Goal: Information Seeking & Learning: Learn about a topic

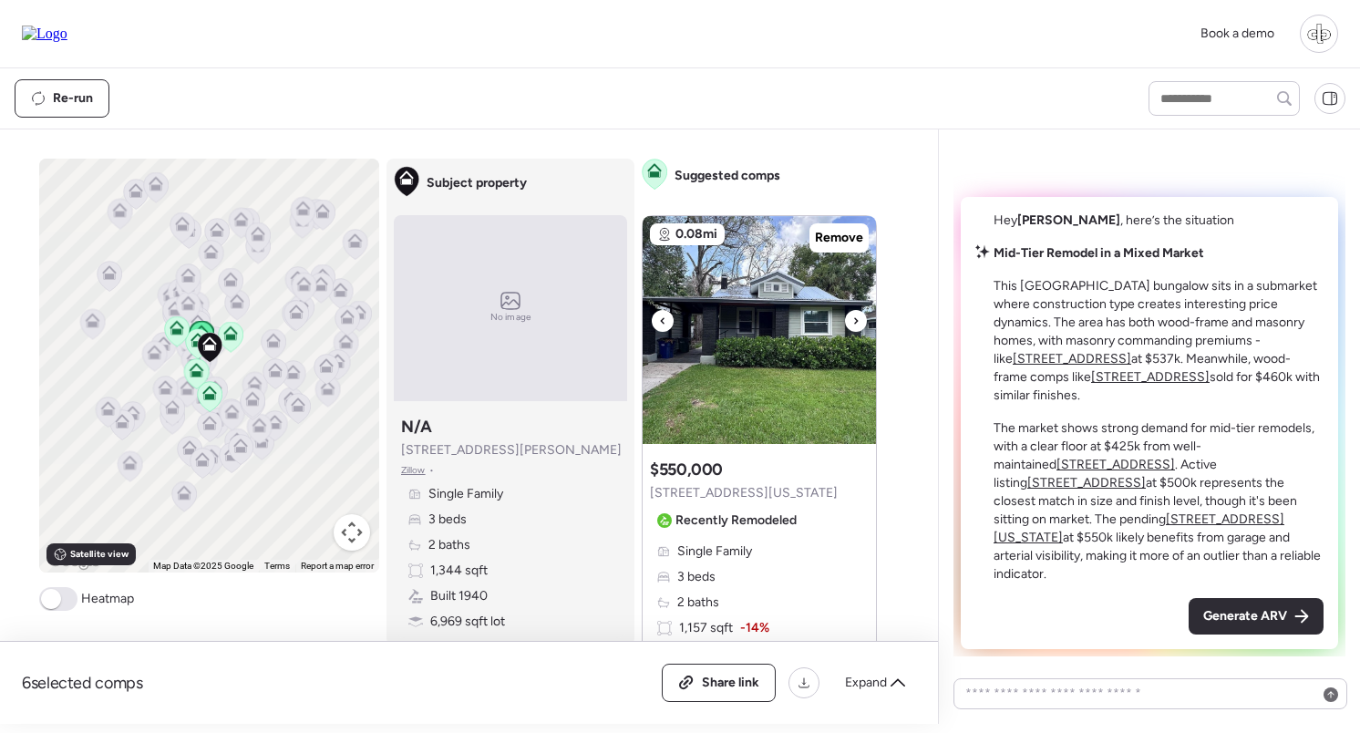
click at [725, 356] on img at bounding box center [759, 330] width 233 height 228
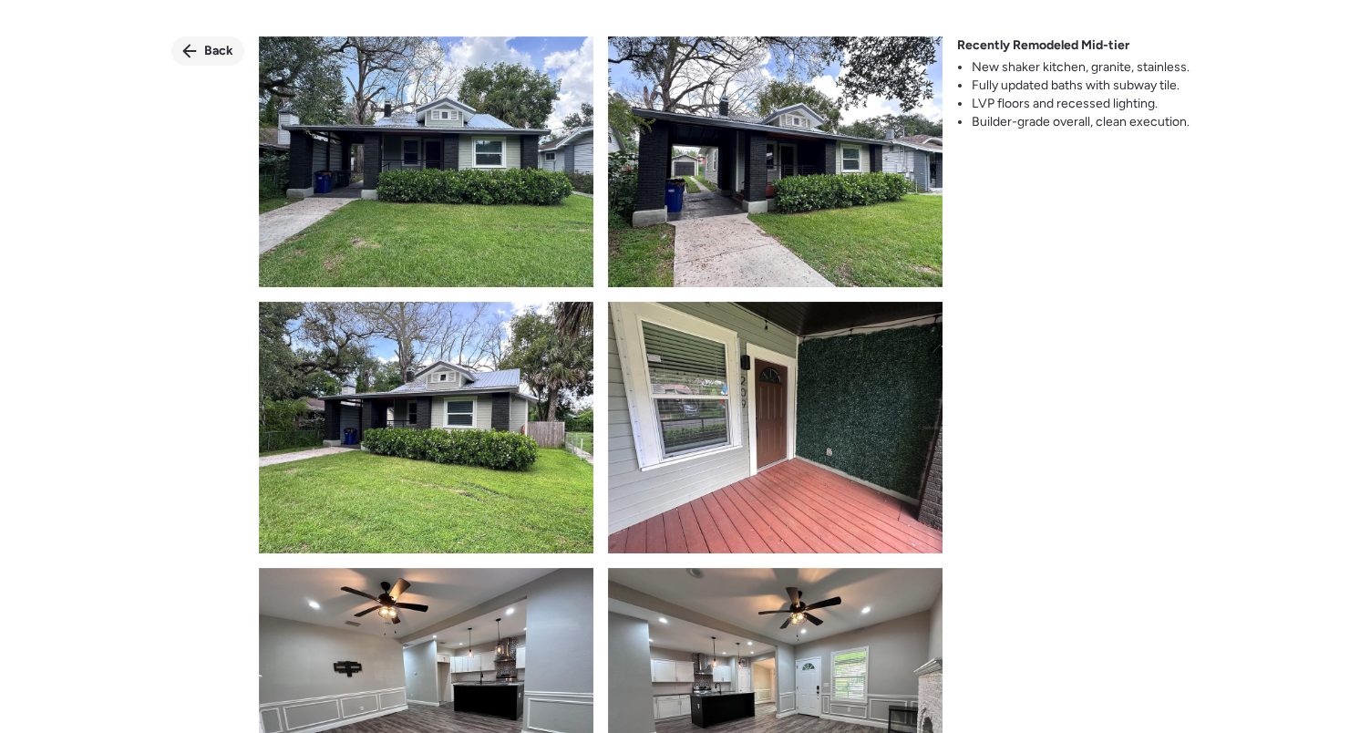
click at [198, 43] on div "Back" at bounding box center [207, 50] width 73 height 29
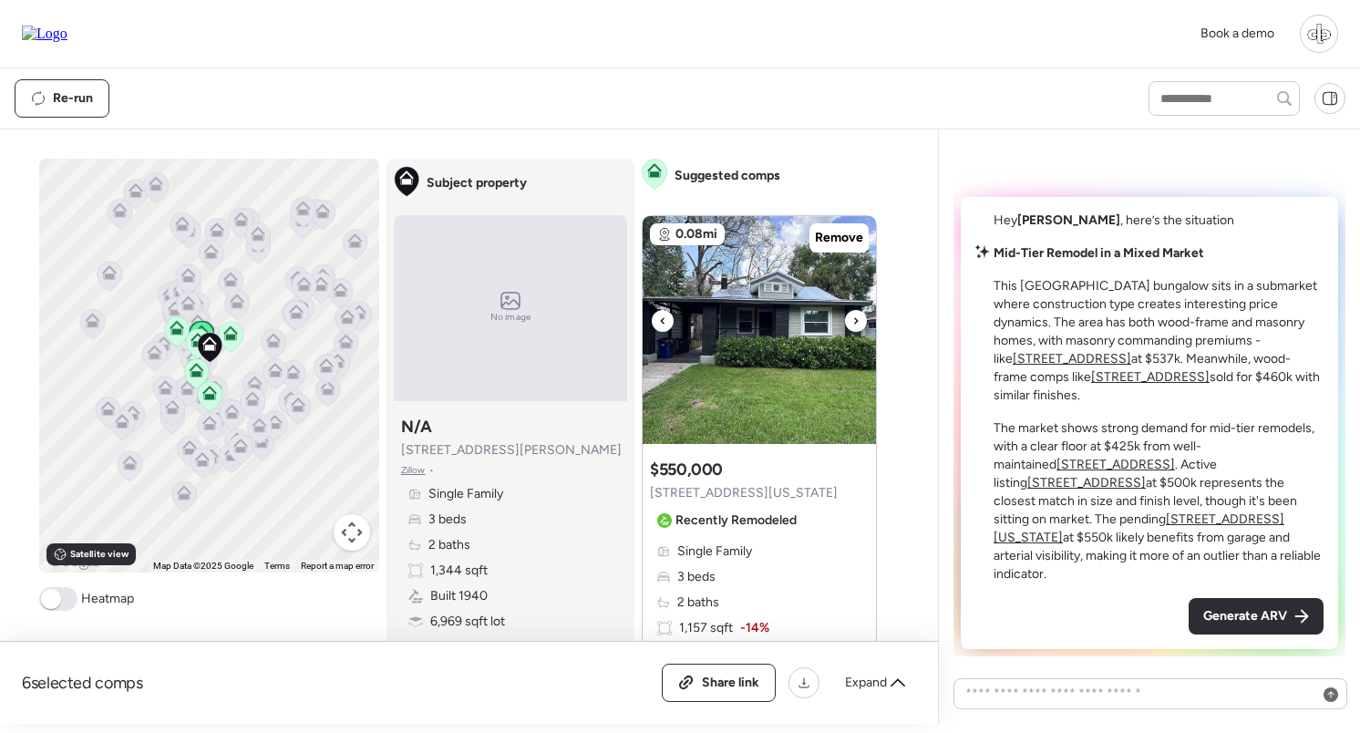
click at [780, 395] on img at bounding box center [759, 330] width 233 height 228
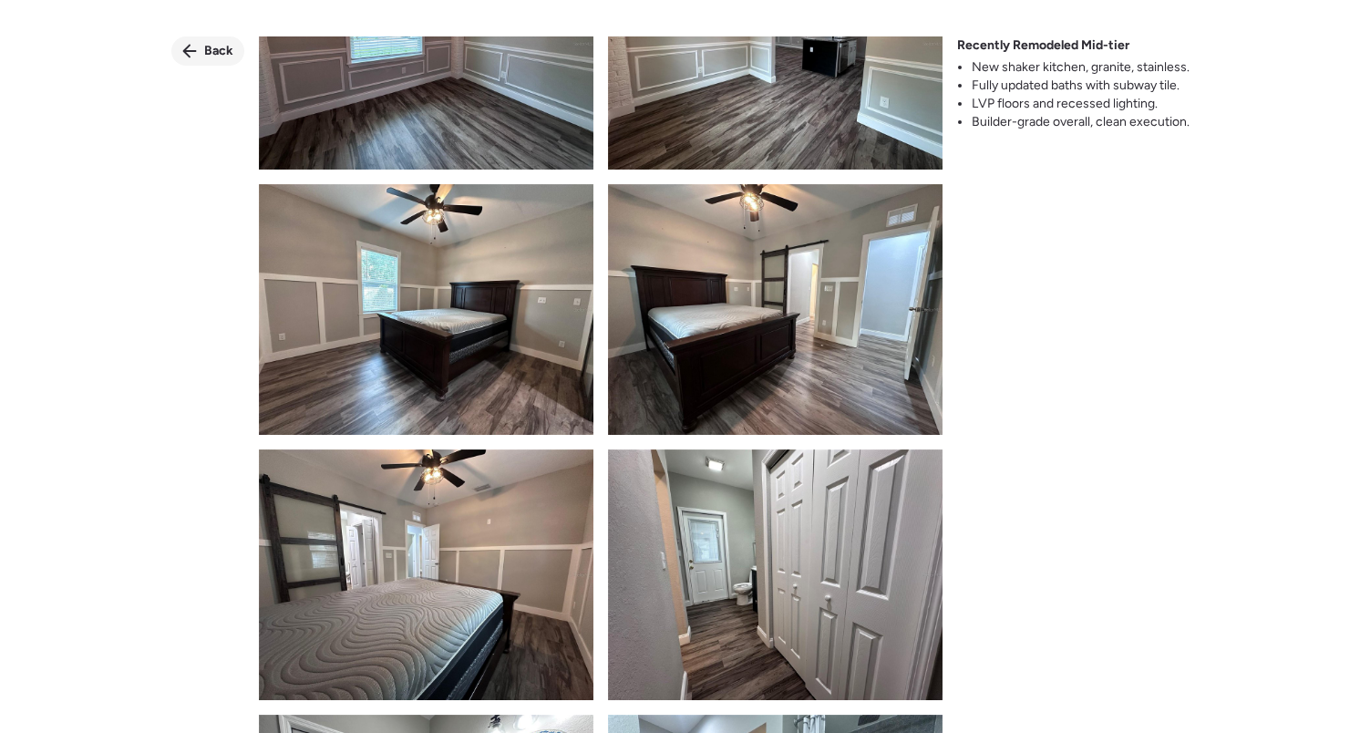
click at [199, 55] on div "Back" at bounding box center [207, 50] width 73 height 29
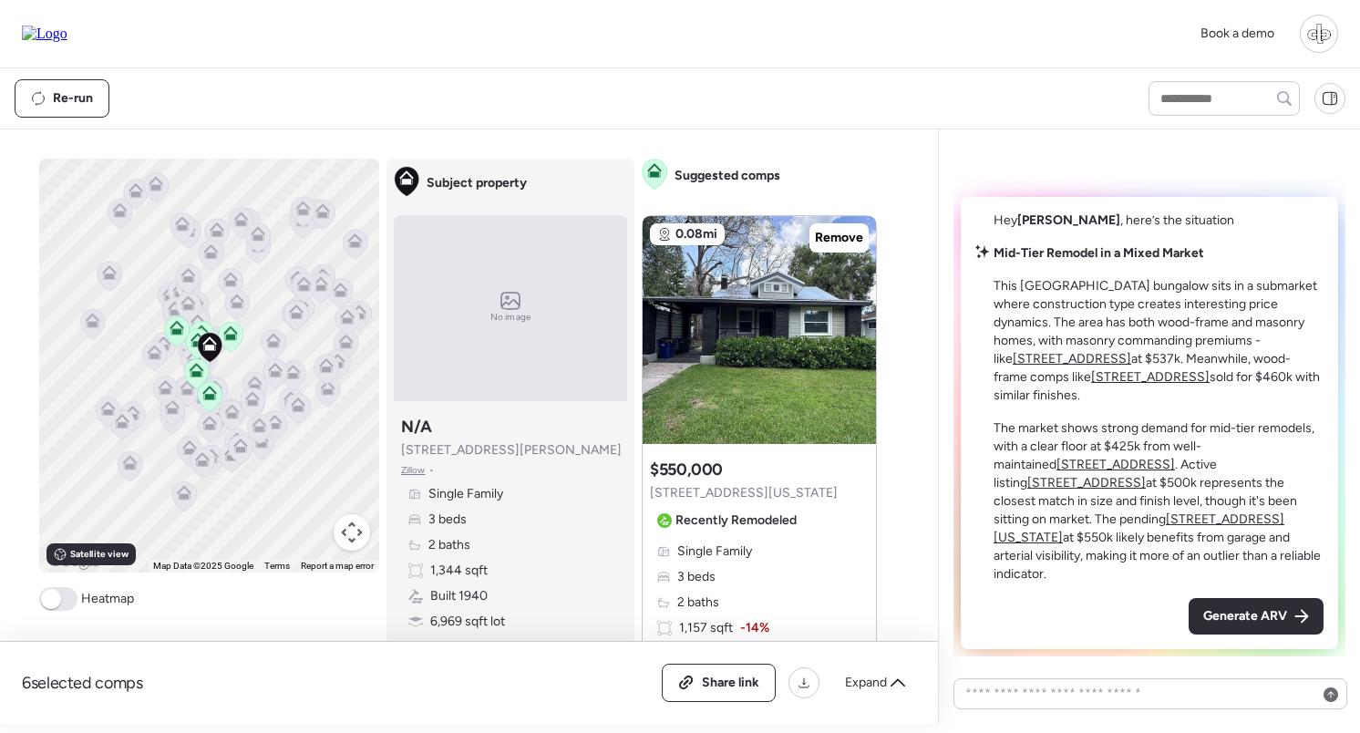
click at [757, 152] on div "6 selected comps All (6) ARV (6) As-is (0) Share link Expand Comps list To acti…" at bounding box center [465, 426] width 931 height 594
click at [867, 682] on span "Expand" at bounding box center [866, 683] width 42 height 18
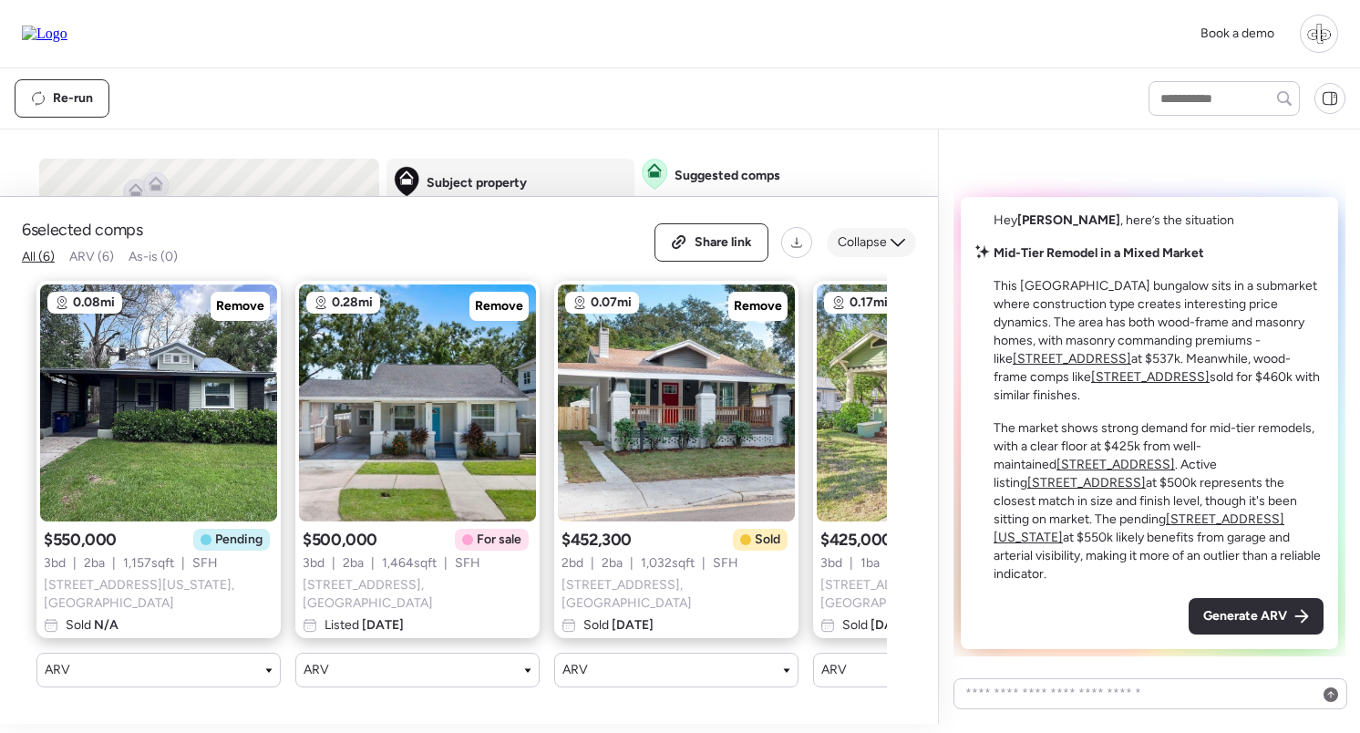
click at [876, 257] on div "Collapse" at bounding box center [871, 242] width 89 height 29
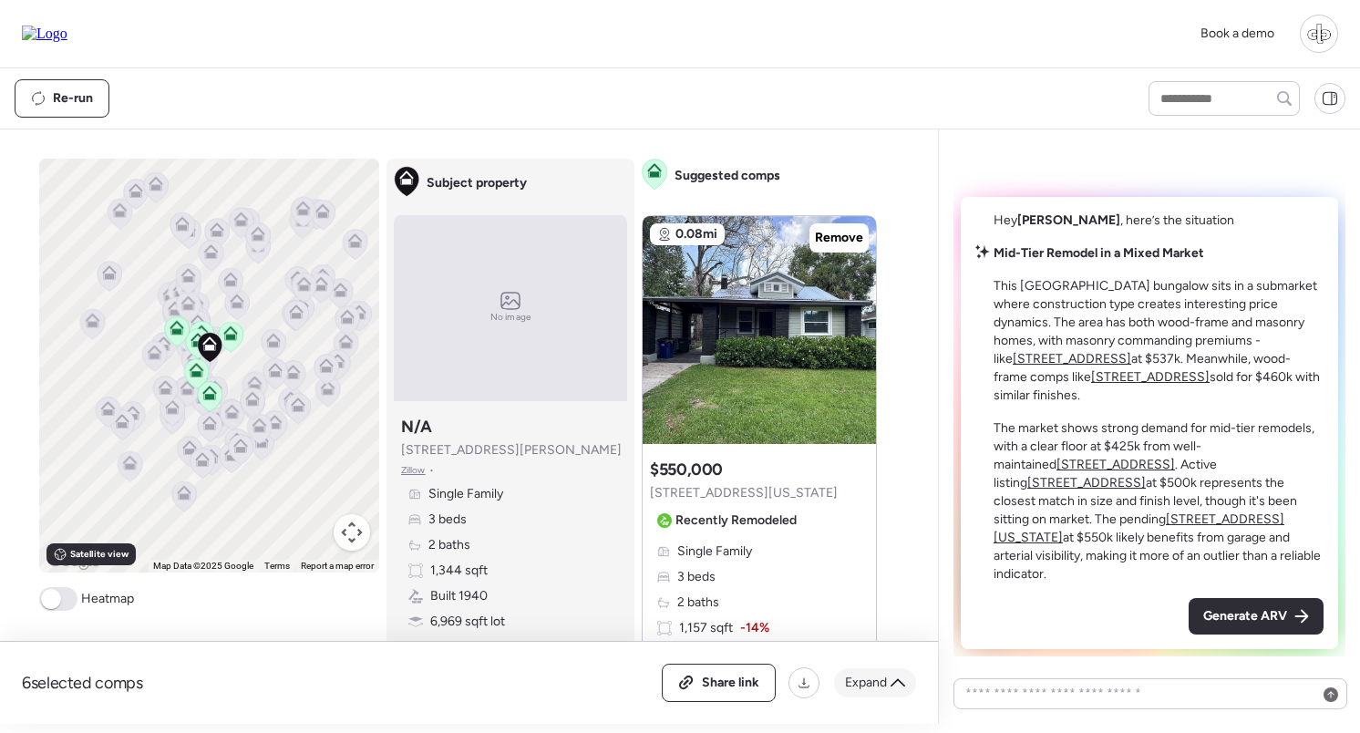
click at [884, 693] on div "Expand" at bounding box center [875, 682] width 82 height 29
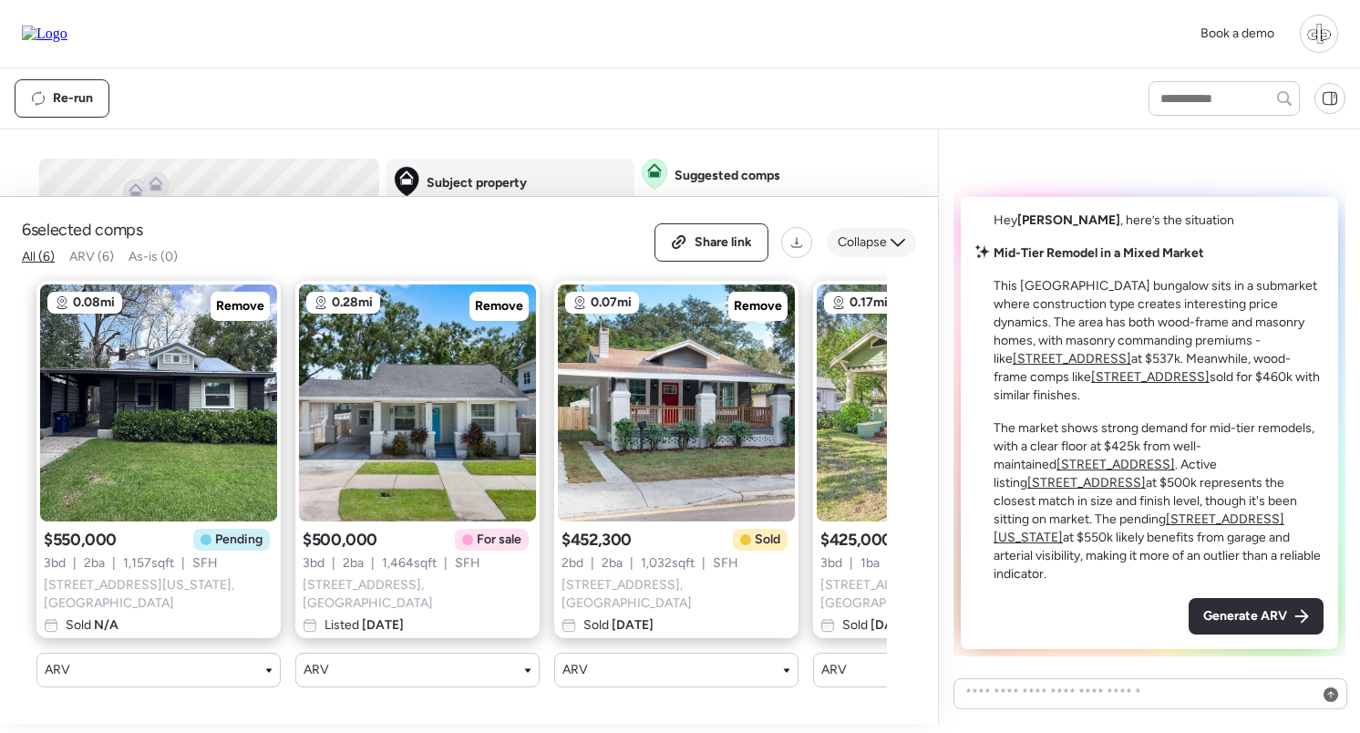
click at [859, 252] on span "Collapse" at bounding box center [862, 242] width 49 height 18
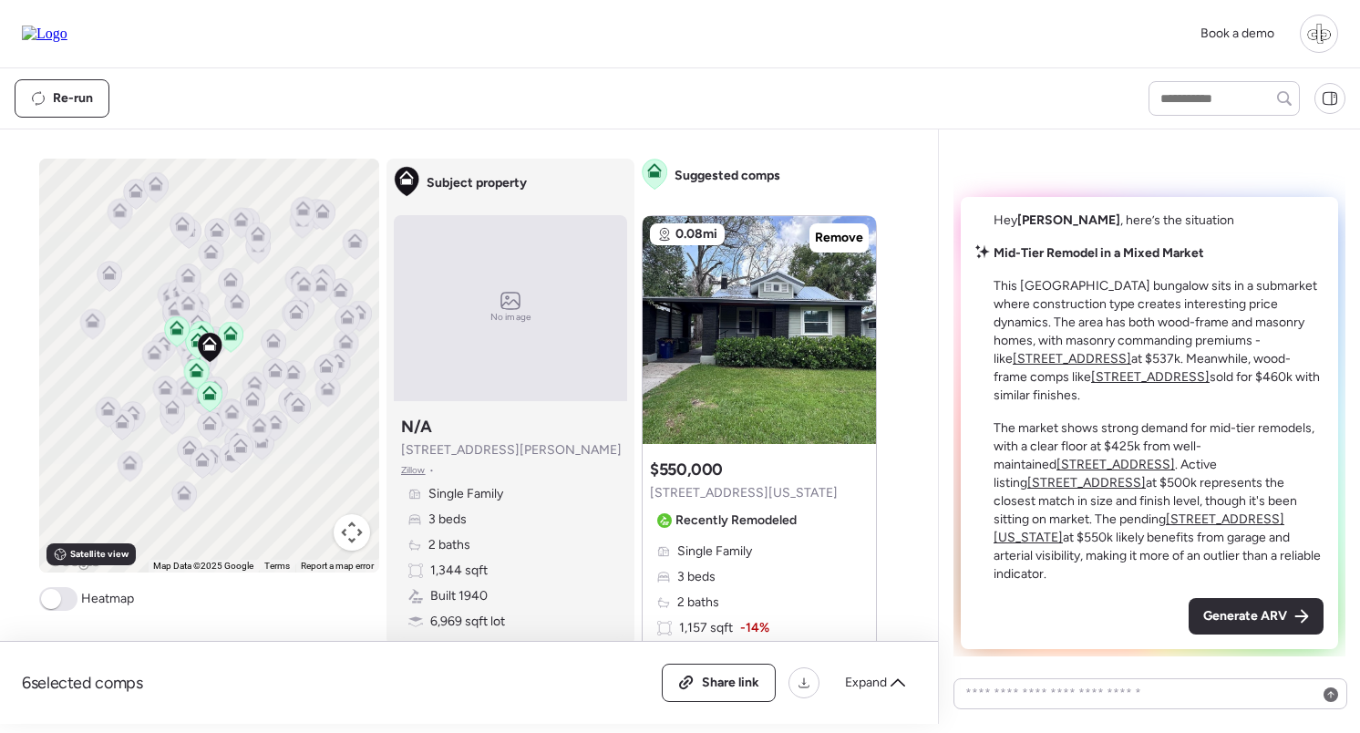
click at [1336, 18] on div "Book a demo" at bounding box center [1264, 34] width 149 height 38
click at [1333, 26] on div at bounding box center [1319, 34] width 38 height 38
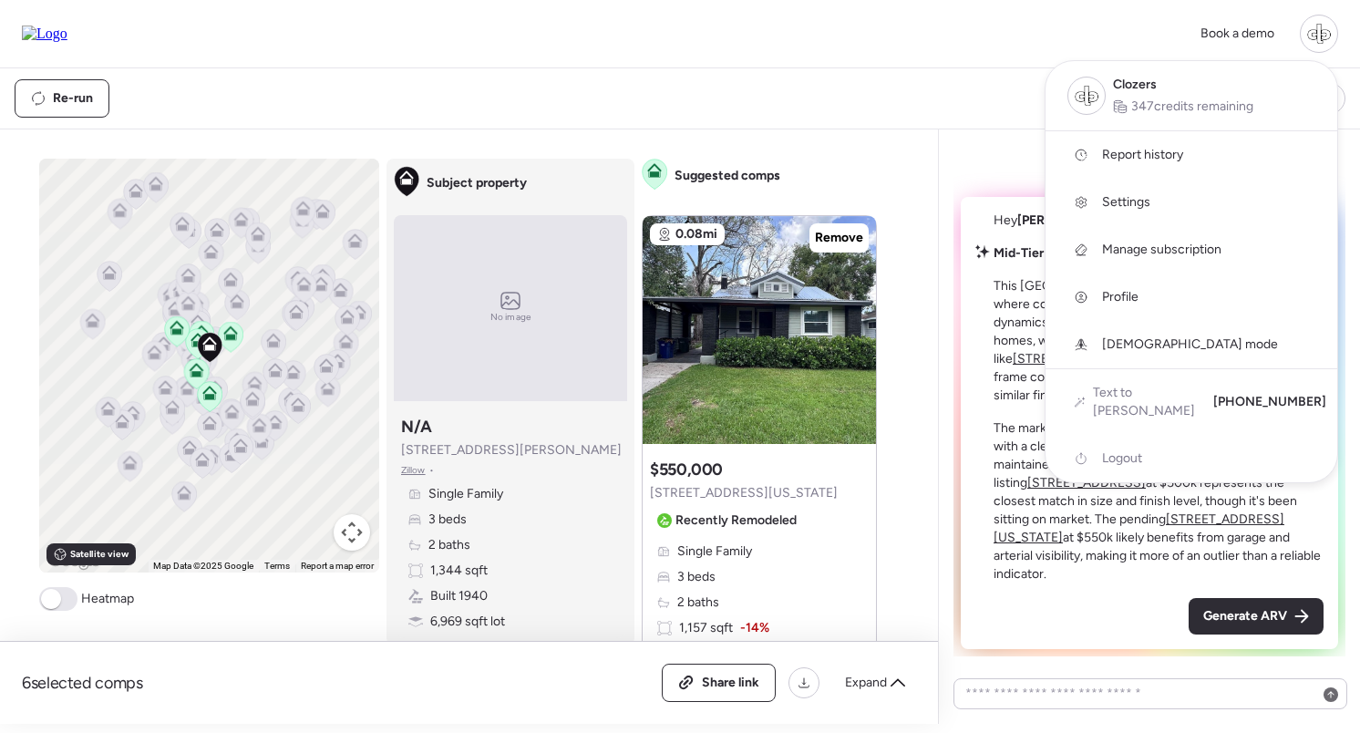
click at [1333, 26] on div at bounding box center [1319, 34] width 38 height 38
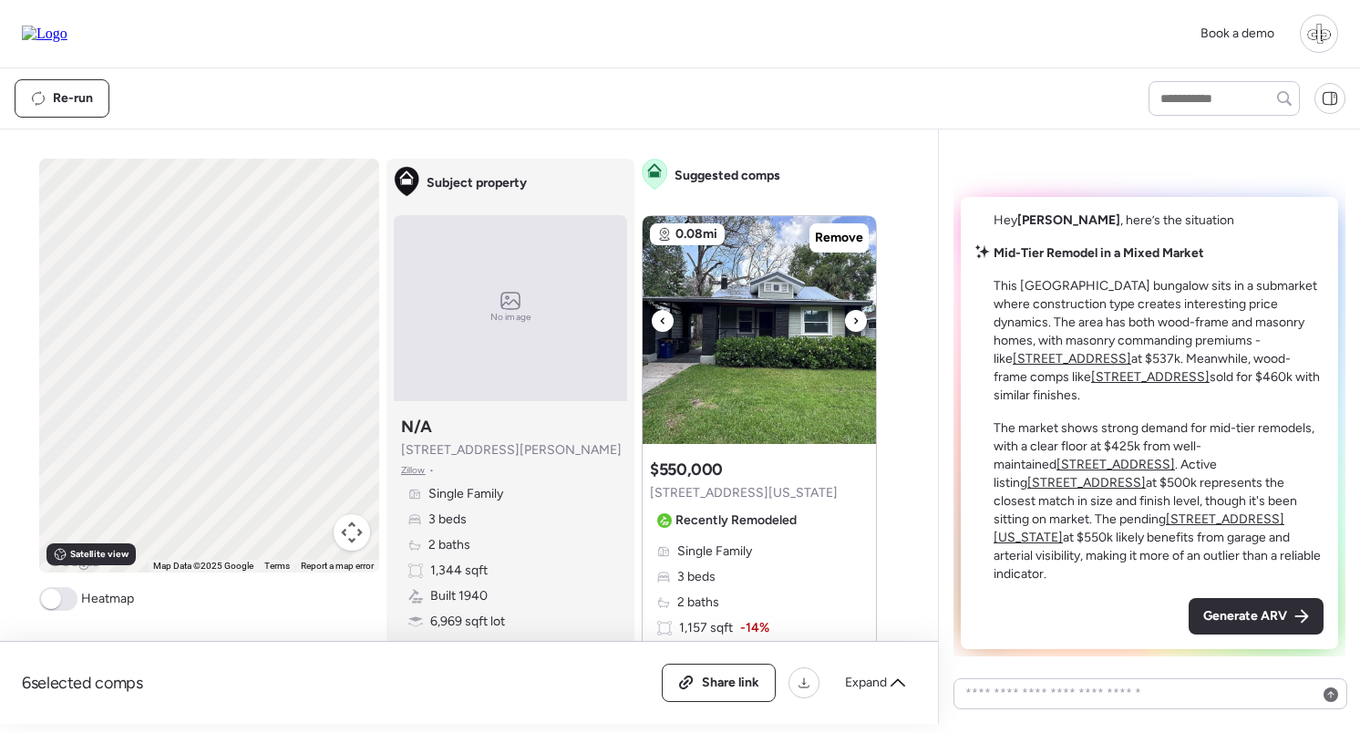
click at [809, 325] on img at bounding box center [759, 330] width 233 height 228
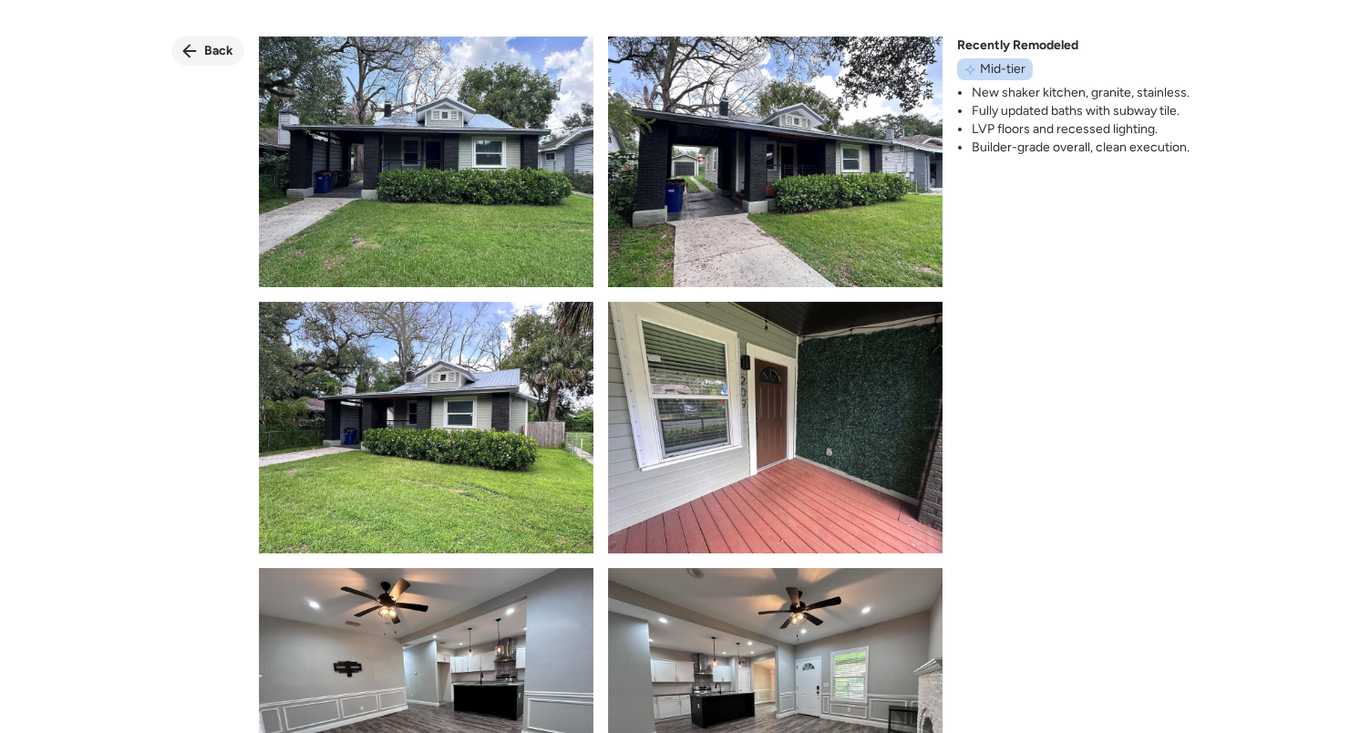
click at [217, 49] on span "Back" at bounding box center [218, 51] width 29 height 18
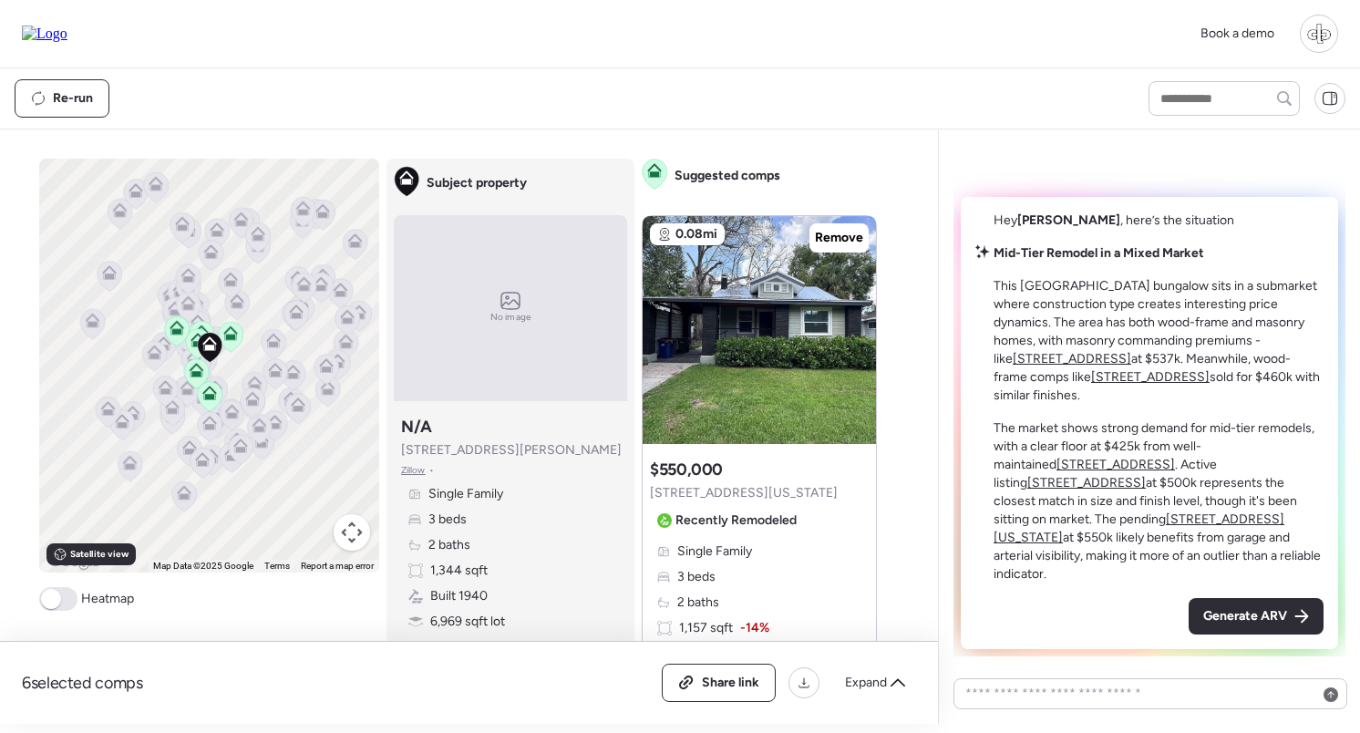
click at [206, 397] on icon at bounding box center [209, 396] width 12 height 5
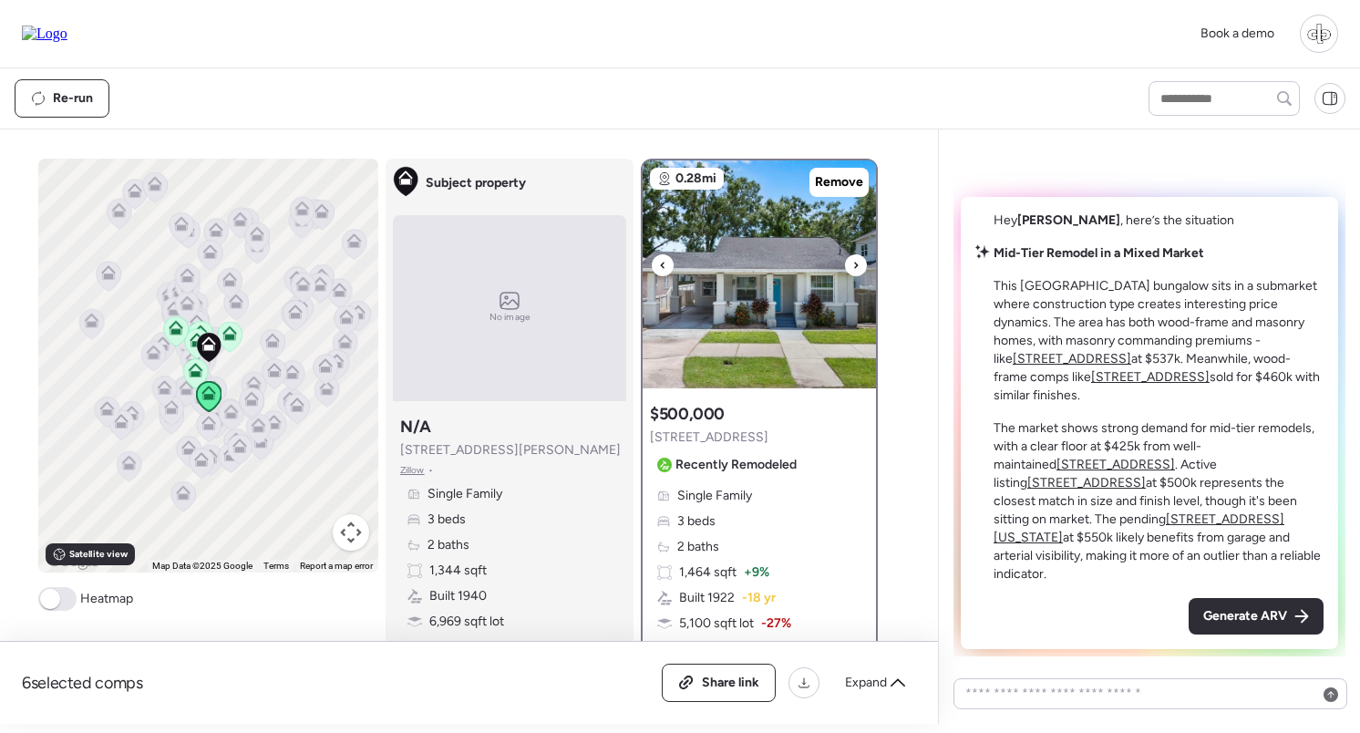
click at [734, 293] on img at bounding box center [759, 274] width 233 height 228
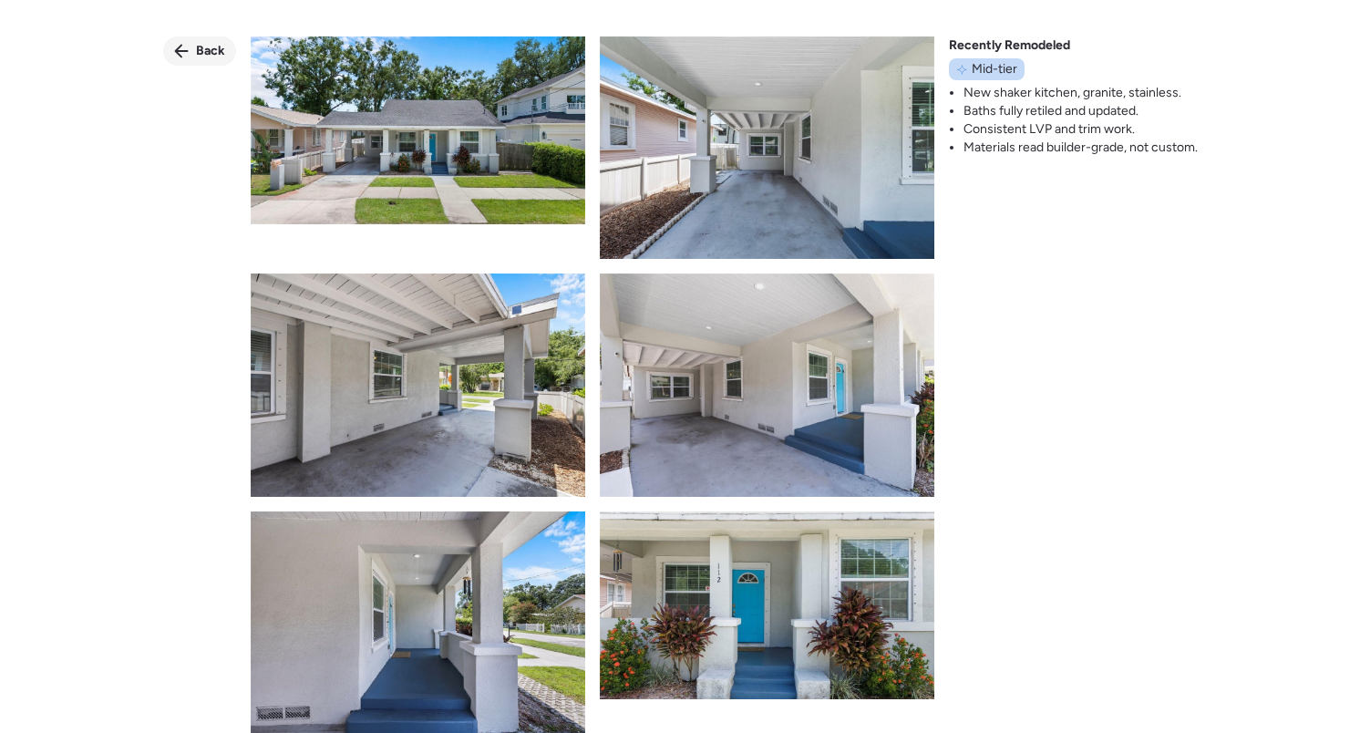
click at [170, 49] on div "Back" at bounding box center [199, 50] width 73 height 29
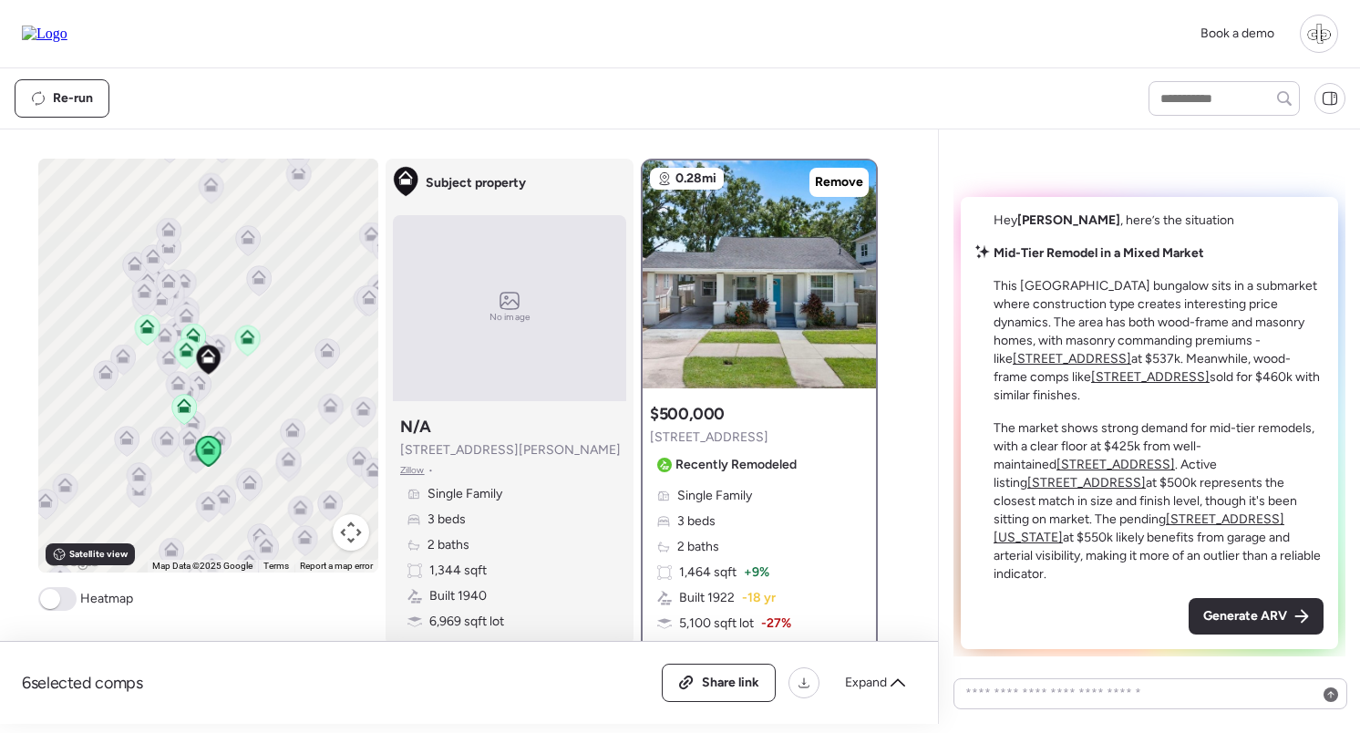
click at [188, 345] on icon at bounding box center [186, 350] width 15 height 15
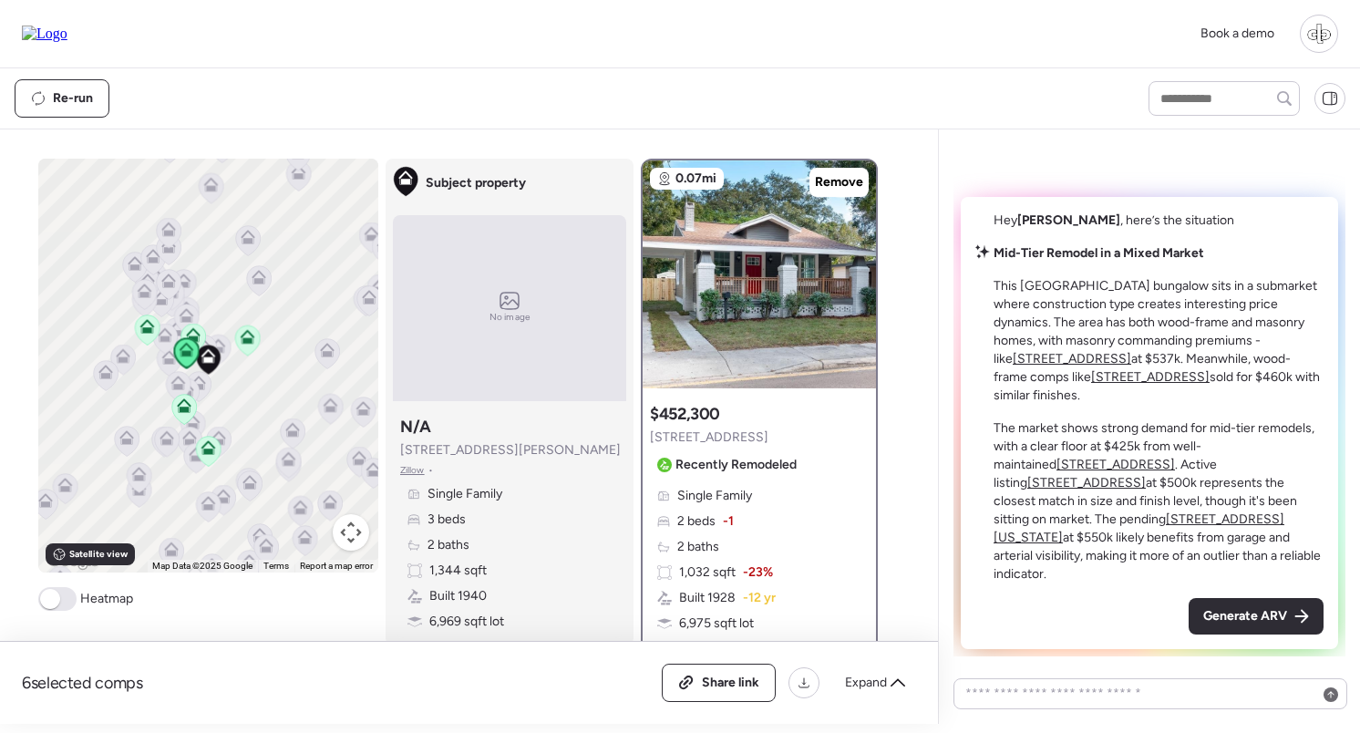
click at [258, 345] on icon at bounding box center [247, 340] width 25 height 30
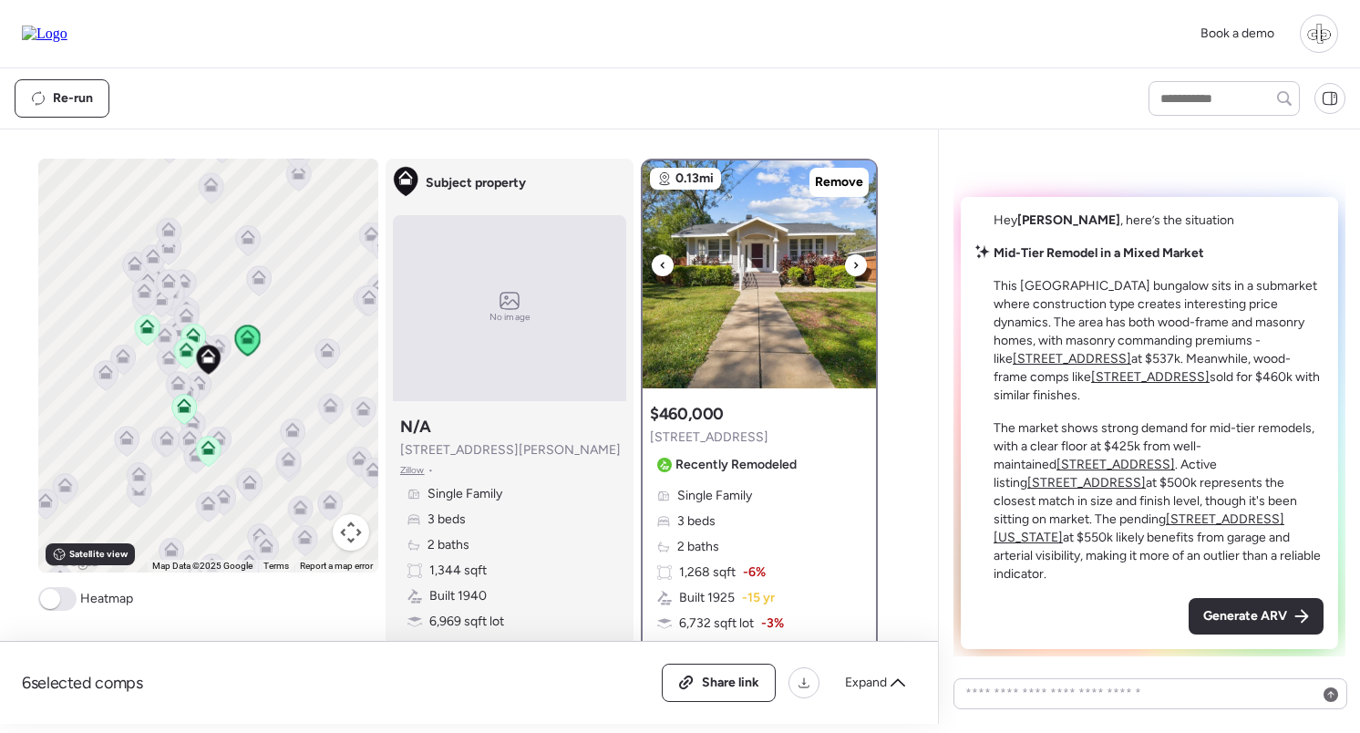
click at [854, 292] on img at bounding box center [759, 274] width 233 height 228
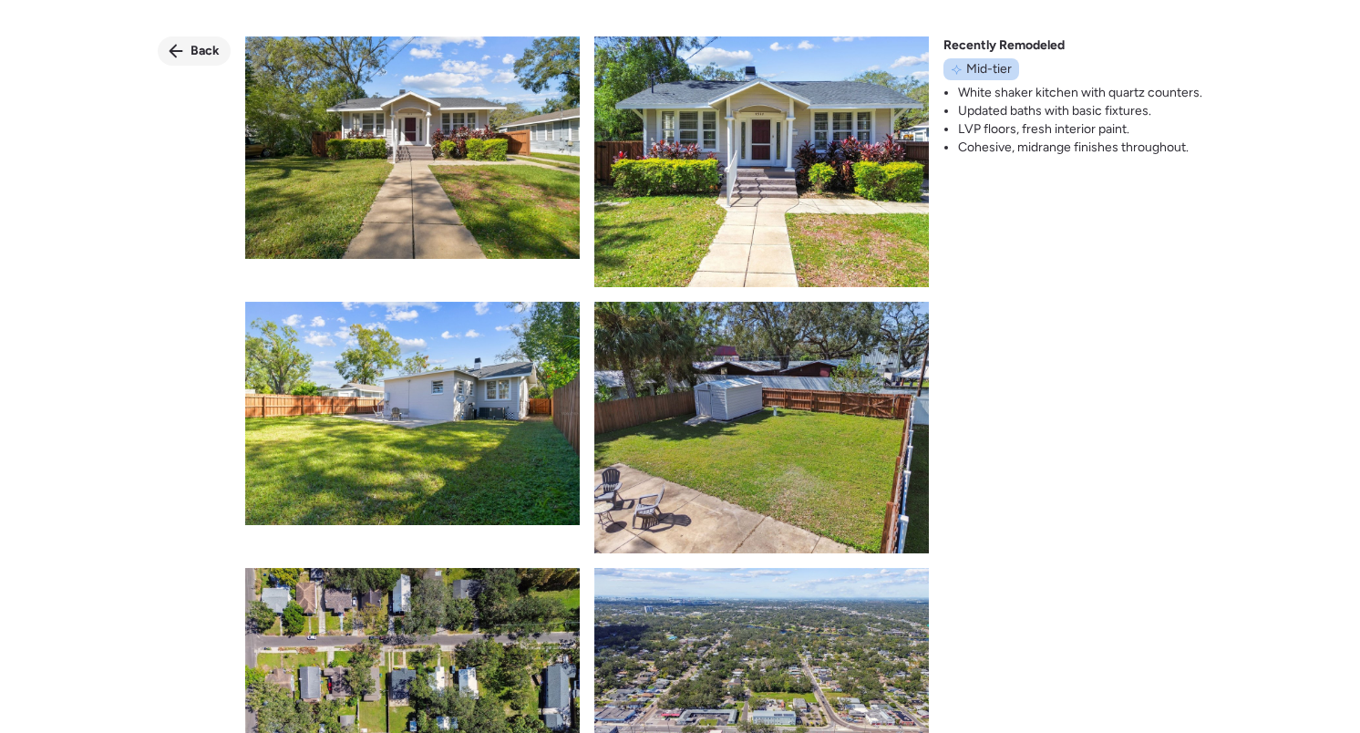
click at [192, 46] on span "Back" at bounding box center [205, 51] width 29 height 18
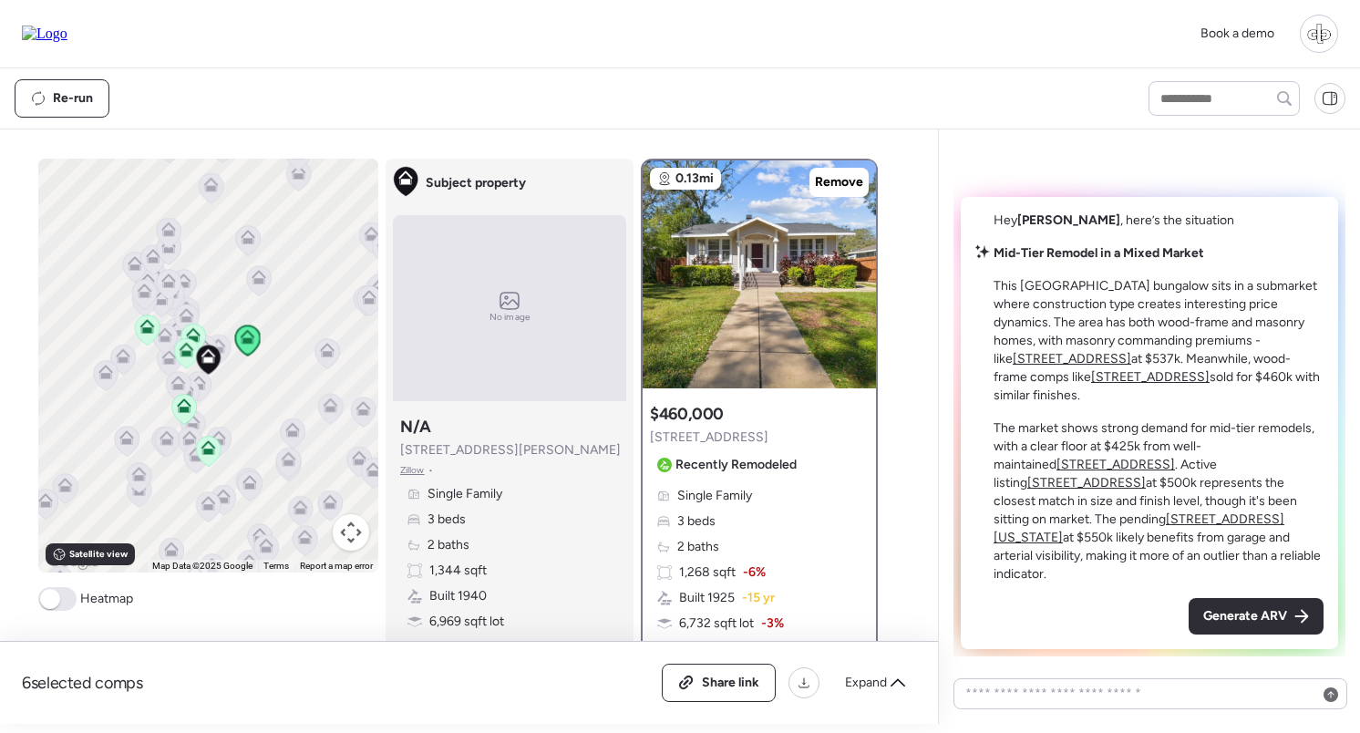
click at [146, 326] on icon at bounding box center [146, 326] width 15 height 15
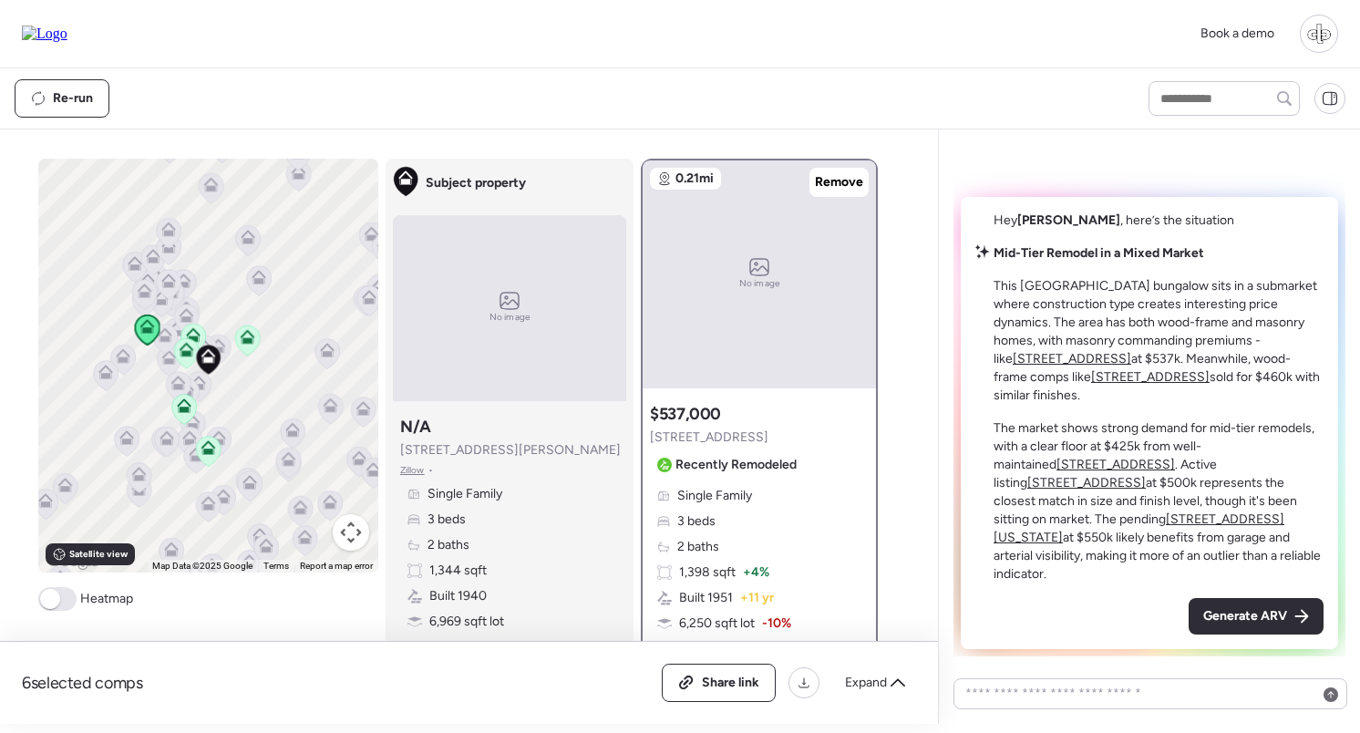
click at [729, 308] on div "No image" at bounding box center [759, 274] width 233 height 228
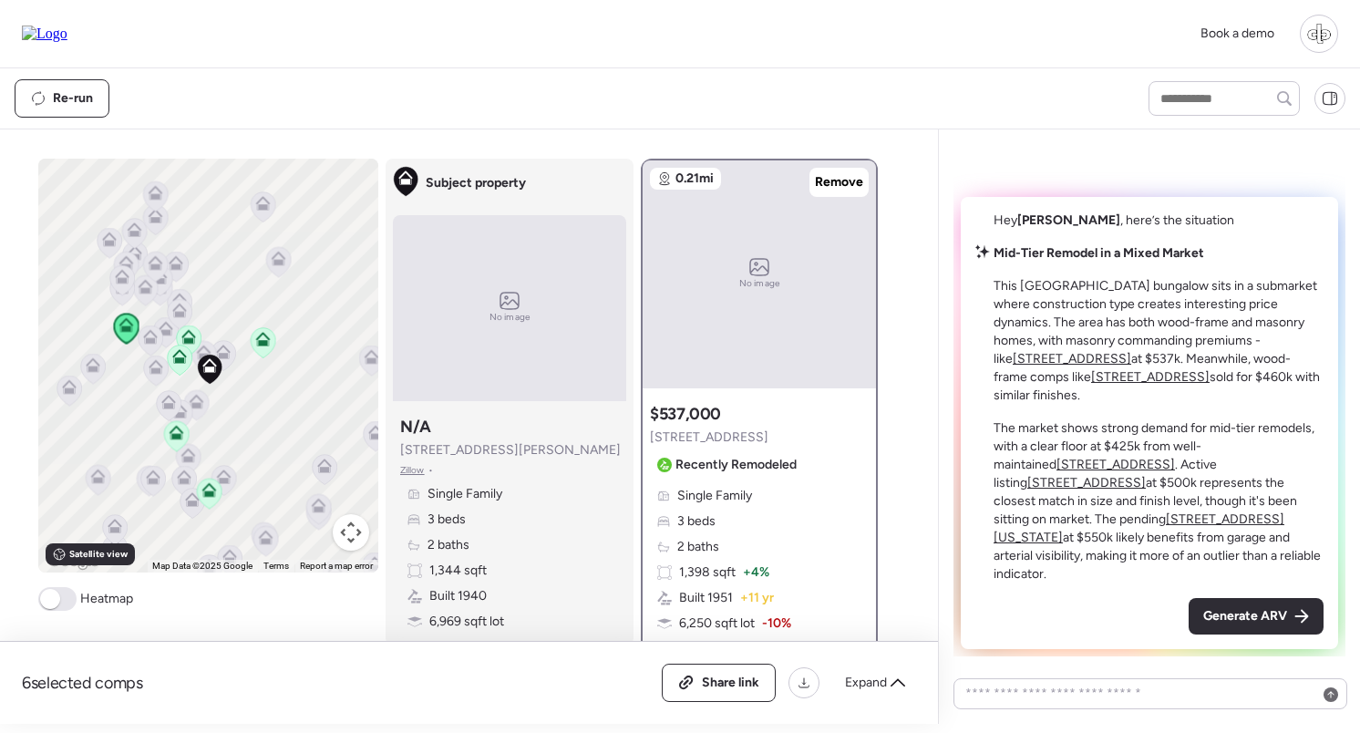
click at [186, 335] on icon at bounding box center [188, 334] width 14 height 8
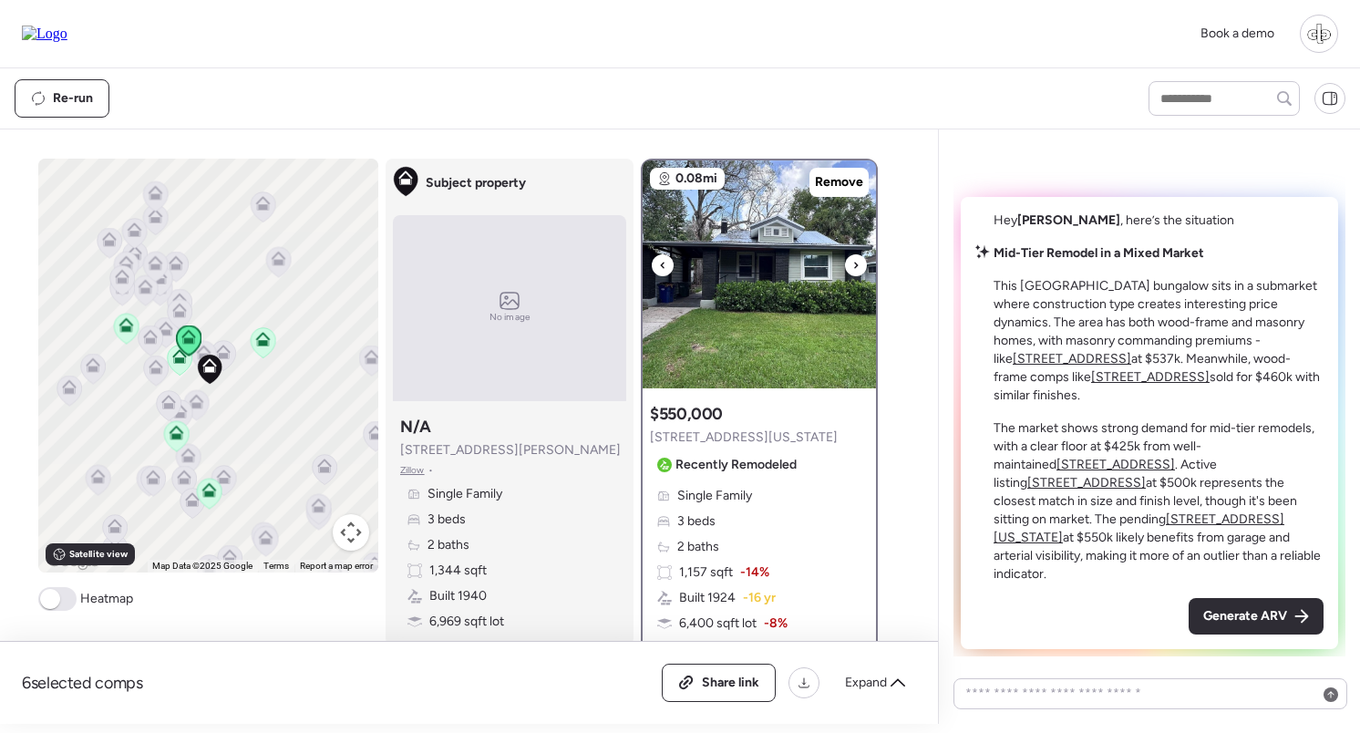
click at [722, 314] on img at bounding box center [759, 274] width 233 height 228
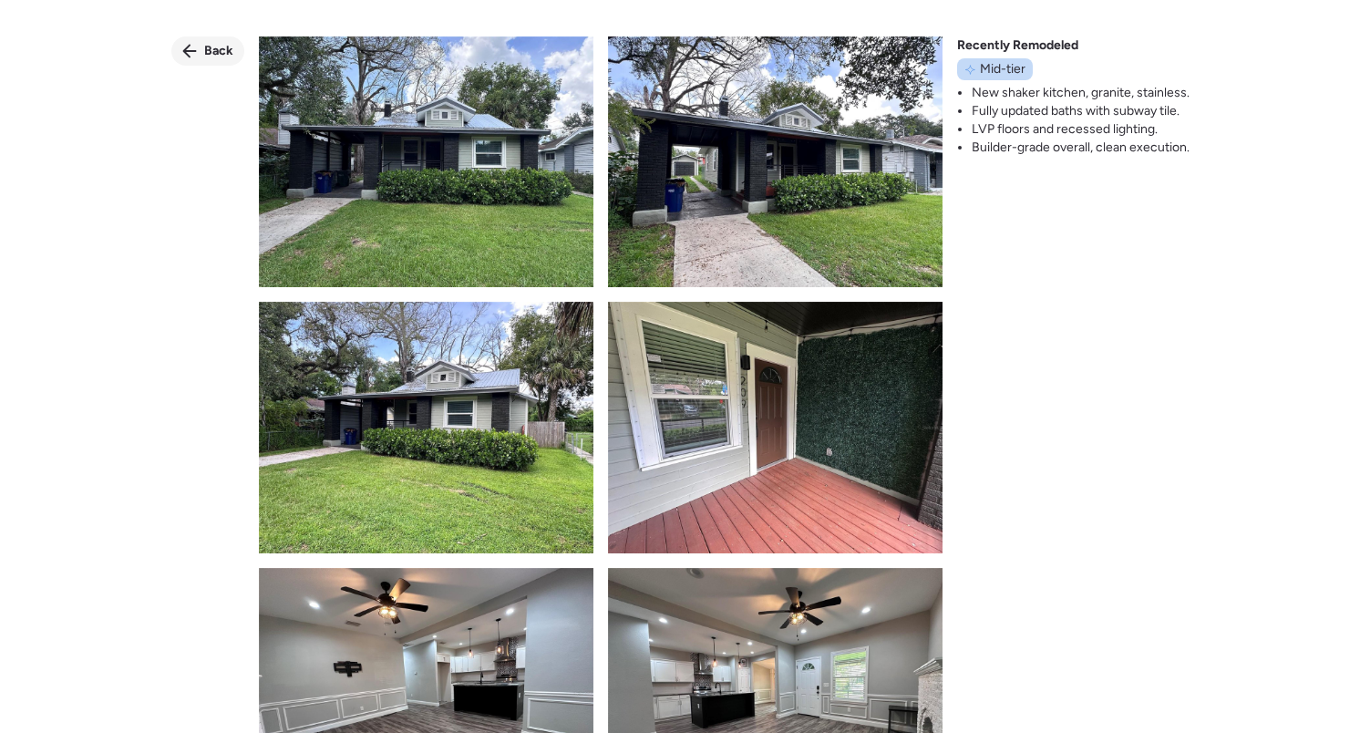
click at [191, 58] on div "Back" at bounding box center [207, 50] width 73 height 29
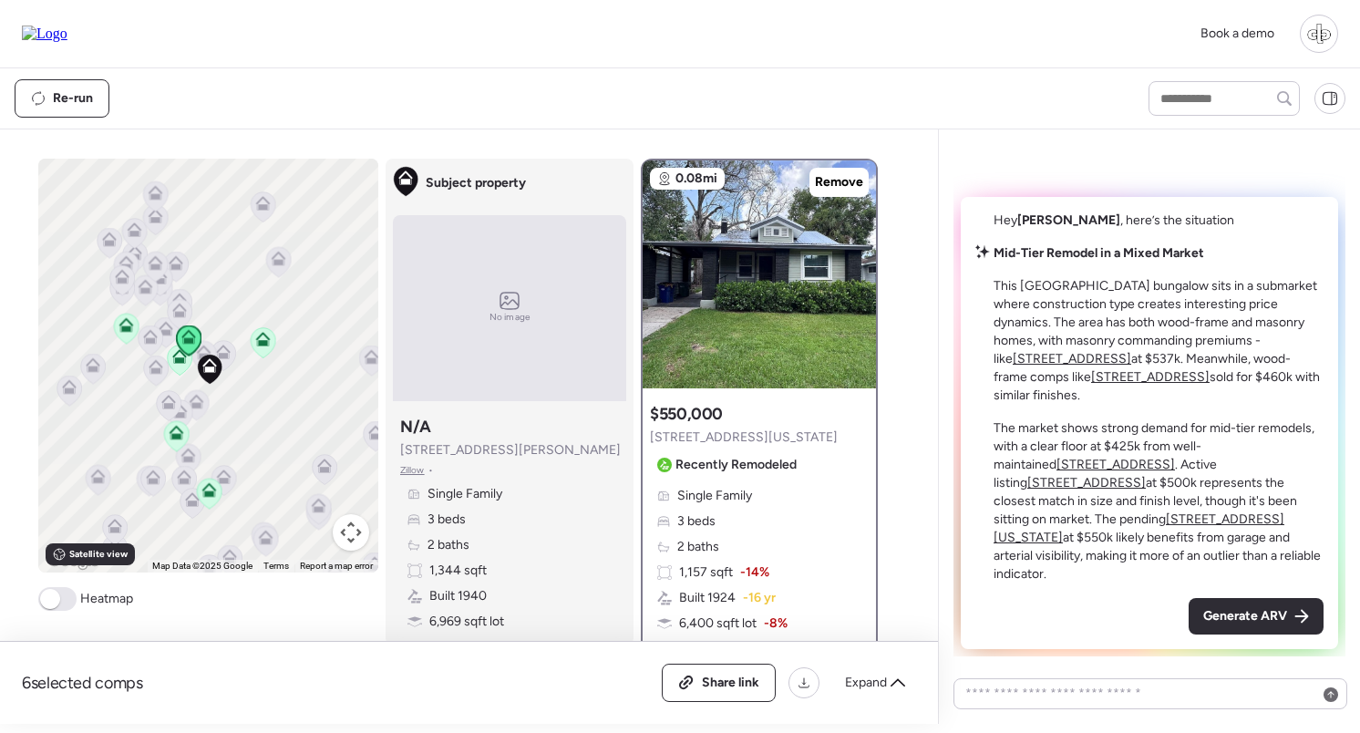
click at [208, 503] on icon at bounding box center [209, 494] width 25 height 30
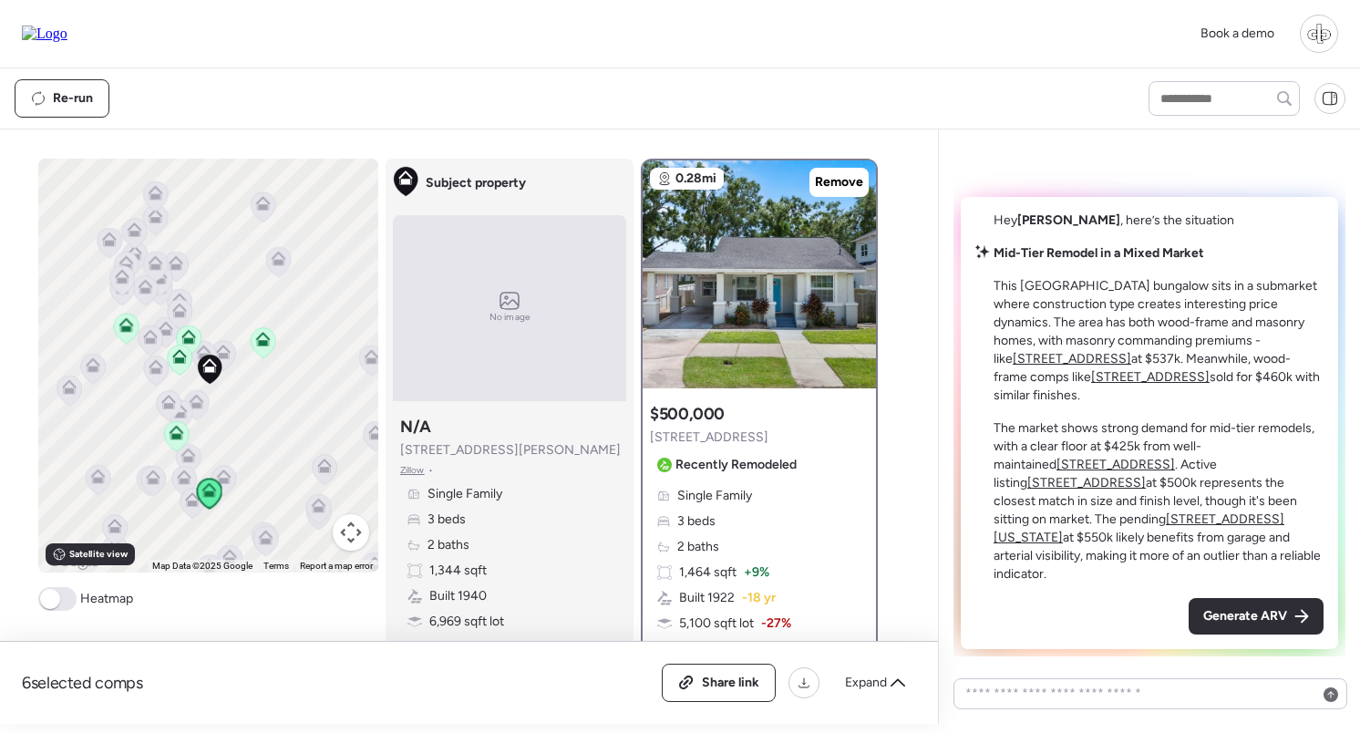
click at [169, 427] on icon at bounding box center [176, 433] width 15 height 15
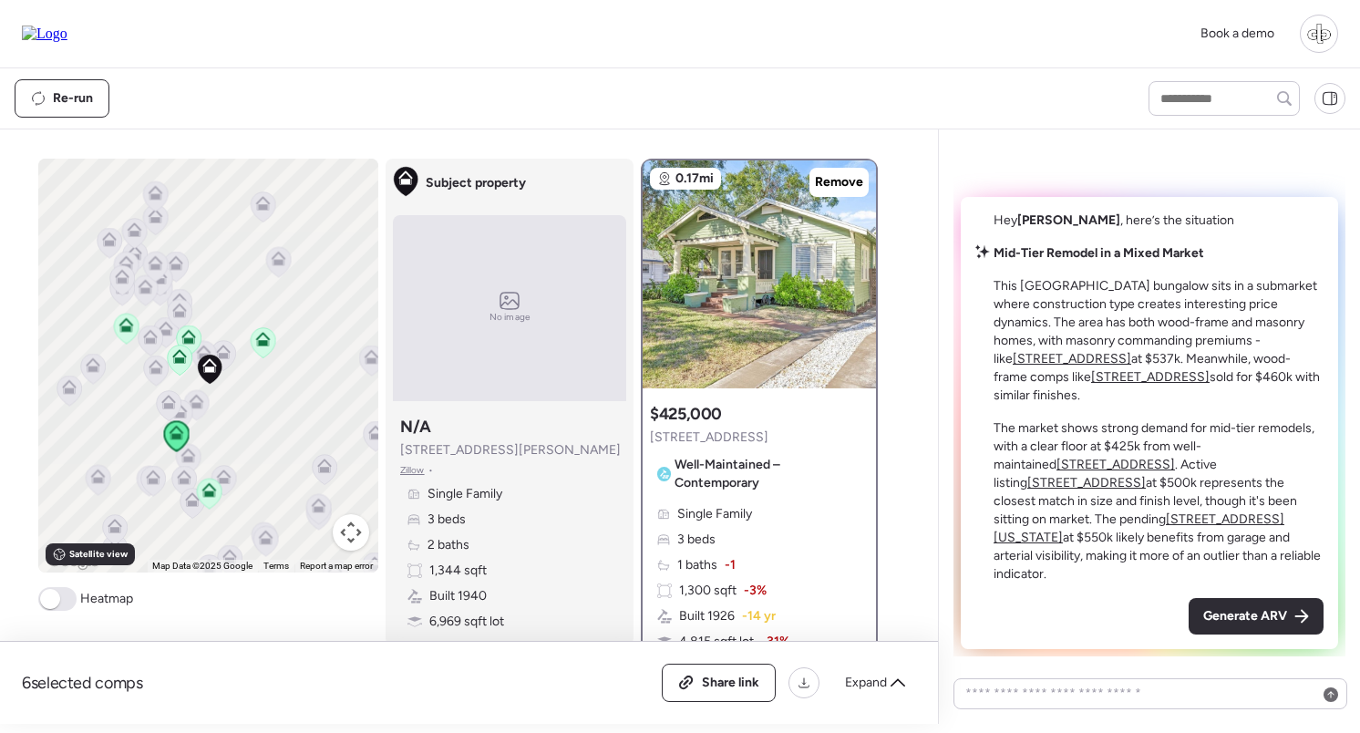
click at [777, 318] on div at bounding box center [759, 274] width 233 height 228
click at [251, 331] on icon at bounding box center [263, 342] width 26 height 31
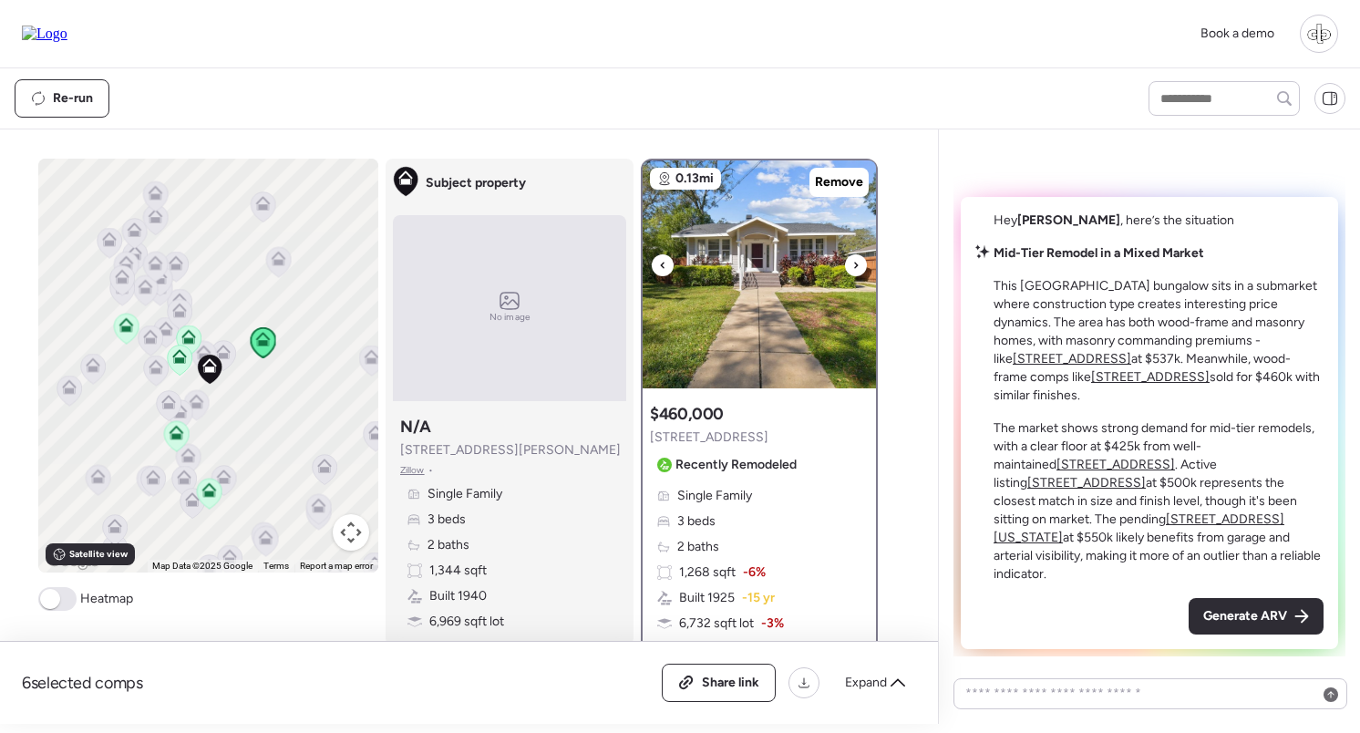
click at [668, 304] on img at bounding box center [759, 274] width 233 height 228
click at [738, 354] on img at bounding box center [759, 274] width 233 height 228
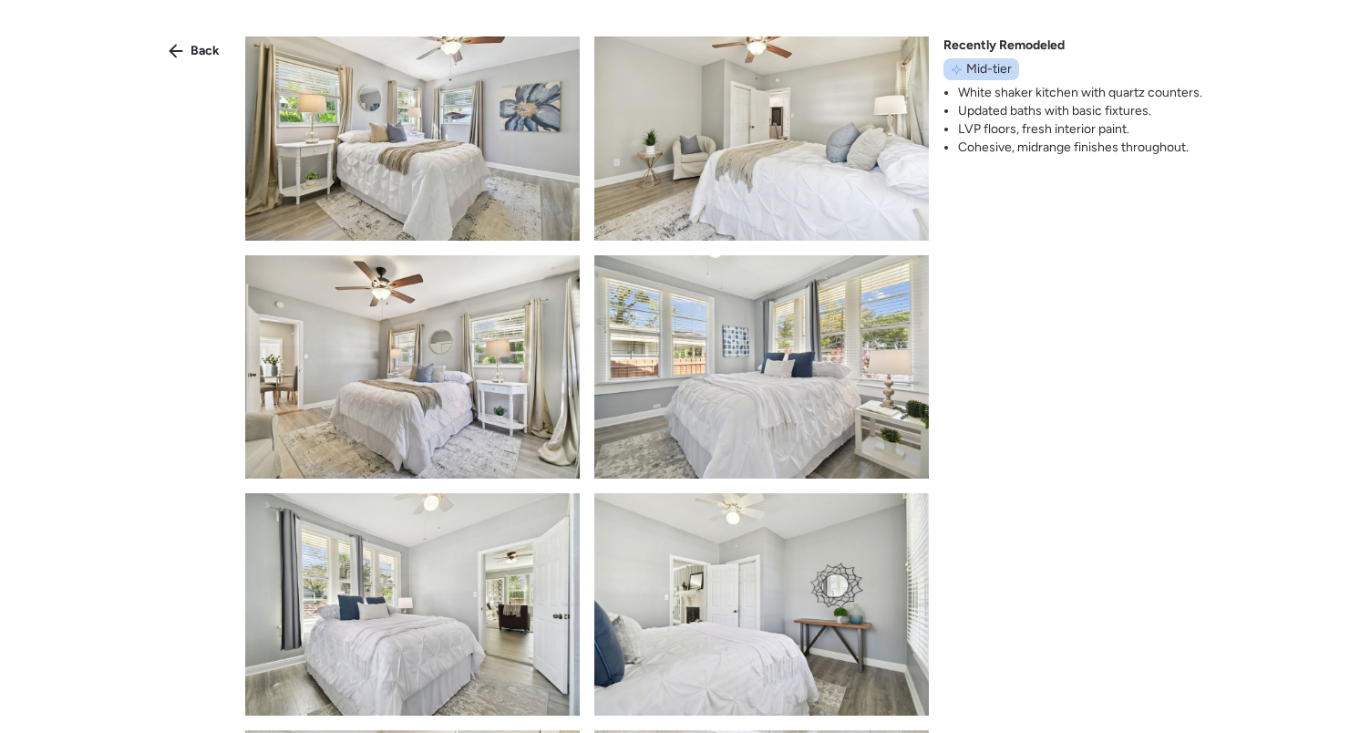
scroll to position [2642, 0]
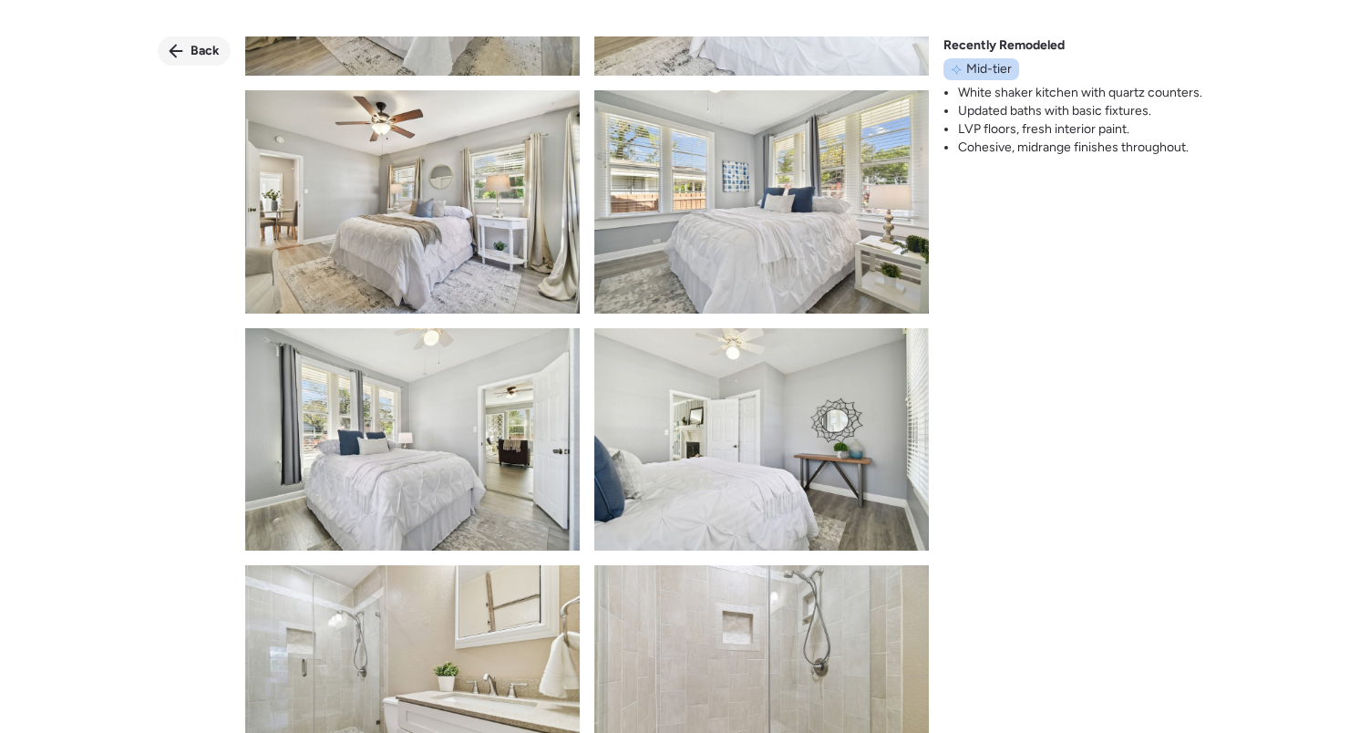
click at [190, 57] on div "Back" at bounding box center [194, 50] width 73 height 29
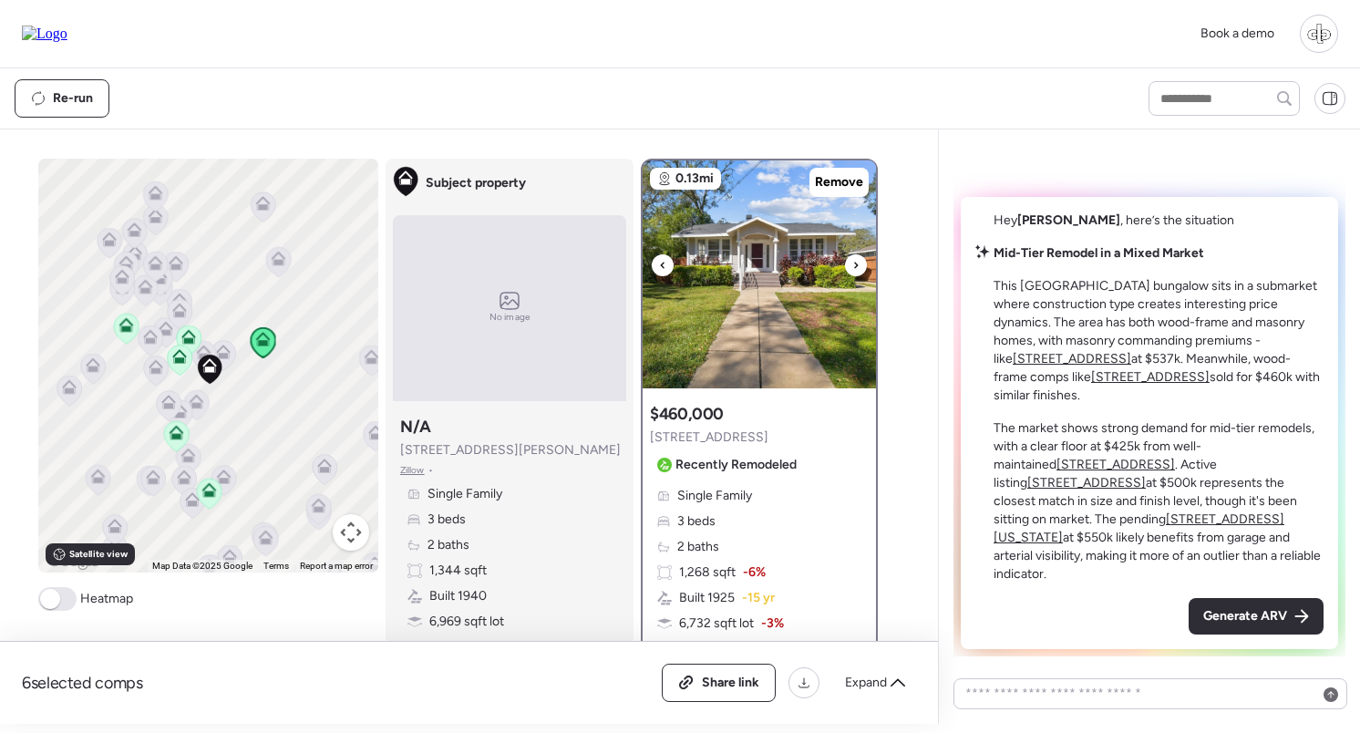
click at [789, 264] on img at bounding box center [759, 274] width 233 height 228
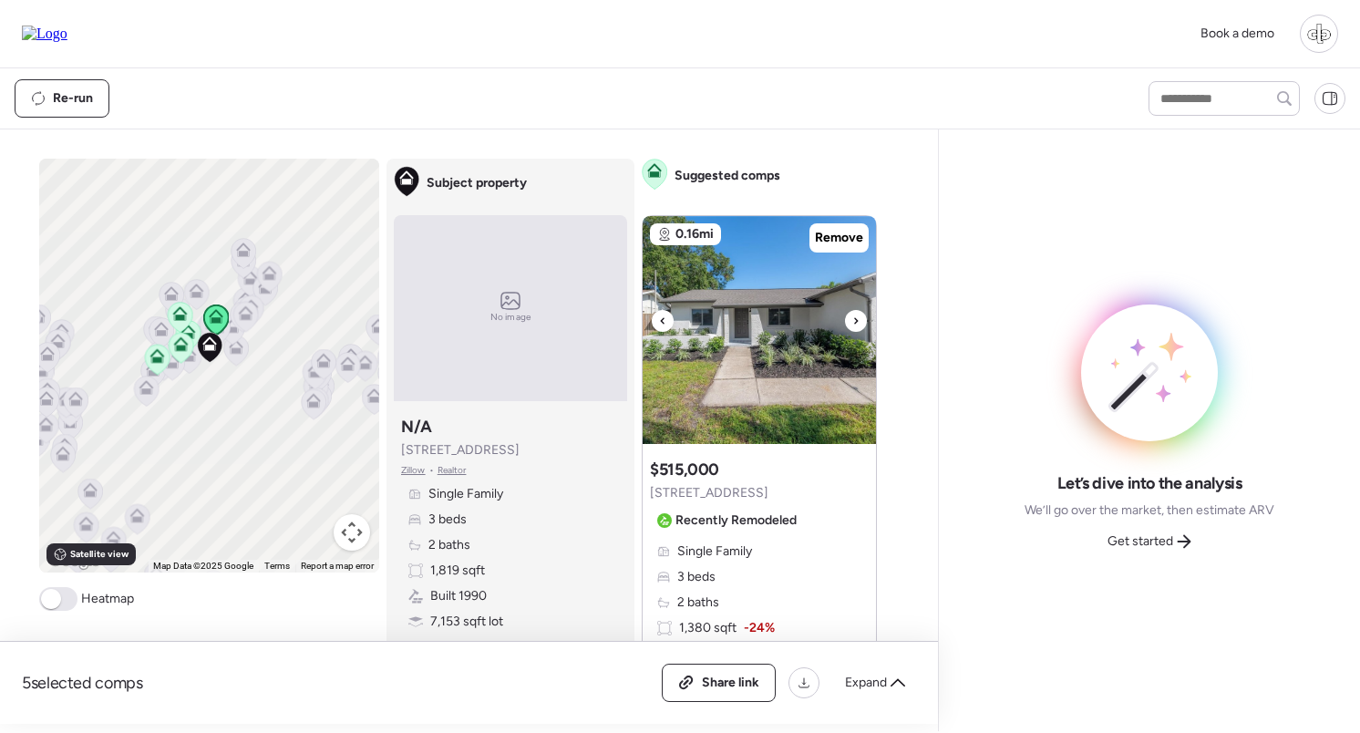
click at [764, 345] on img at bounding box center [759, 330] width 233 height 228
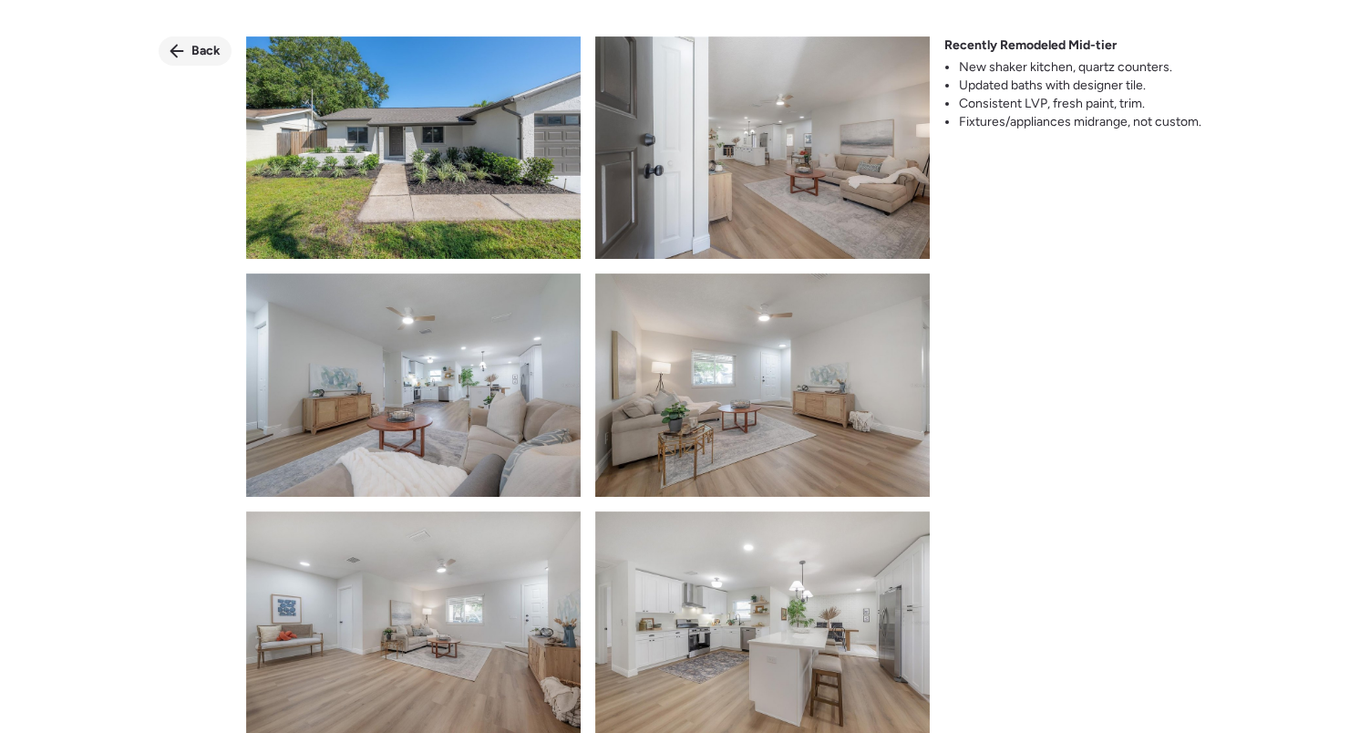
click at [200, 45] on span "Back" at bounding box center [205, 51] width 29 height 18
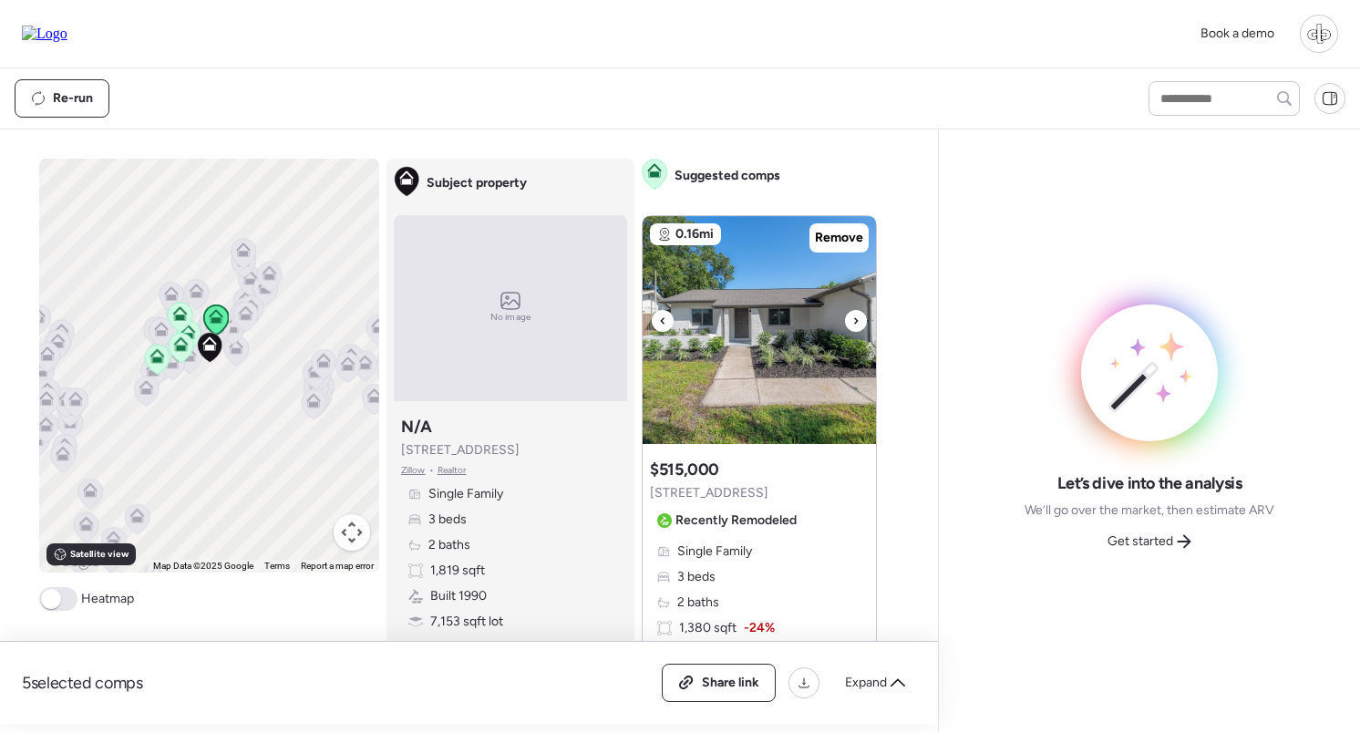
click at [774, 414] on img at bounding box center [759, 330] width 233 height 228
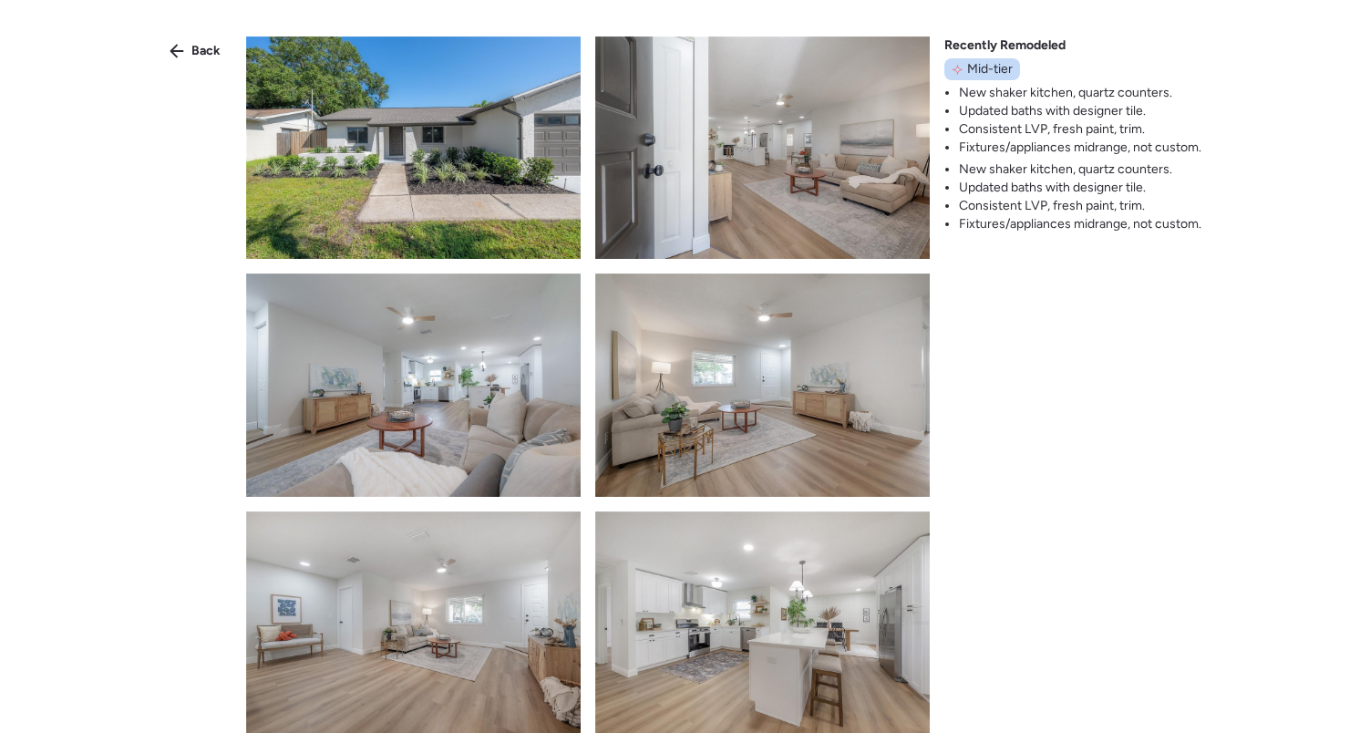
click at [1103, 203] on li "Consistent LVP, fresh paint, trim." at bounding box center [1080, 206] width 242 height 18
click at [1204, 325] on div "Back Recently Remodeled Mid-tier New shaker kitchen, quartz counters. Updated b…" at bounding box center [680, 399] width 1360 height 799
drag, startPoint x: 1016, startPoint y: 155, endPoint x: 1050, endPoint y: 195, distance: 52.4
click at [1051, 195] on div "Recently Remodeled Mid-tier New shaker kitchen, quartz counters. Updated baths …" at bounding box center [1072, 134] width 257 height 197
click at [1050, 195] on li "Updated baths with designer tile." at bounding box center [1080, 188] width 242 height 18
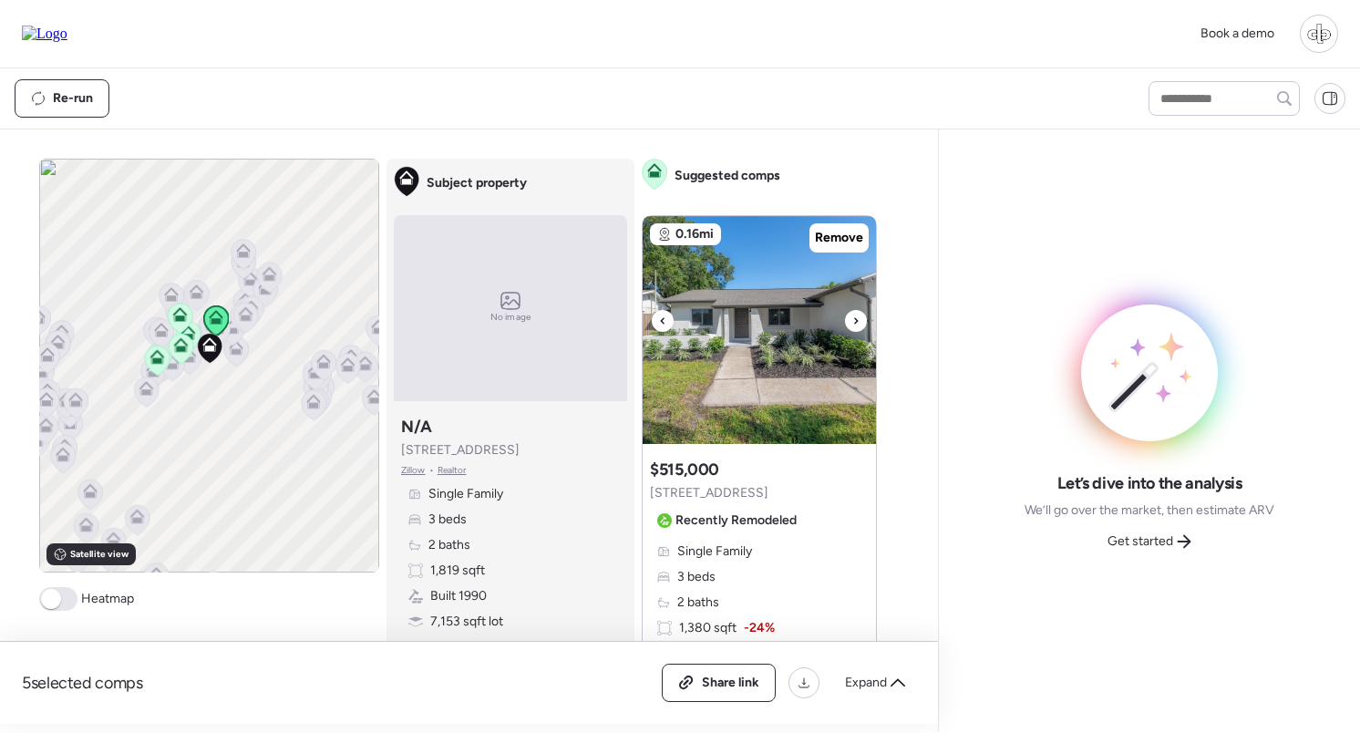
click at [740, 302] on img at bounding box center [759, 330] width 233 height 228
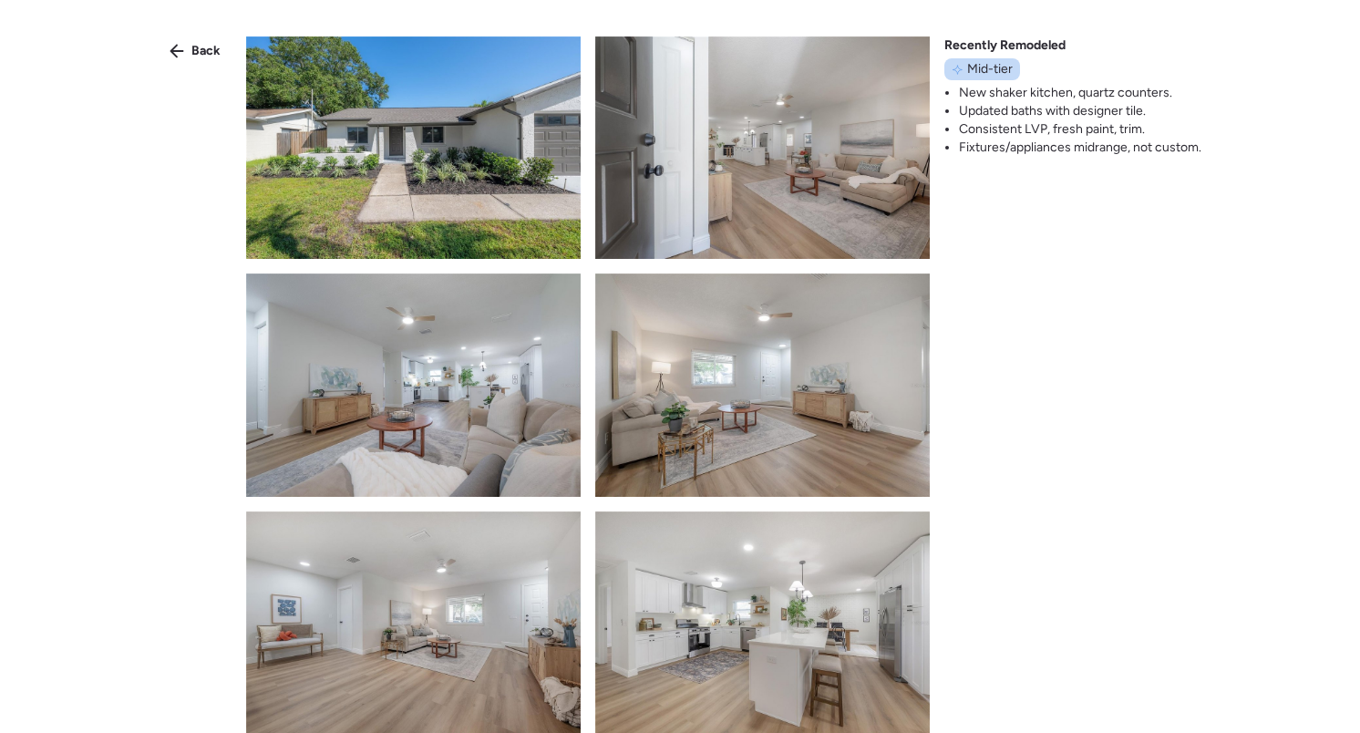
click at [1161, 127] on li "Consistent LVP, fresh paint, trim." at bounding box center [1080, 129] width 242 height 18
click at [202, 54] on span "Back" at bounding box center [205, 51] width 29 height 18
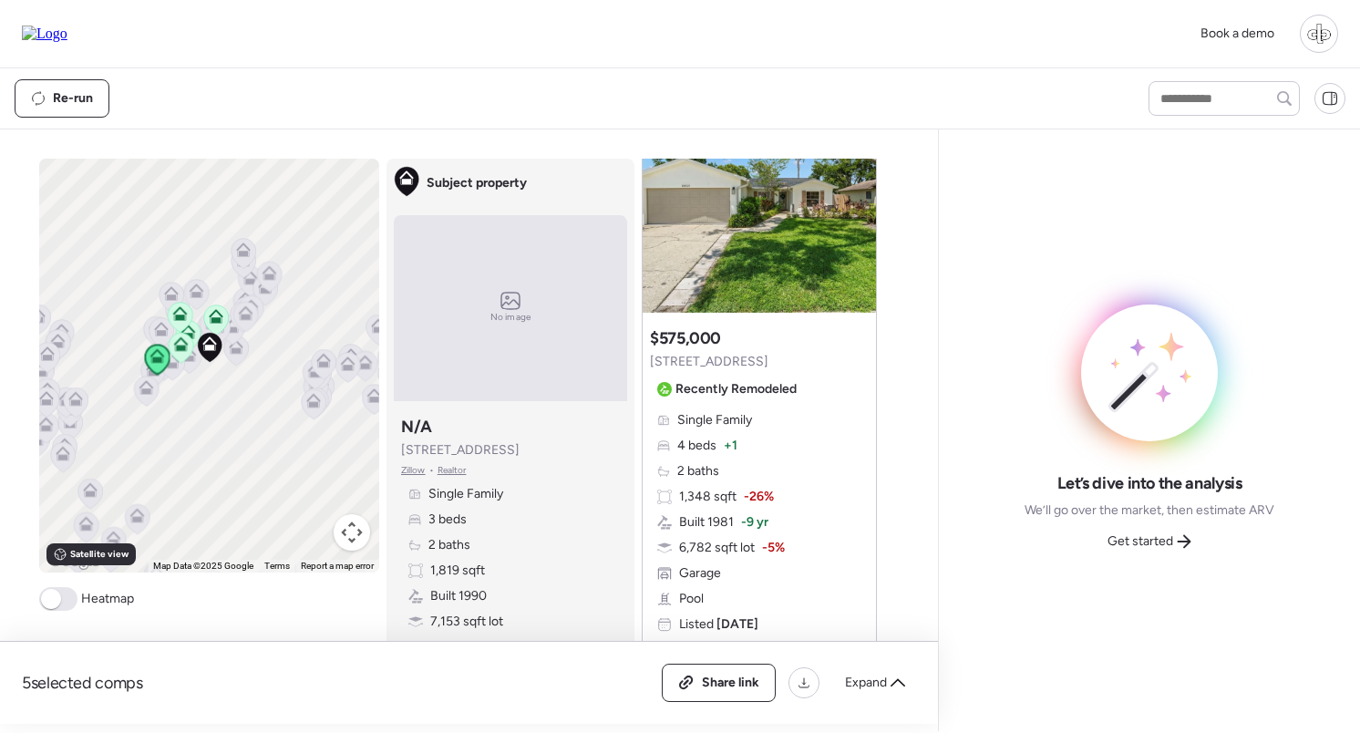
scroll to position [950, 0]
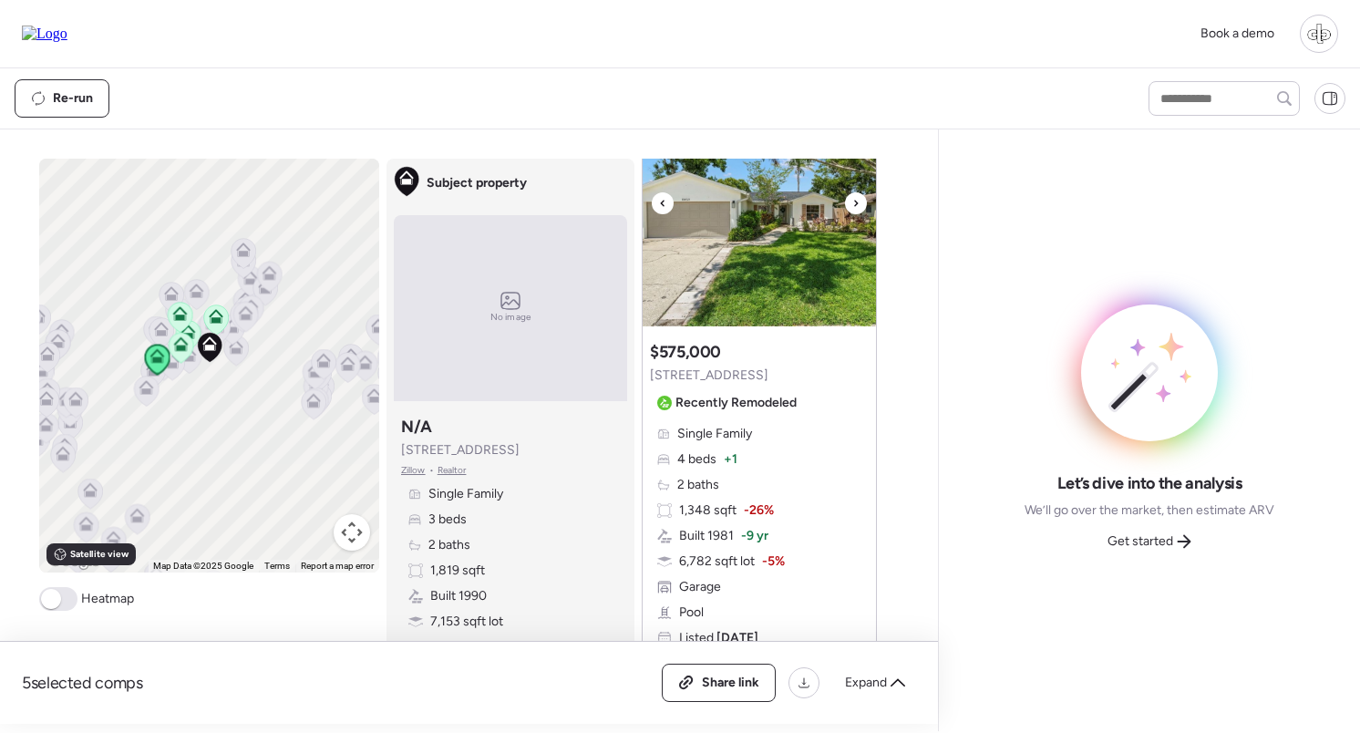
click at [729, 278] on img at bounding box center [759, 212] width 233 height 228
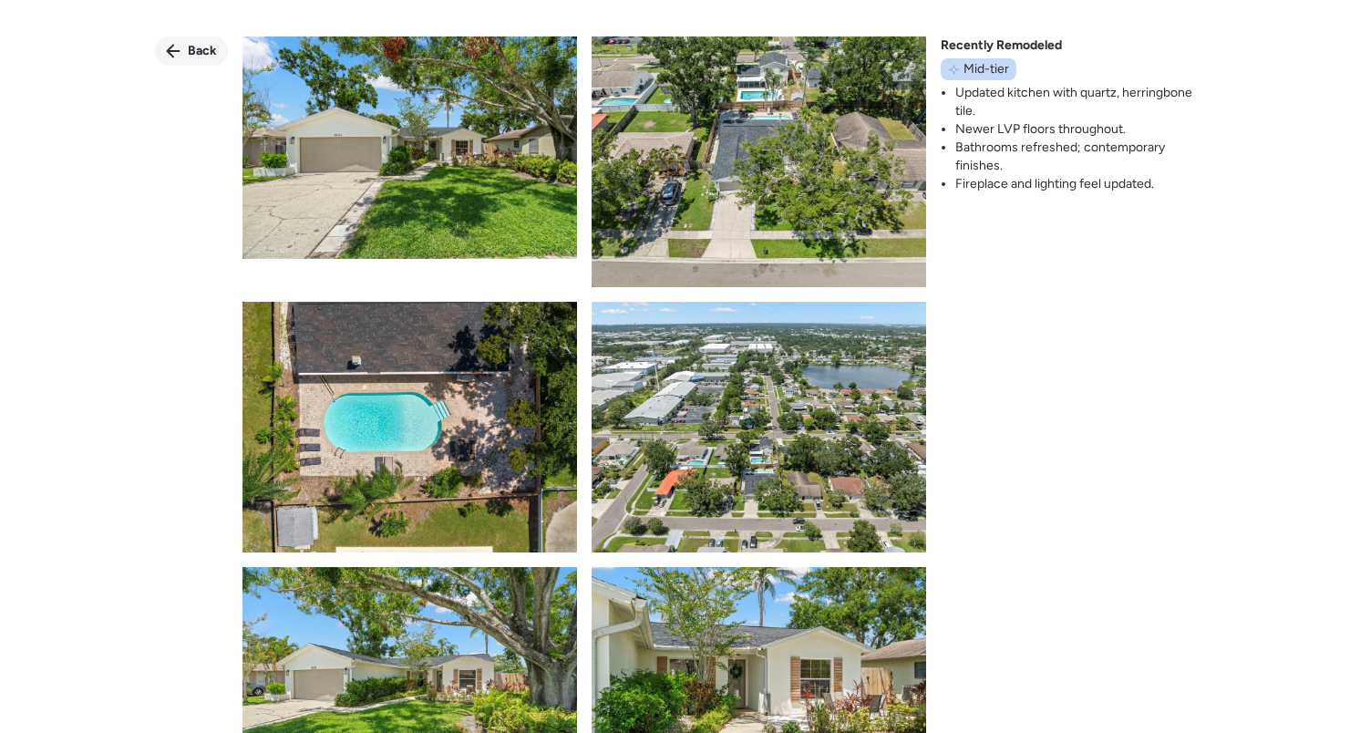
click at [183, 57] on div "Back" at bounding box center [191, 50] width 73 height 29
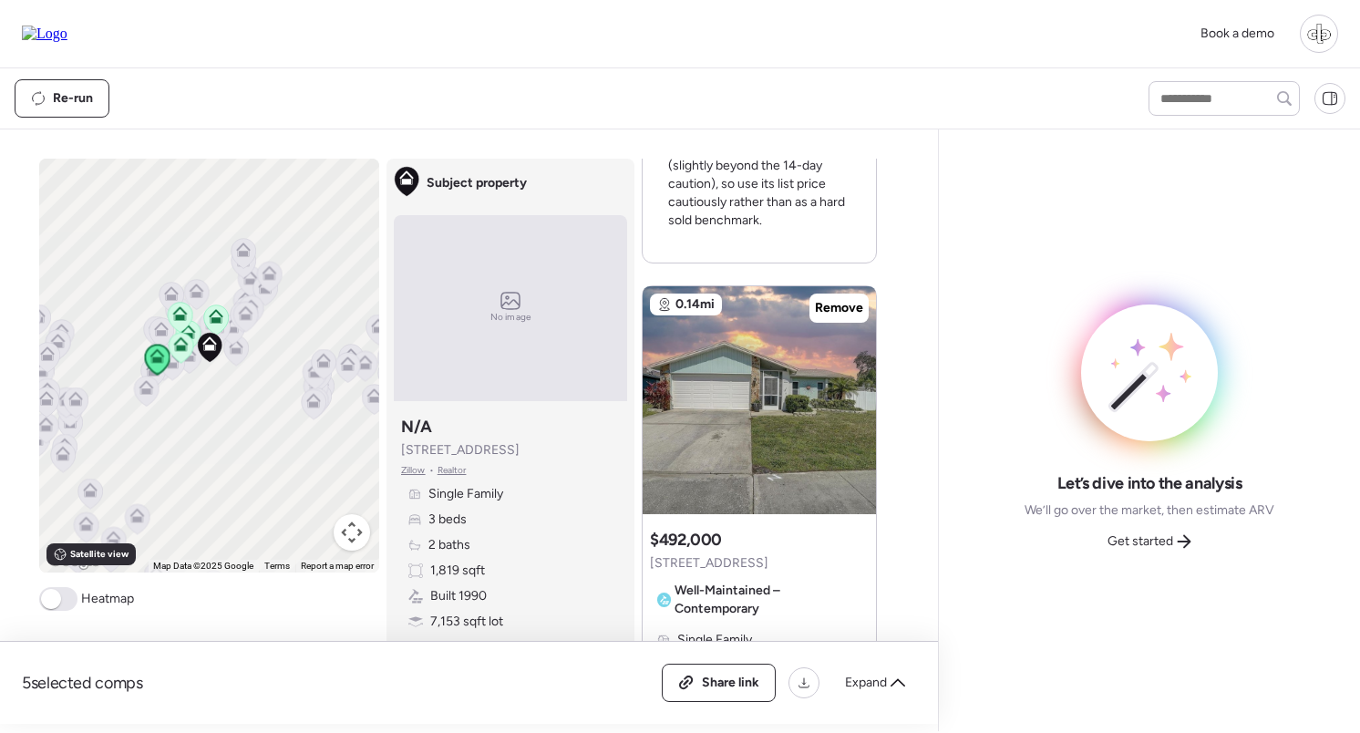
scroll to position [1614, 0]
click at [780, 412] on img at bounding box center [759, 398] width 233 height 228
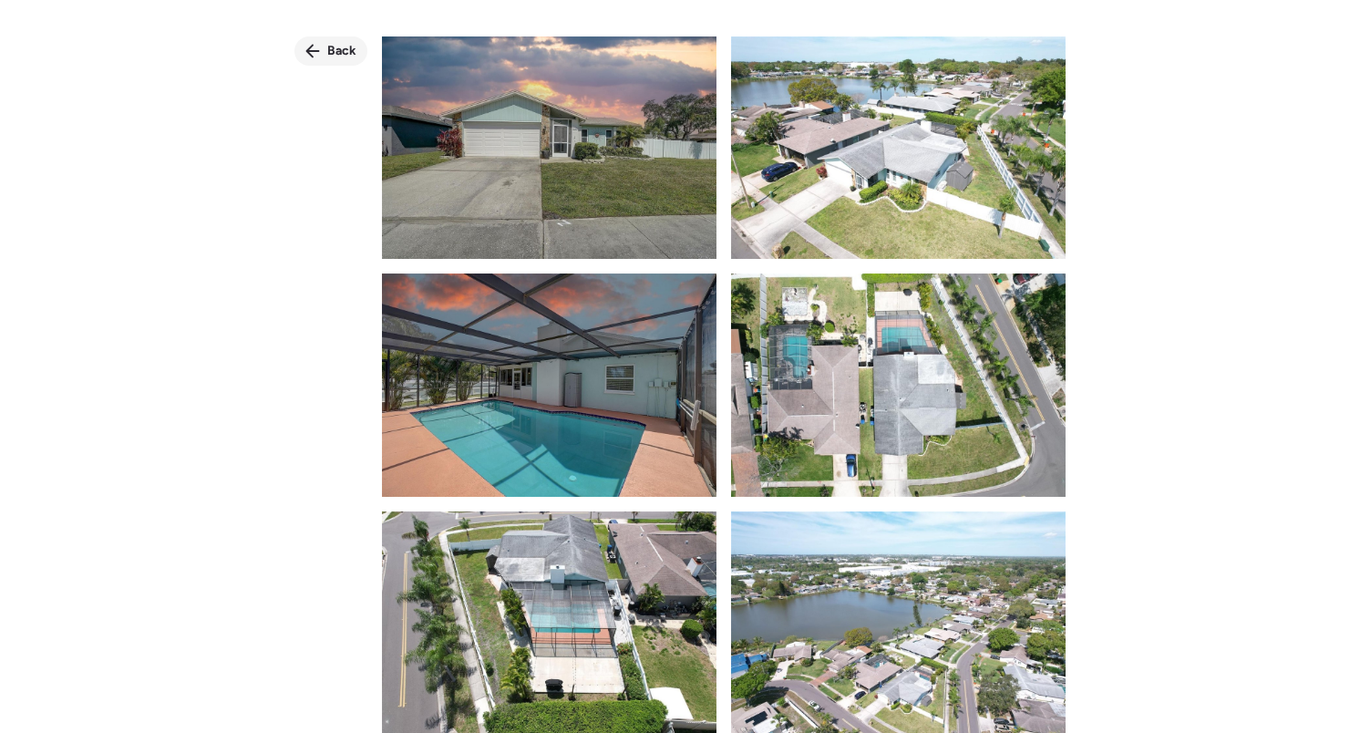
click at [335, 61] on div "Back" at bounding box center [330, 50] width 73 height 29
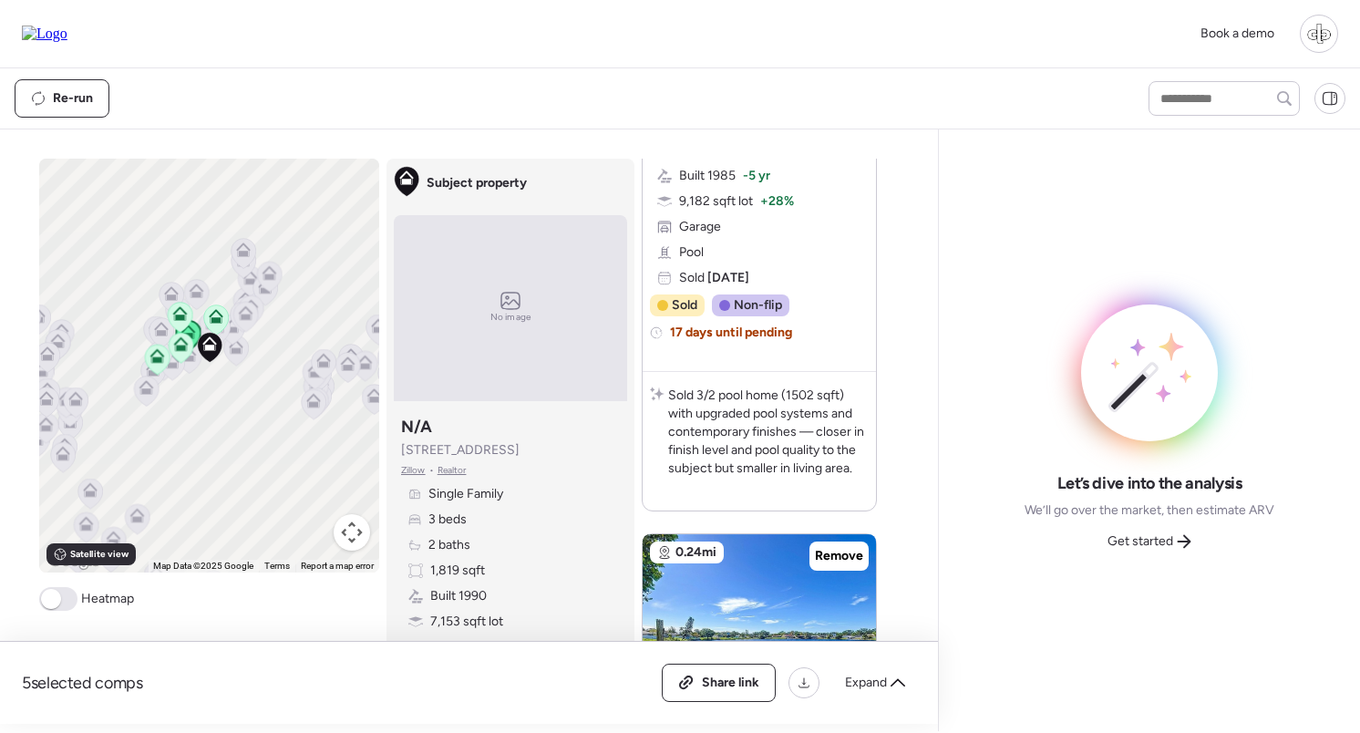
scroll to position [2386, 0]
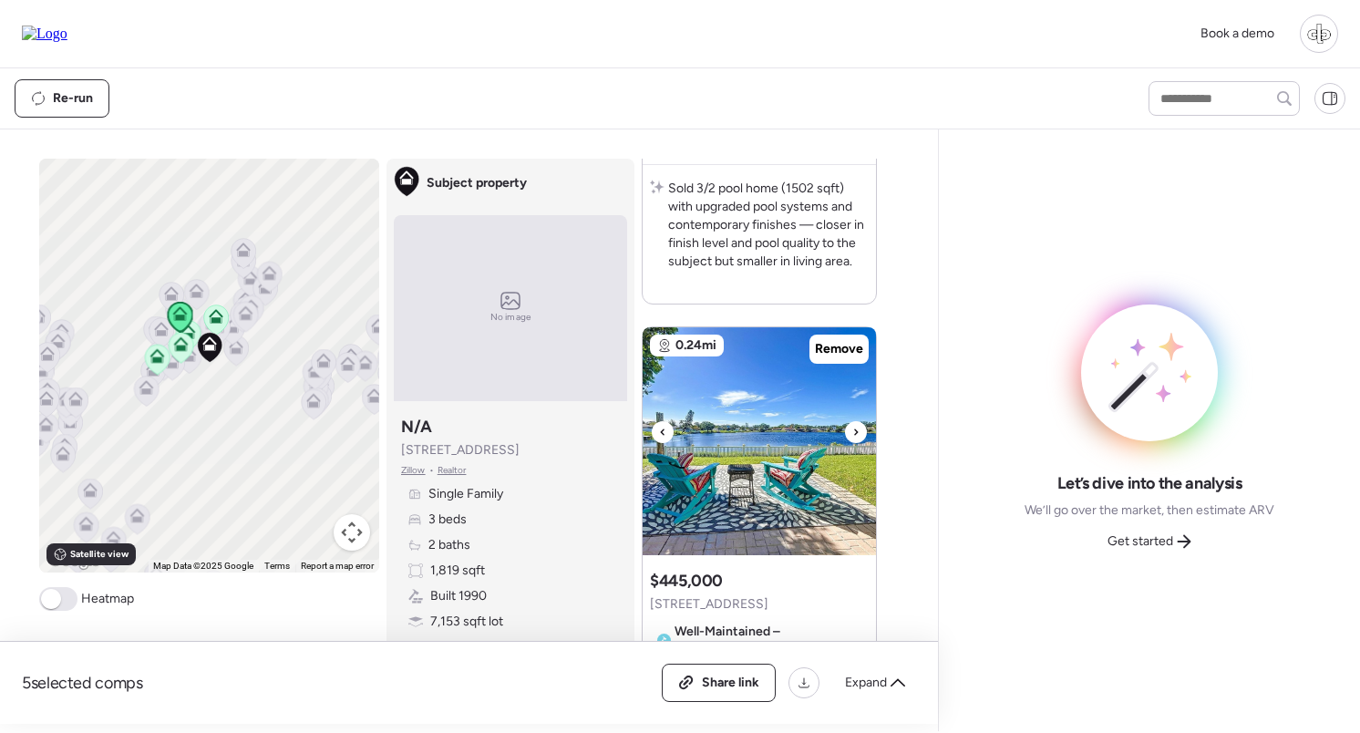
click at [761, 449] on img at bounding box center [759, 441] width 233 height 228
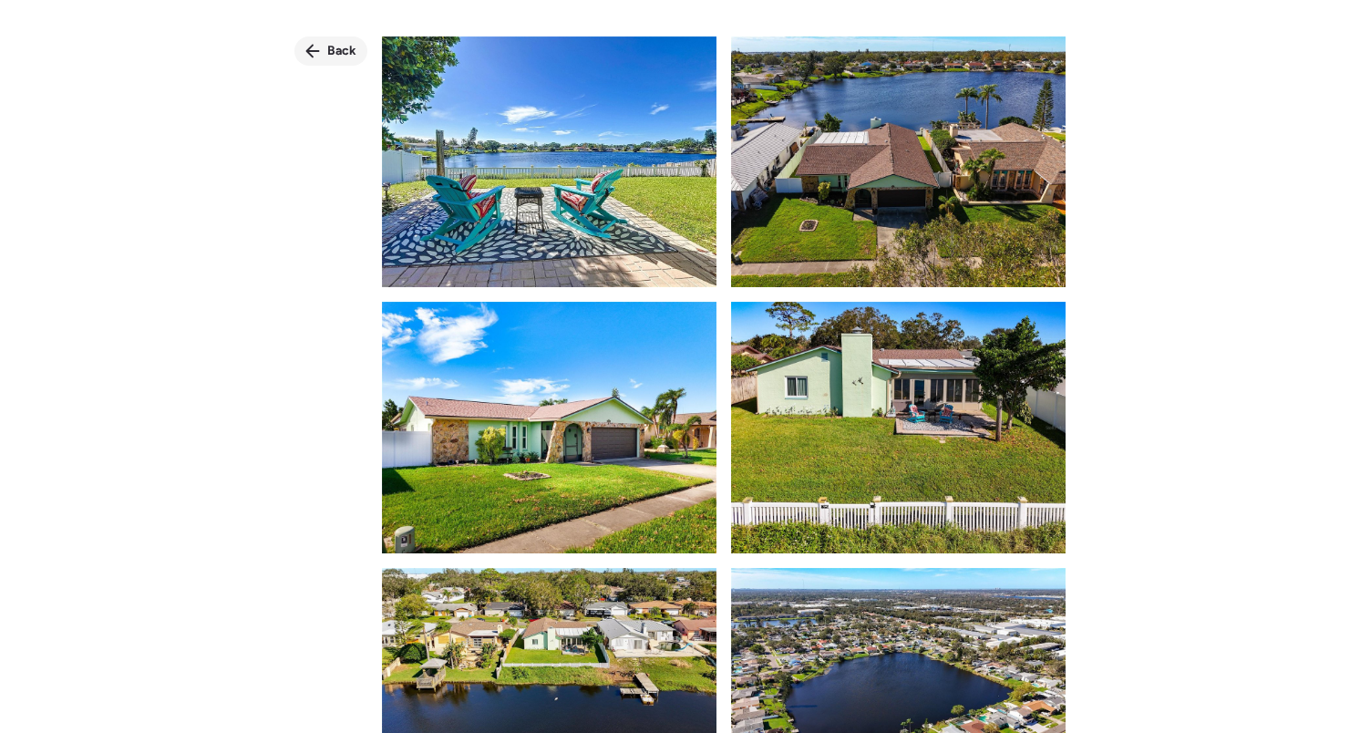
click at [317, 61] on div "Back" at bounding box center [330, 50] width 73 height 29
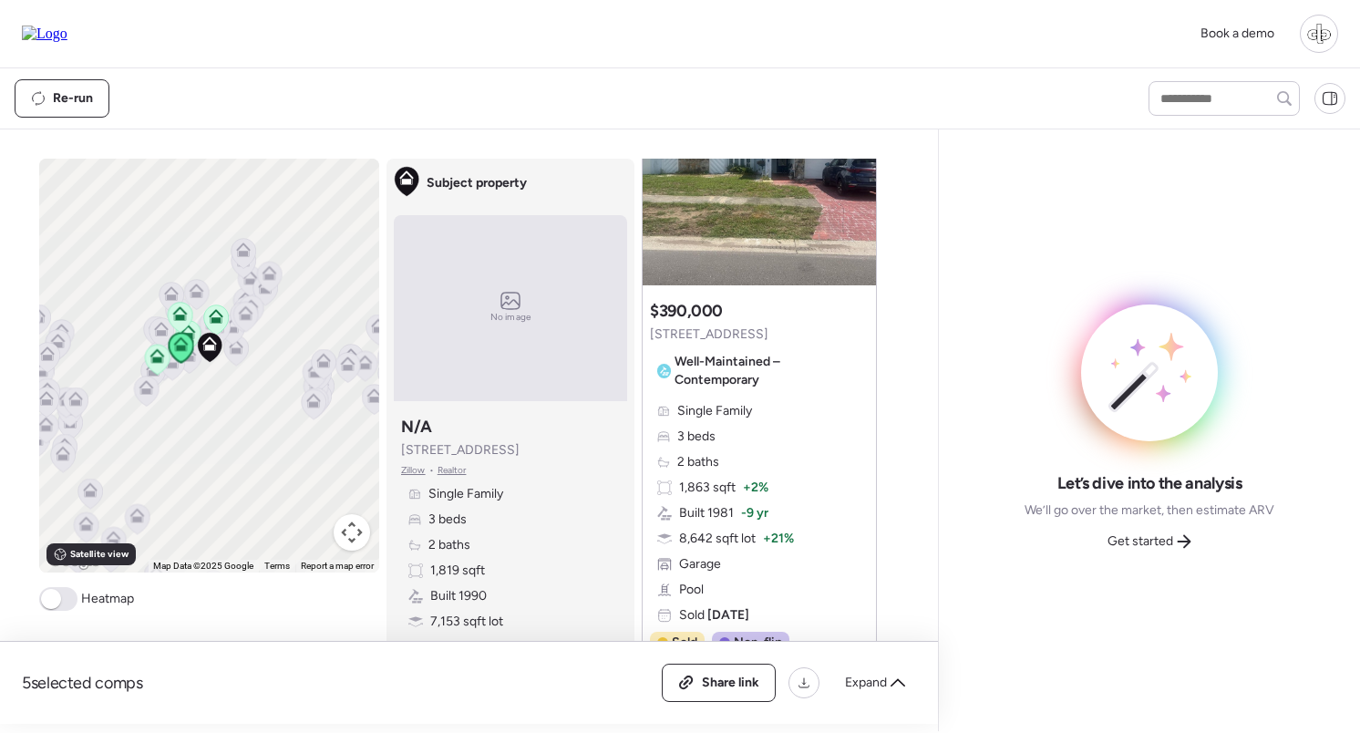
scroll to position [3456, 0]
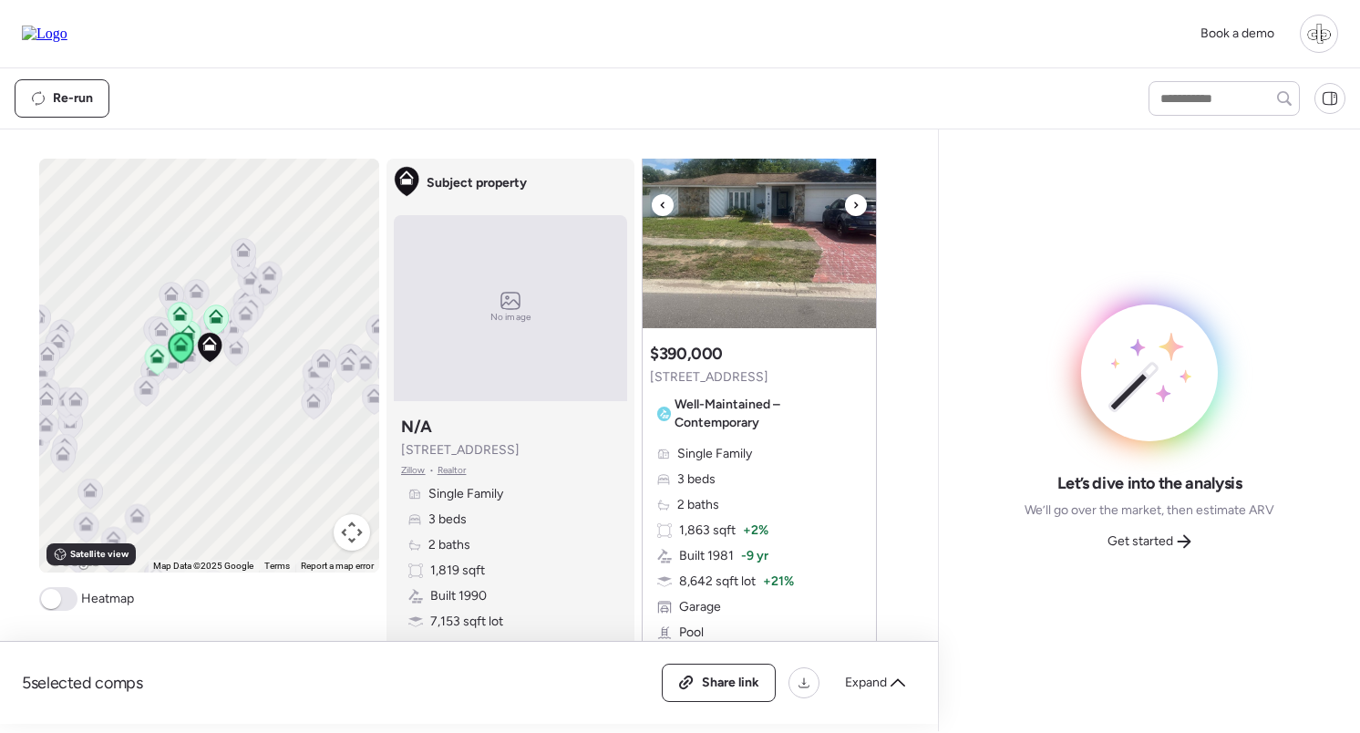
click at [731, 234] on img at bounding box center [759, 214] width 233 height 228
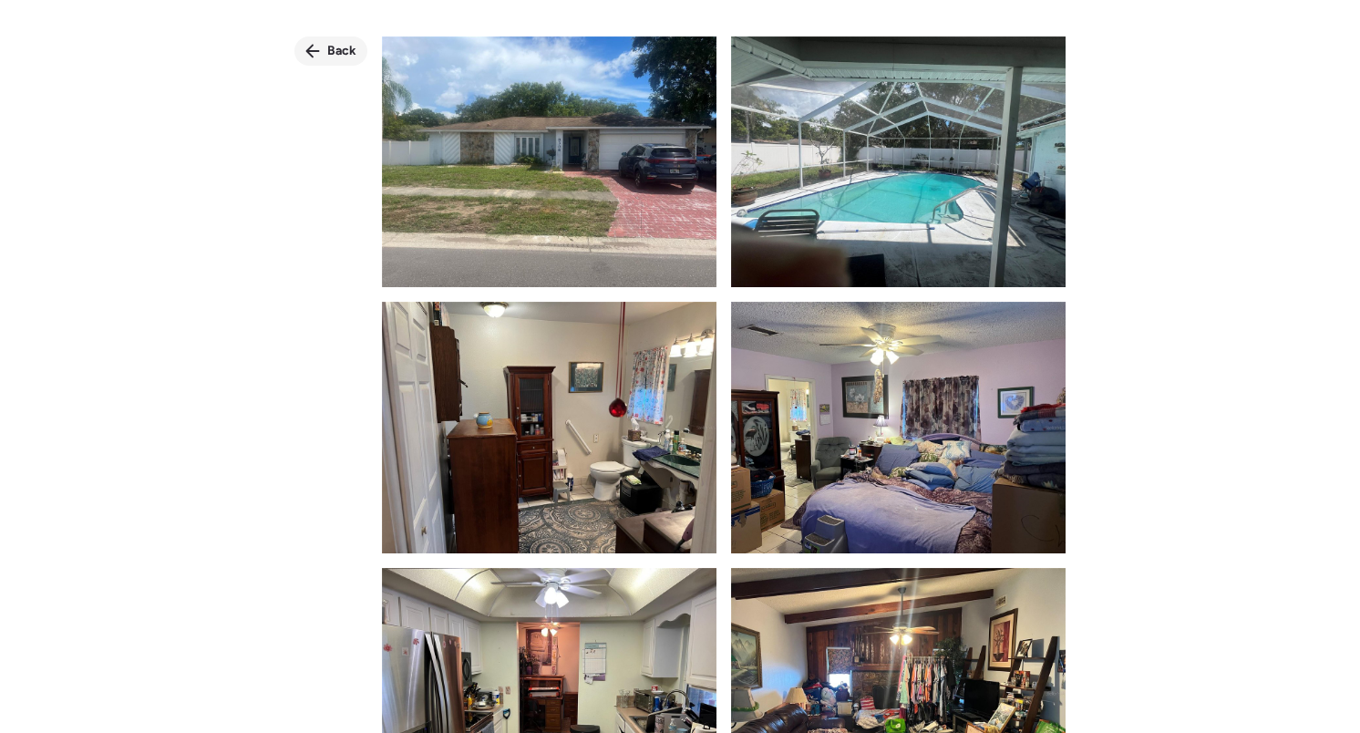
click at [321, 46] on div "Back" at bounding box center [330, 50] width 73 height 29
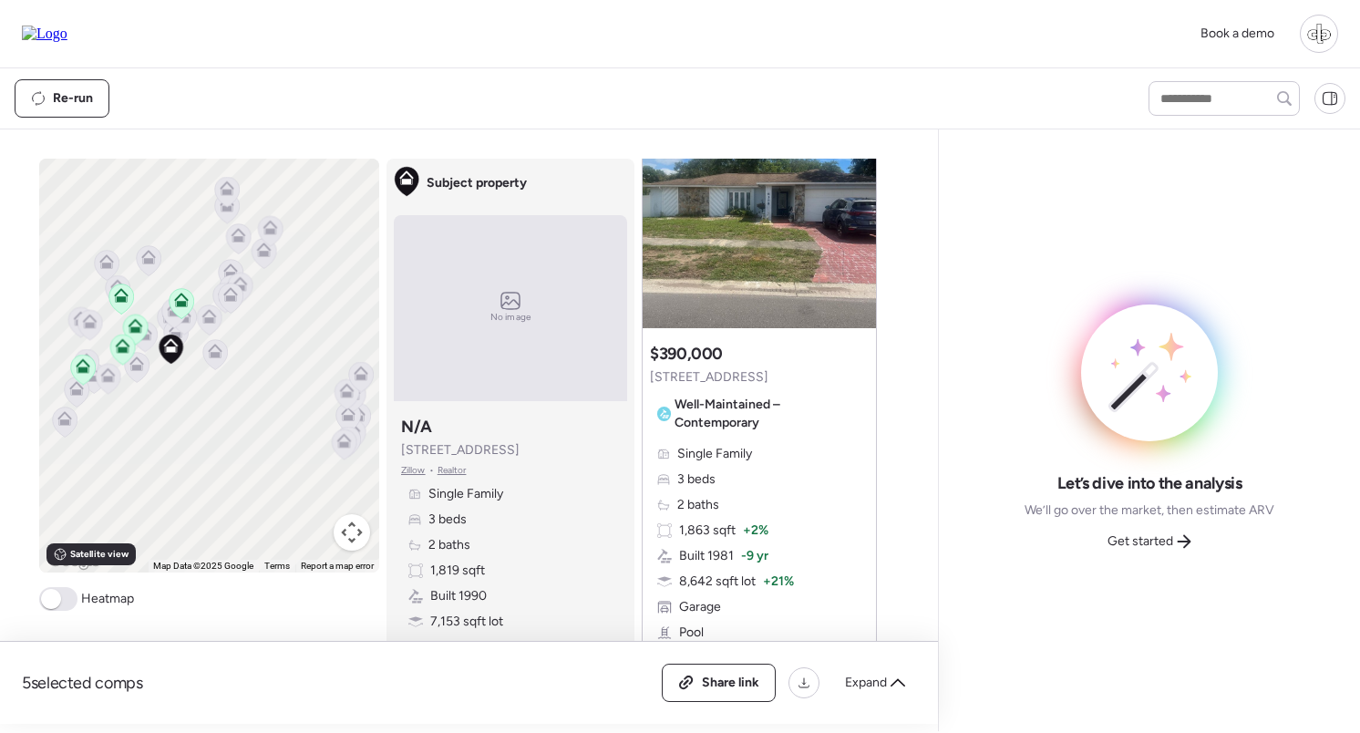
click at [134, 325] on icon at bounding box center [135, 326] width 15 height 15
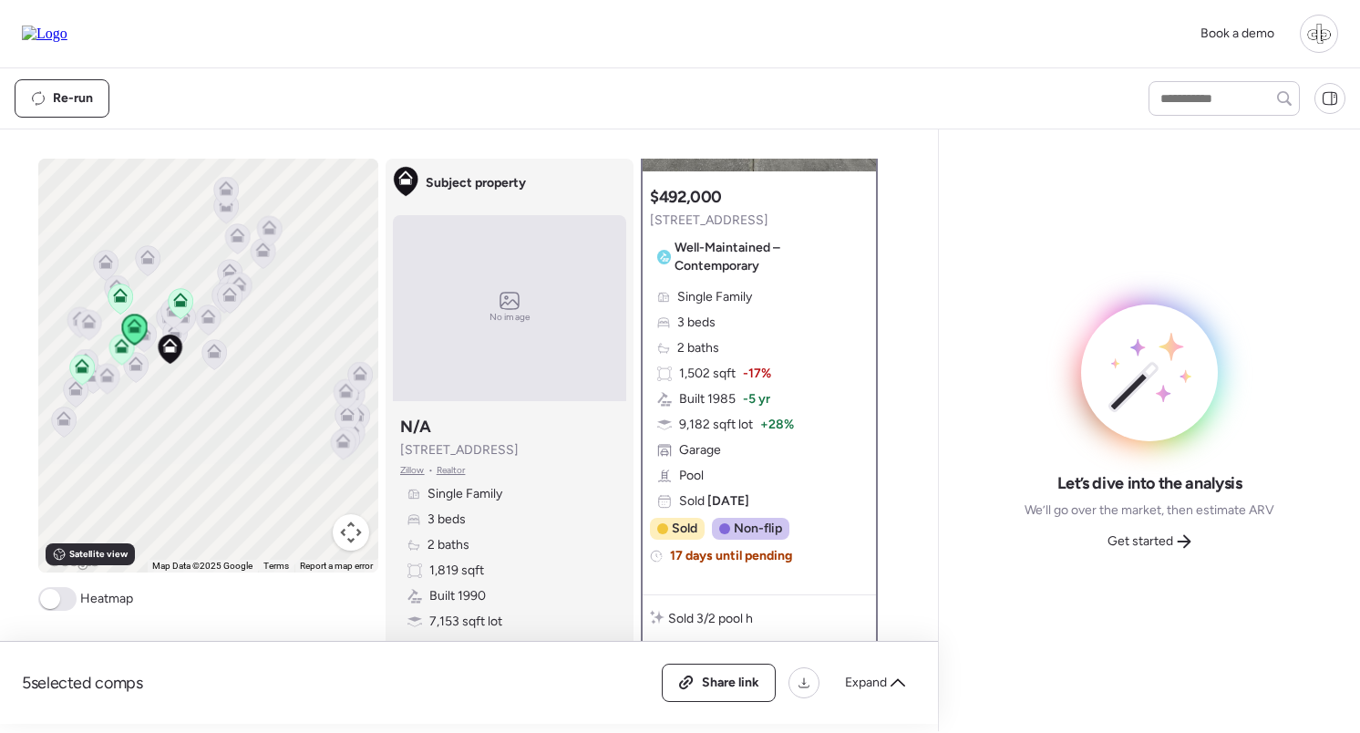
scroll to position [0, 0]
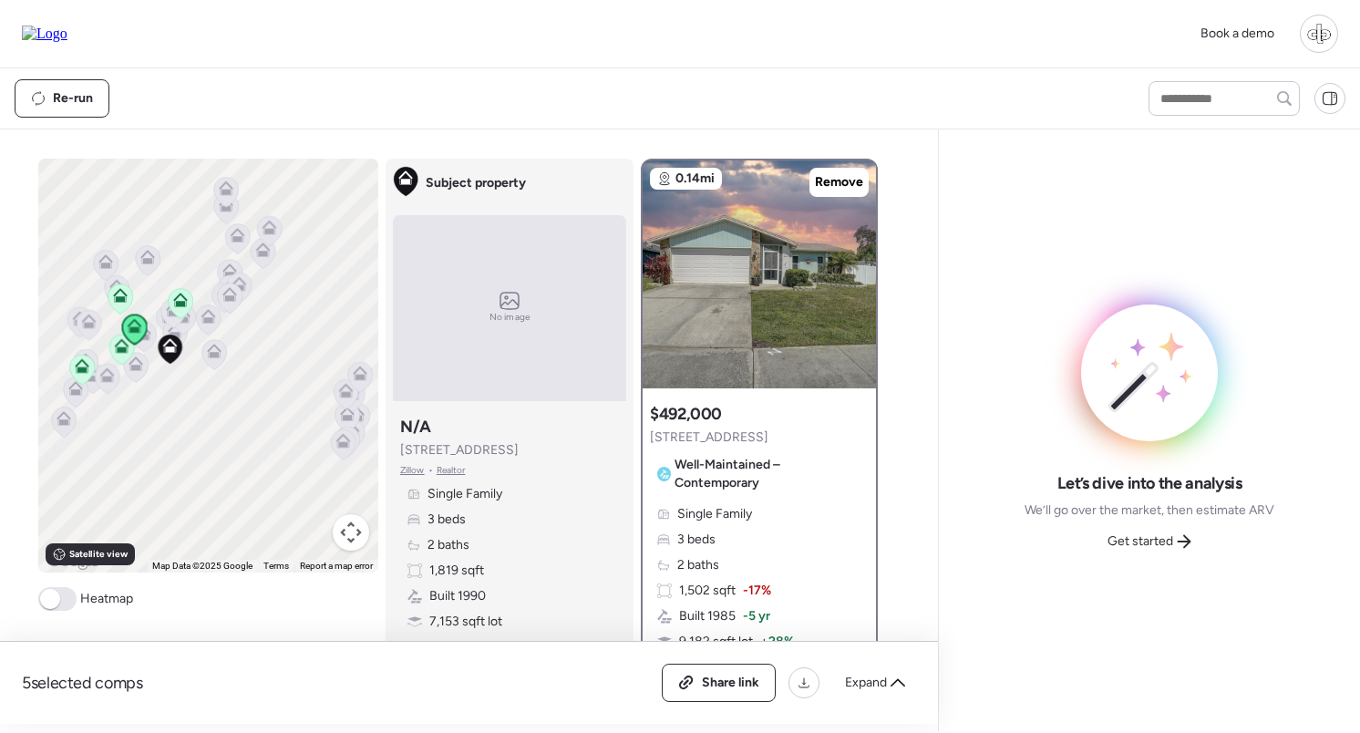
click at [1326, 26] on div at bounding box center [1319, 34] width 38 height 38
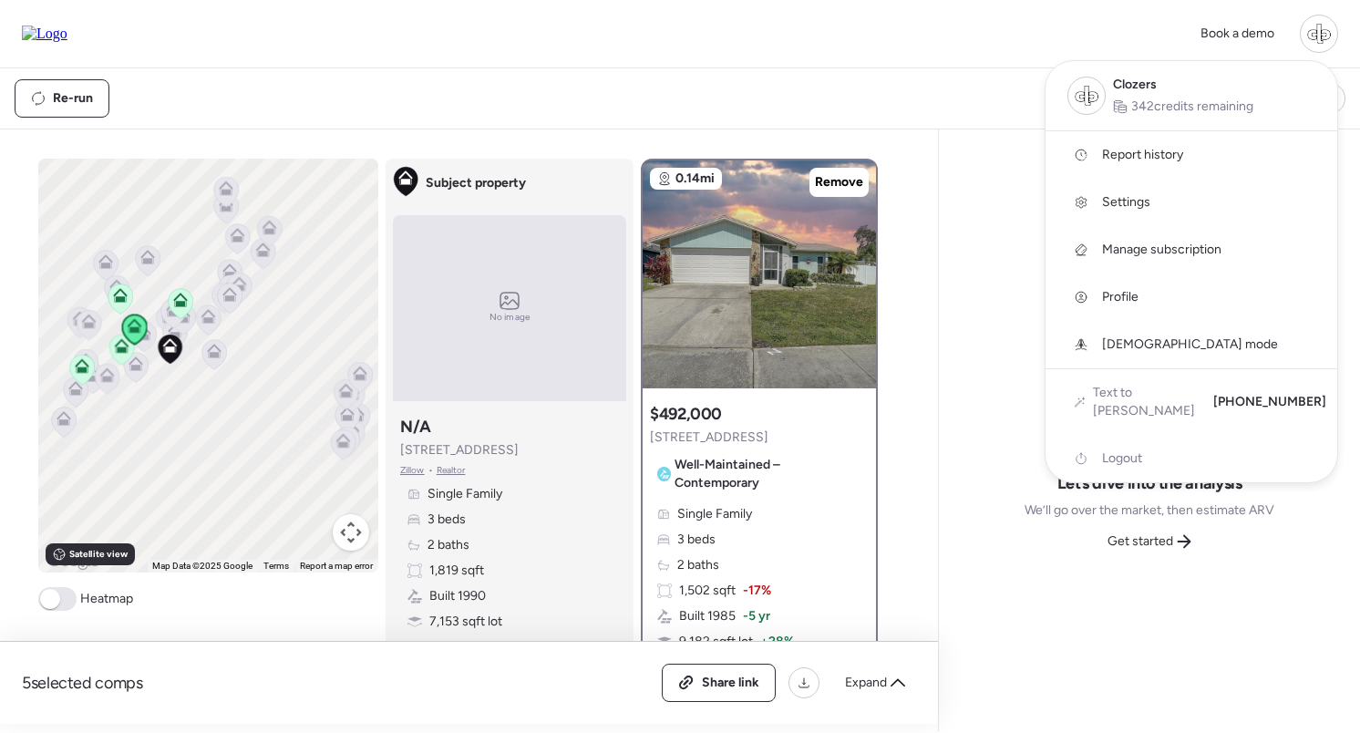
click at [1111, 165] on link "Report history" at bounding box center [1192, 154] width 292 height 47
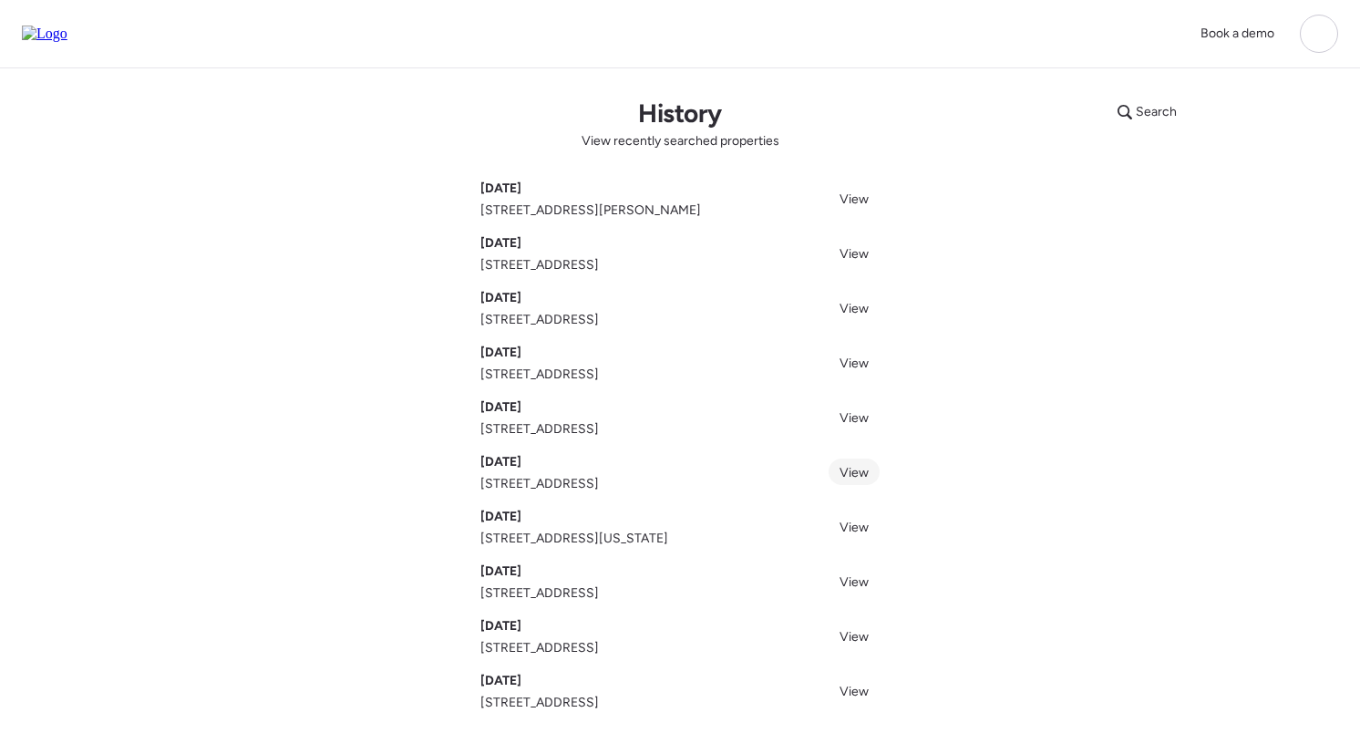
scroll to position [59, 0]
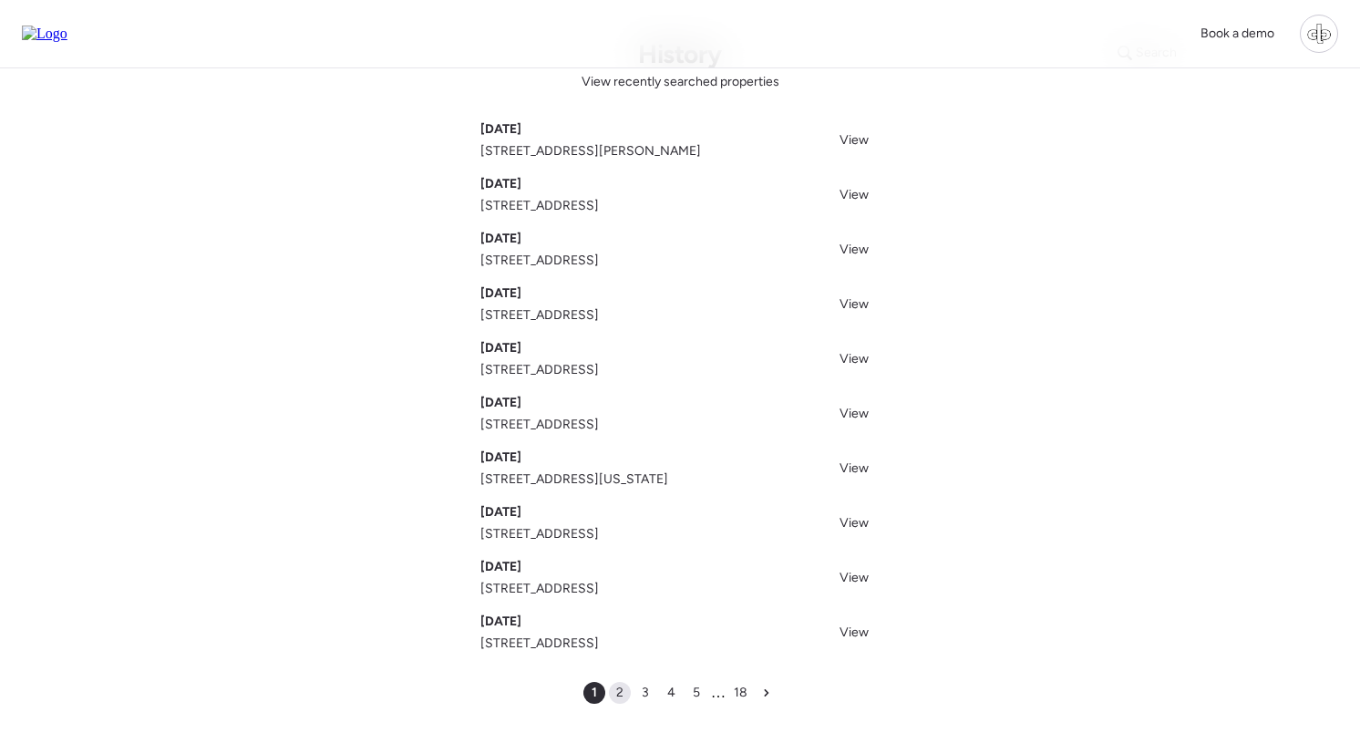
click at [614, 698] on div "2" at bounding box center [620, 693] width 22 height 22
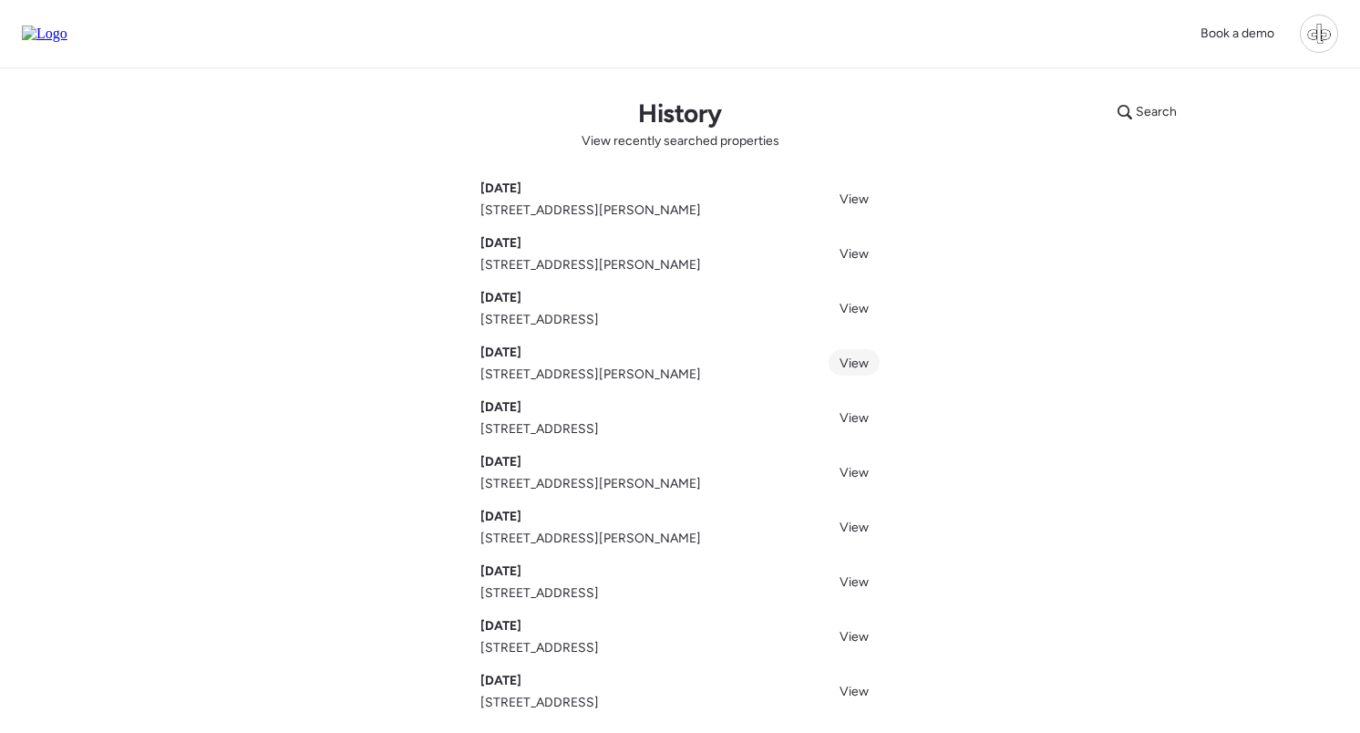
click at [858, 368] on span "View" at bounding box center [854, 363] width 29 height 15
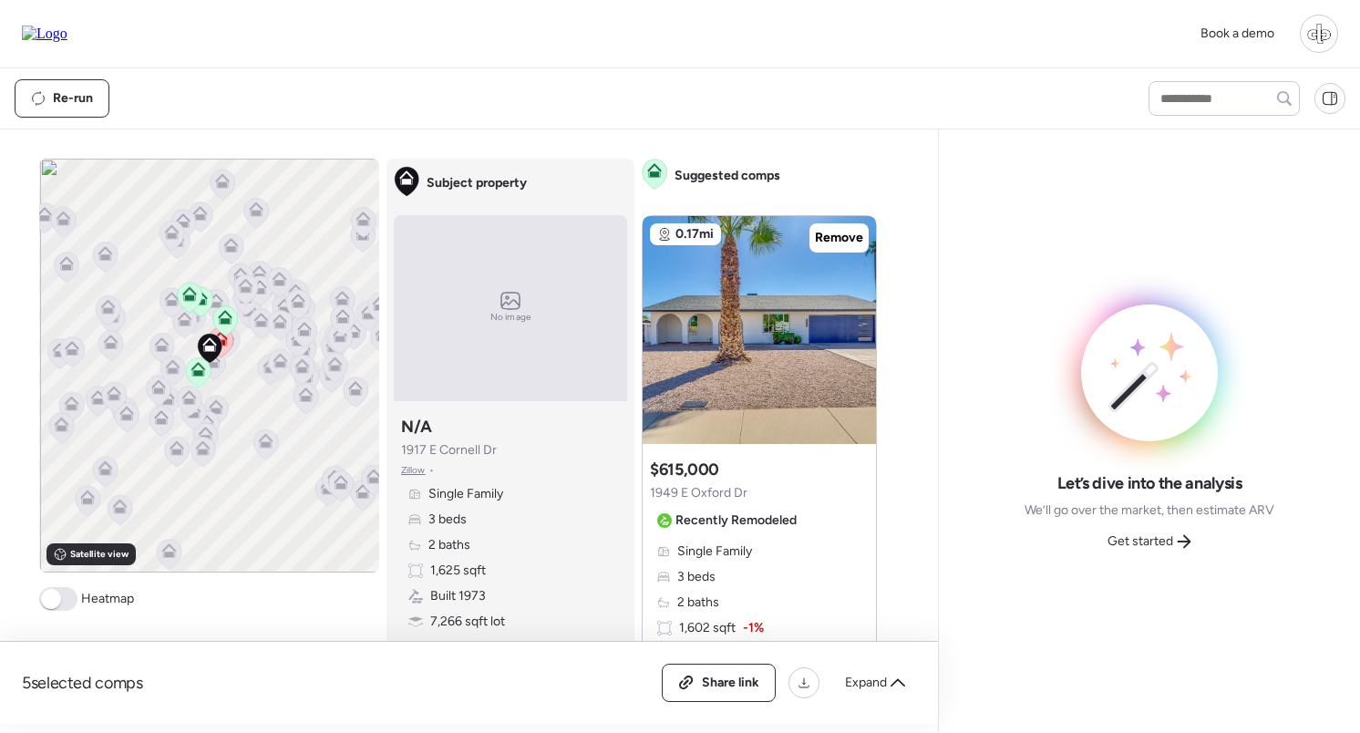
click at [201, 379] on icon at bounding box center [198, 373] width 25 height 30
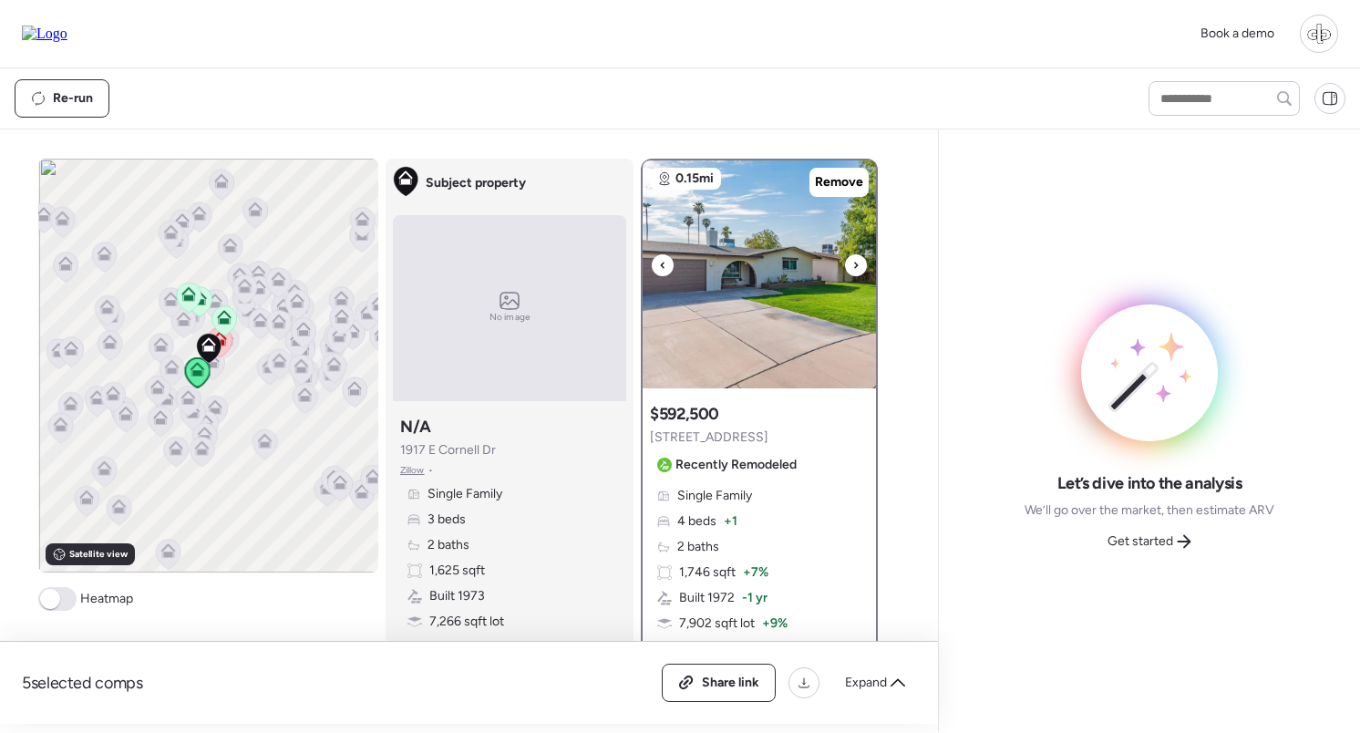
click at [699, 341] on img at bounding box center [759, 274] width 233 height 228
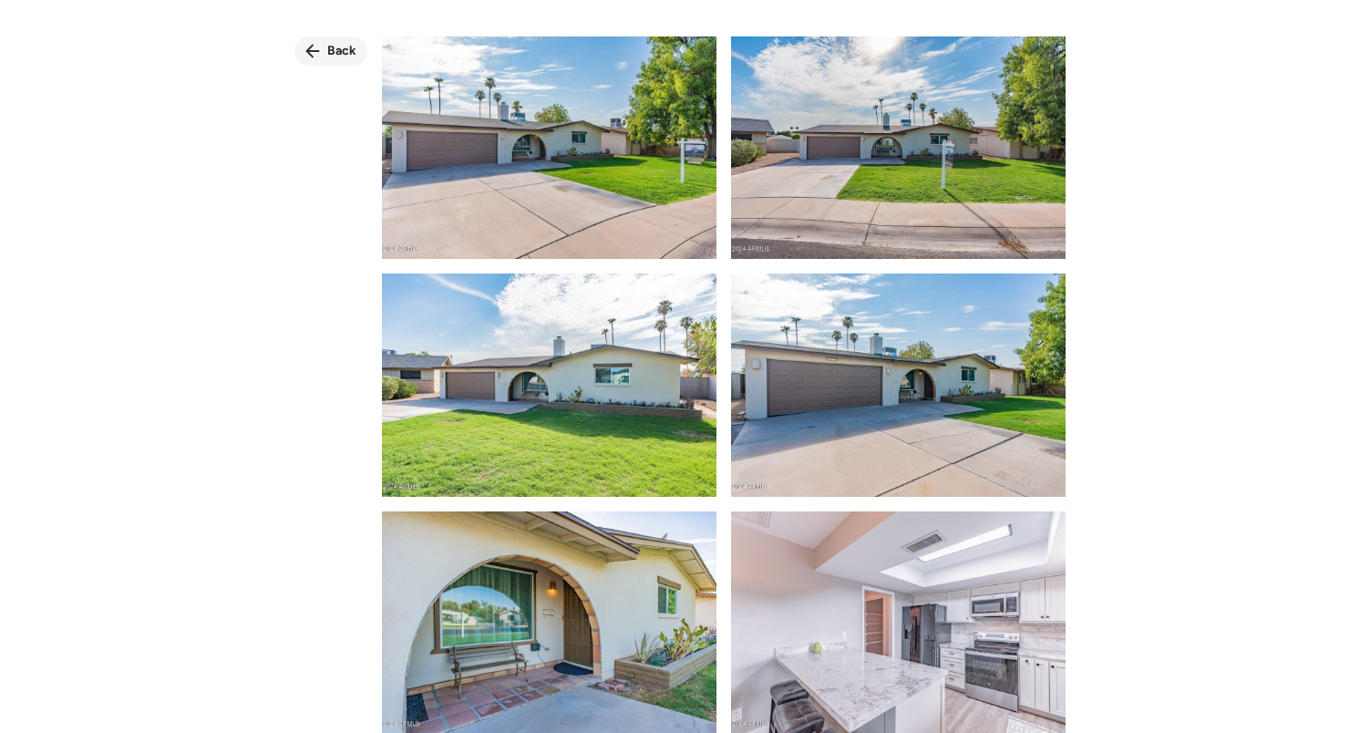
click at [327, 46] on span "Back" at bounding box center [341, 51] width 29 height 18
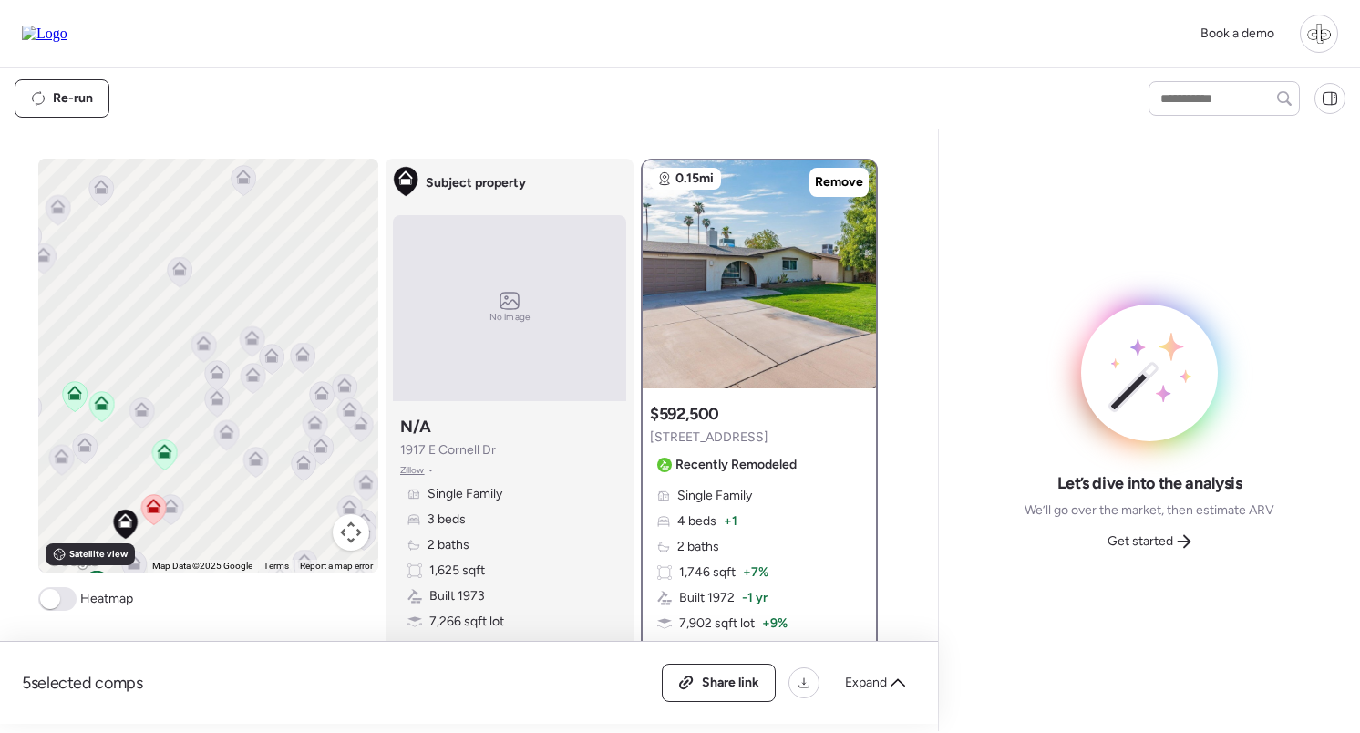
click at [168, 447] on icon at bounding box center [164, 451] width 15 height 15
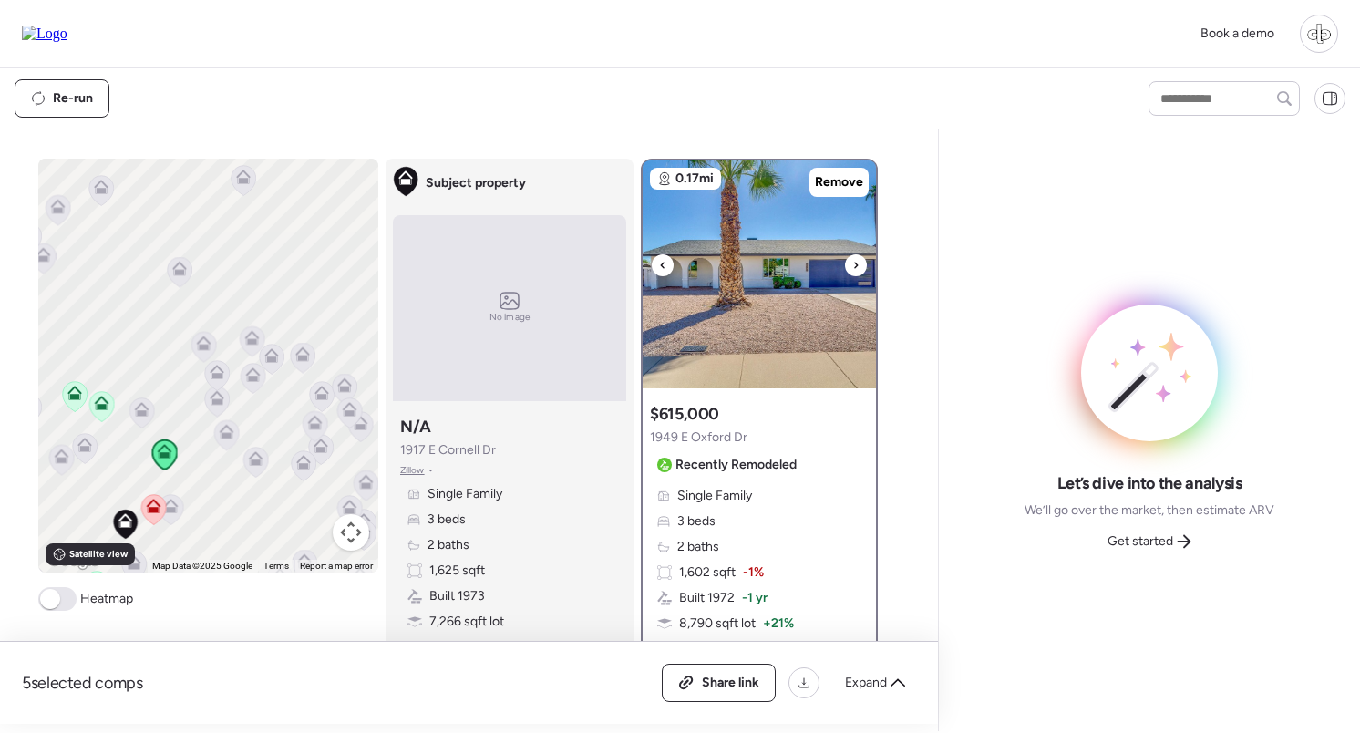
click at [777, 300] on img at bounding box center [759, 274] width 233 height 228
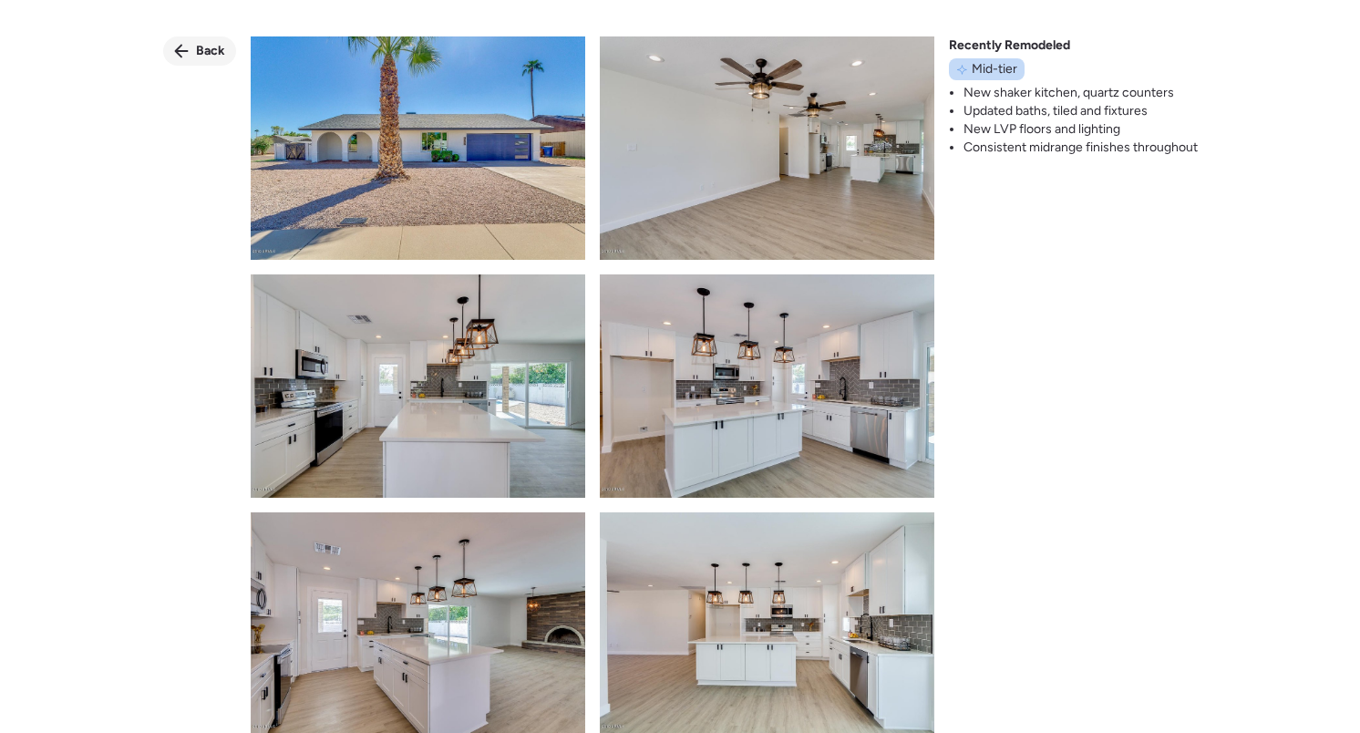
click at [211, 50] on span "Back" at bounding box center [210, 51] width 29 height 18
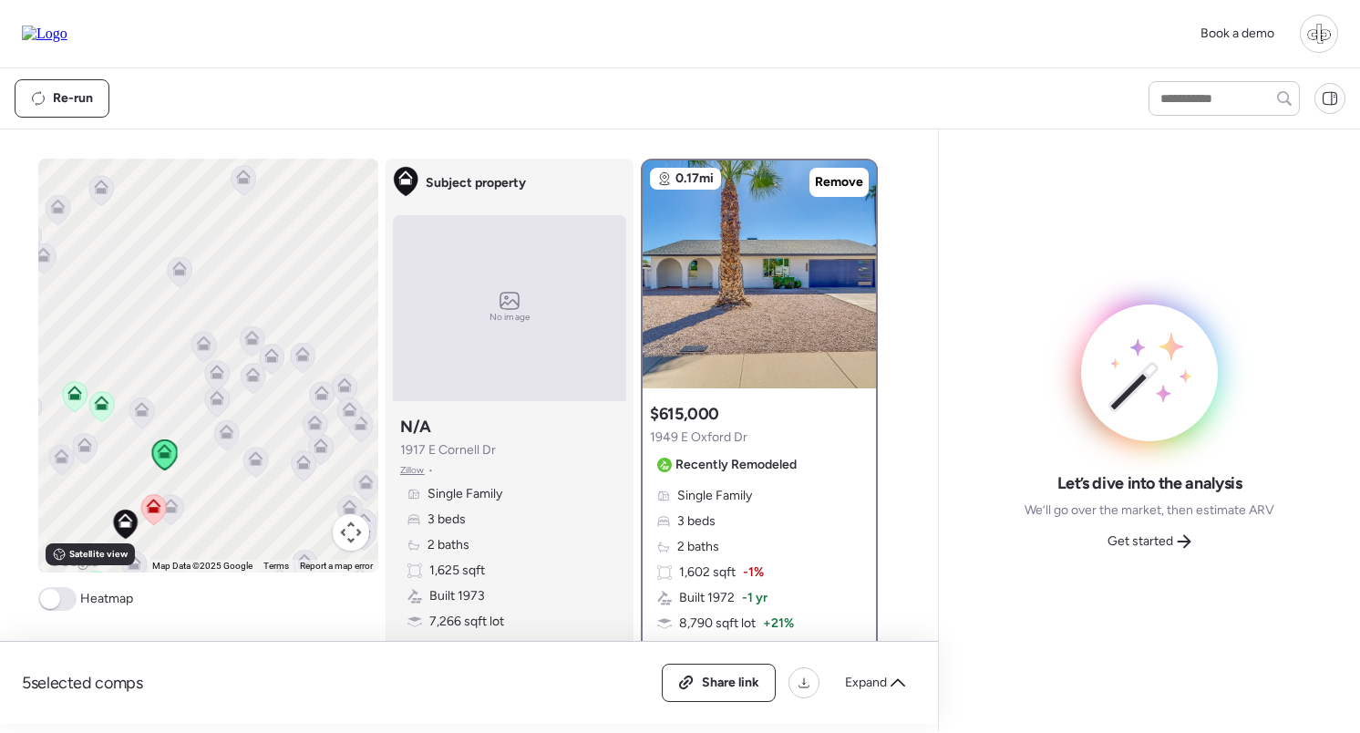
click at [104, 407] on icon at bounding box center [101, 406] width 12 height 5
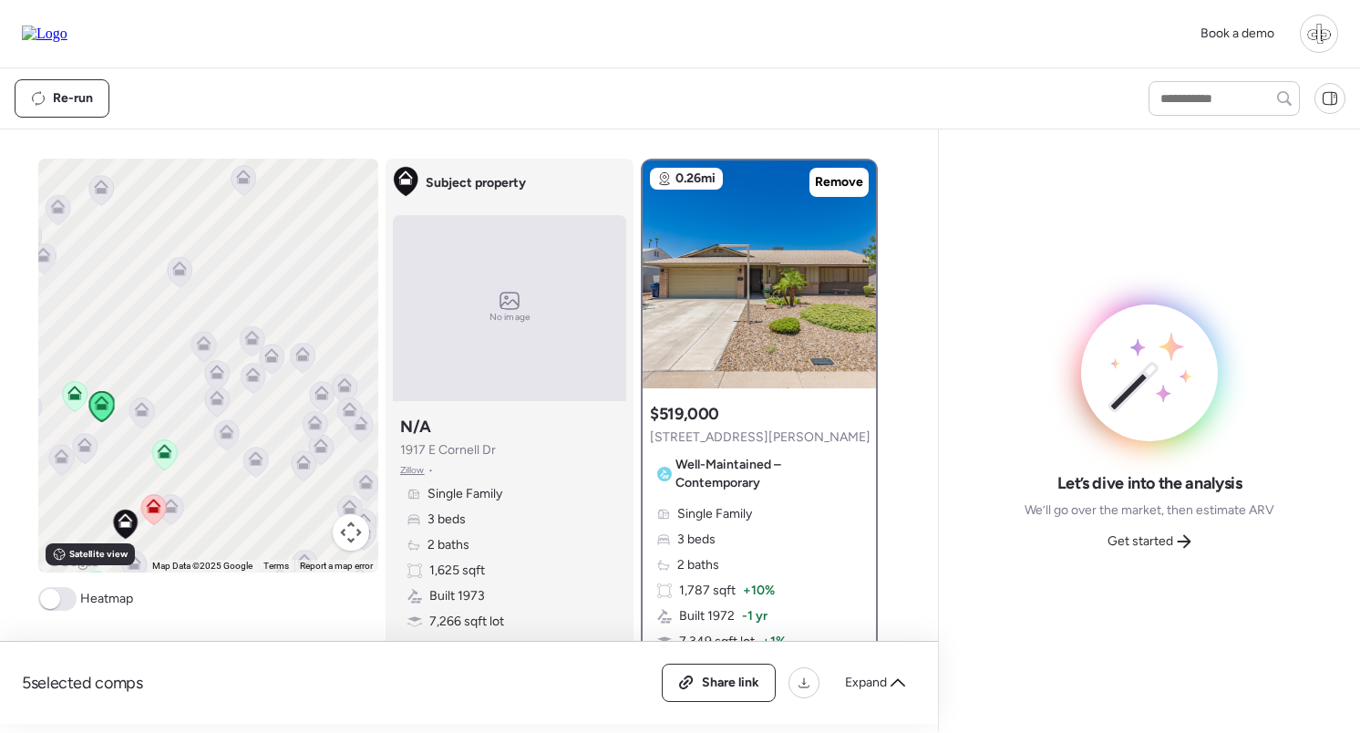
click at [77, 402] on icon at bounding box center [74, 397] width 25 height 30
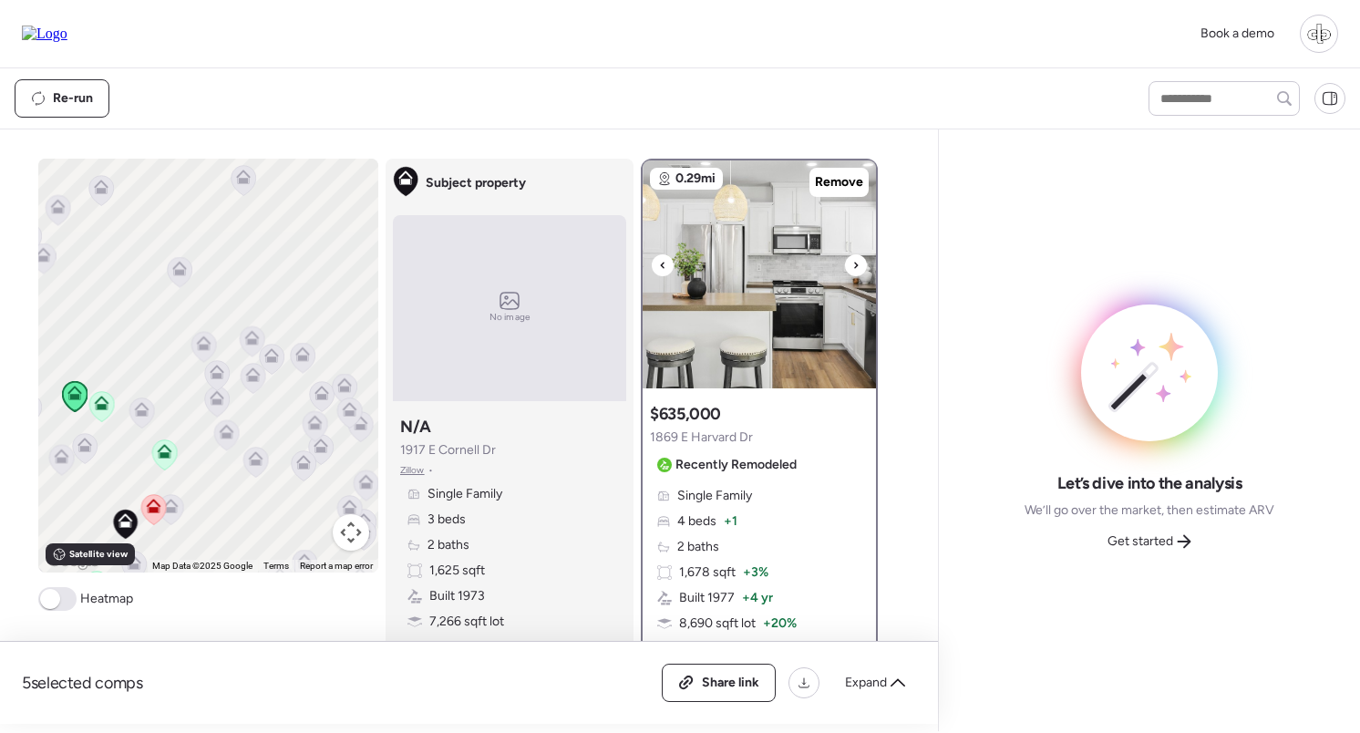
click at [804, 299] on img at bounding box center [759, 274] width 233 height 228
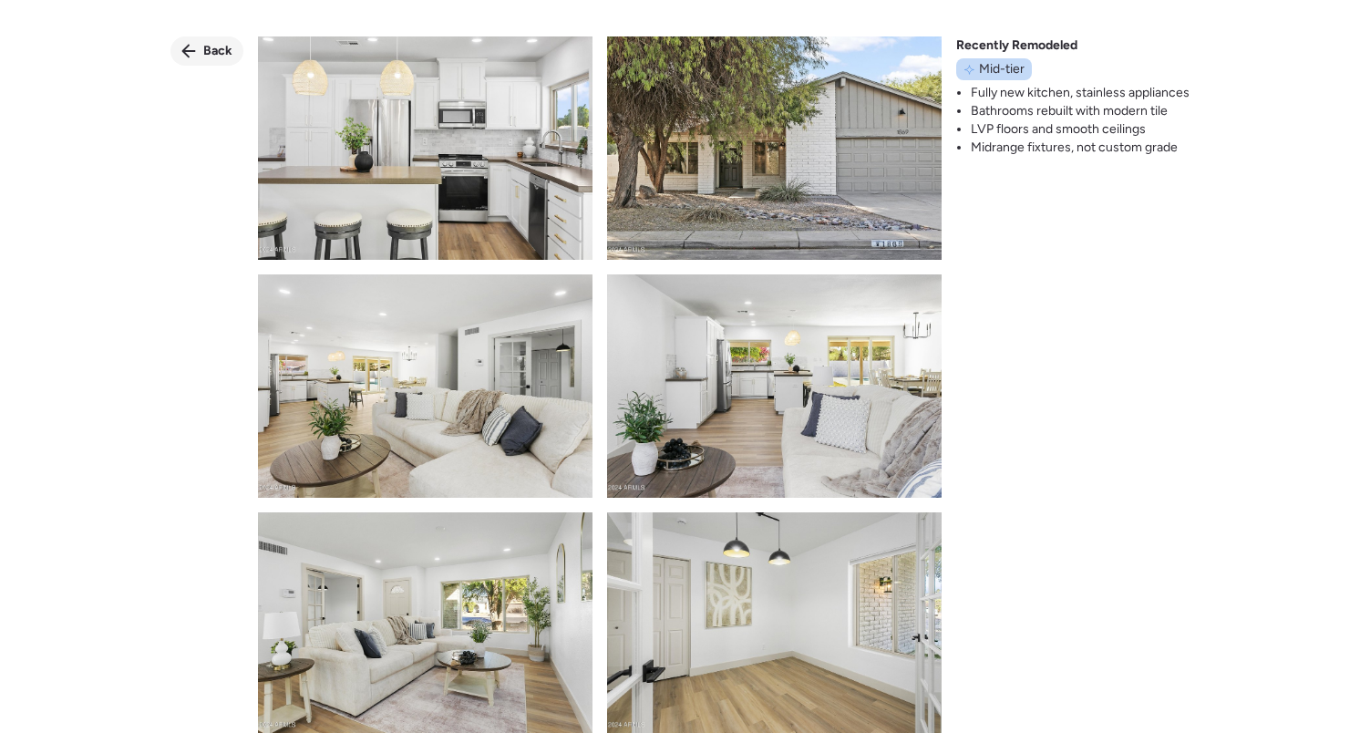
click at [206, 61] on div "Back" at bounding box center [206, 50] width 73 height 29
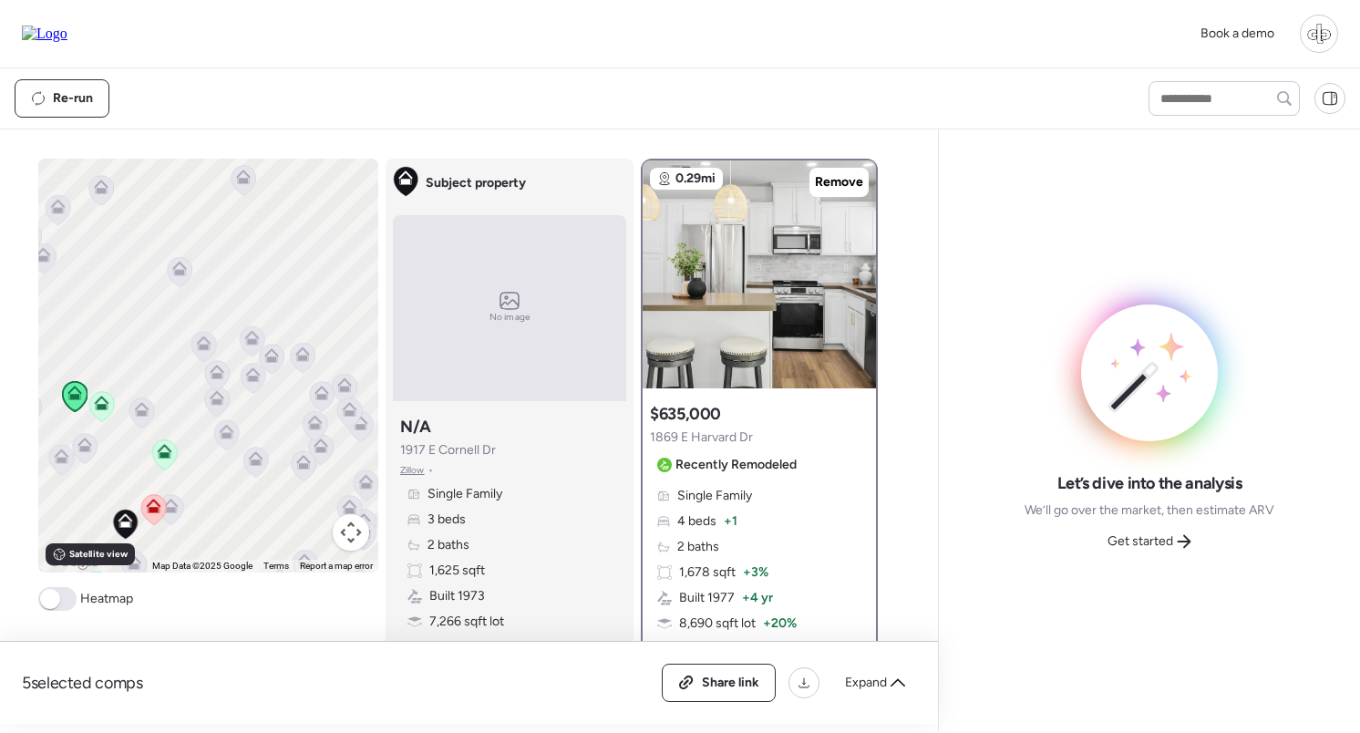
click at [106, 406] on icon at bounding box center [101, 406] width 12 height 5
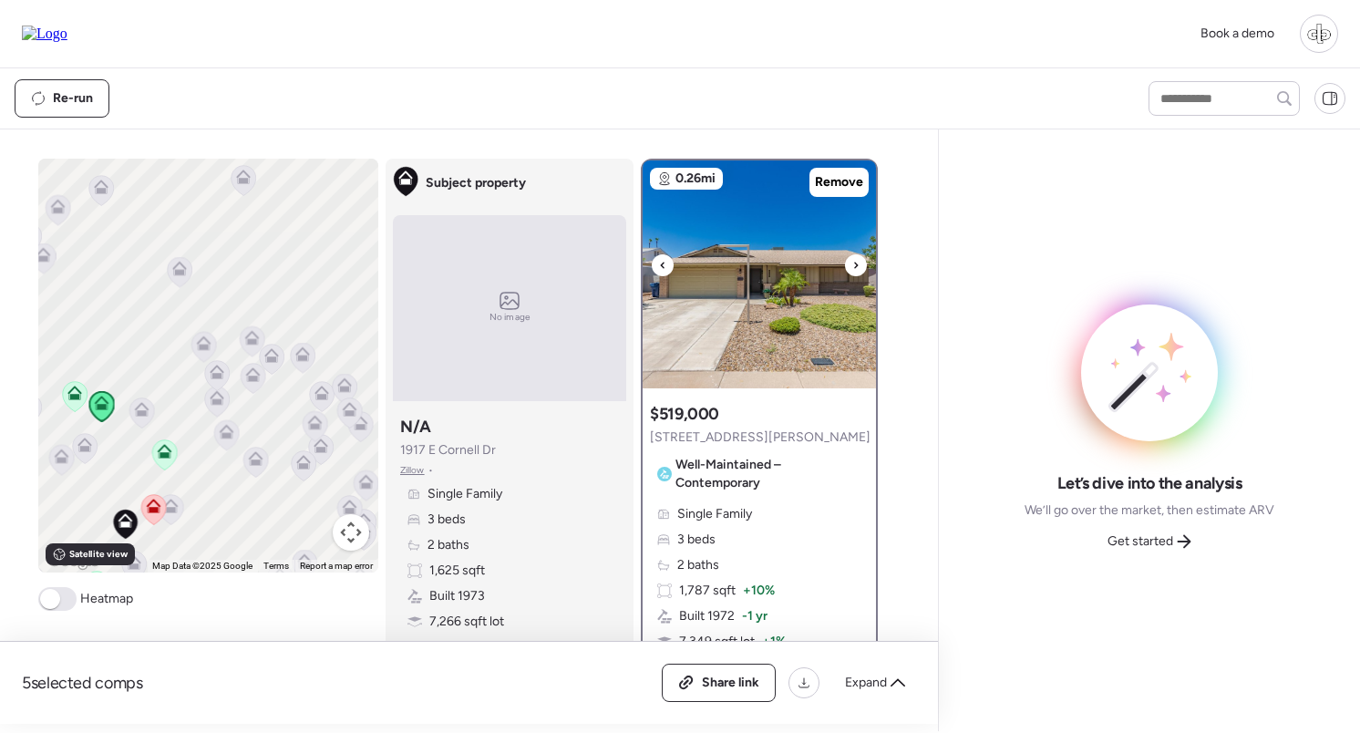
click at [783, 284] on img at bounding box center [759, 274] width 233 height 228
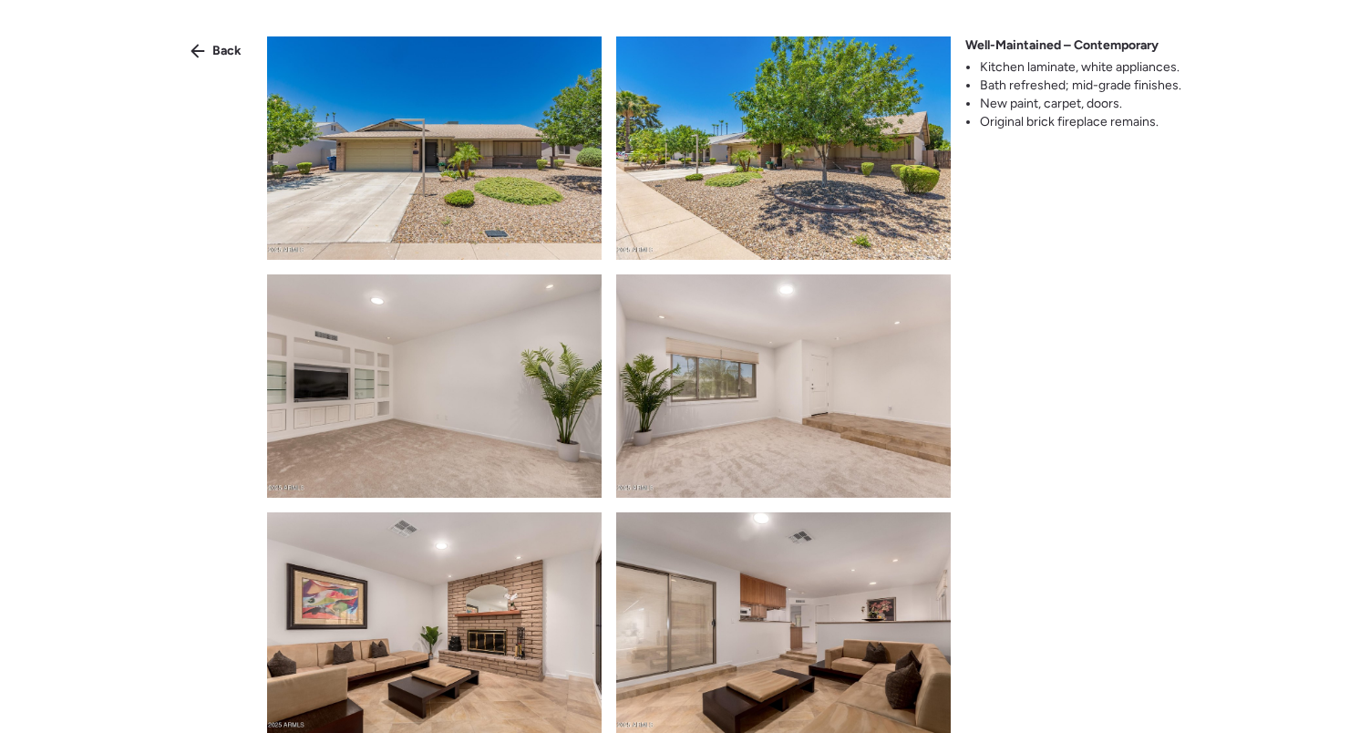
click at [212, 33] on div "Back Well-Maintained – Contemporary Kitchen laminate, white appliances. Bath re…" at bounding box center [680, 399] width 1360 height 799
click at [205, 36] on div "Back" at bounding box center [216, 50] width 73 height 29
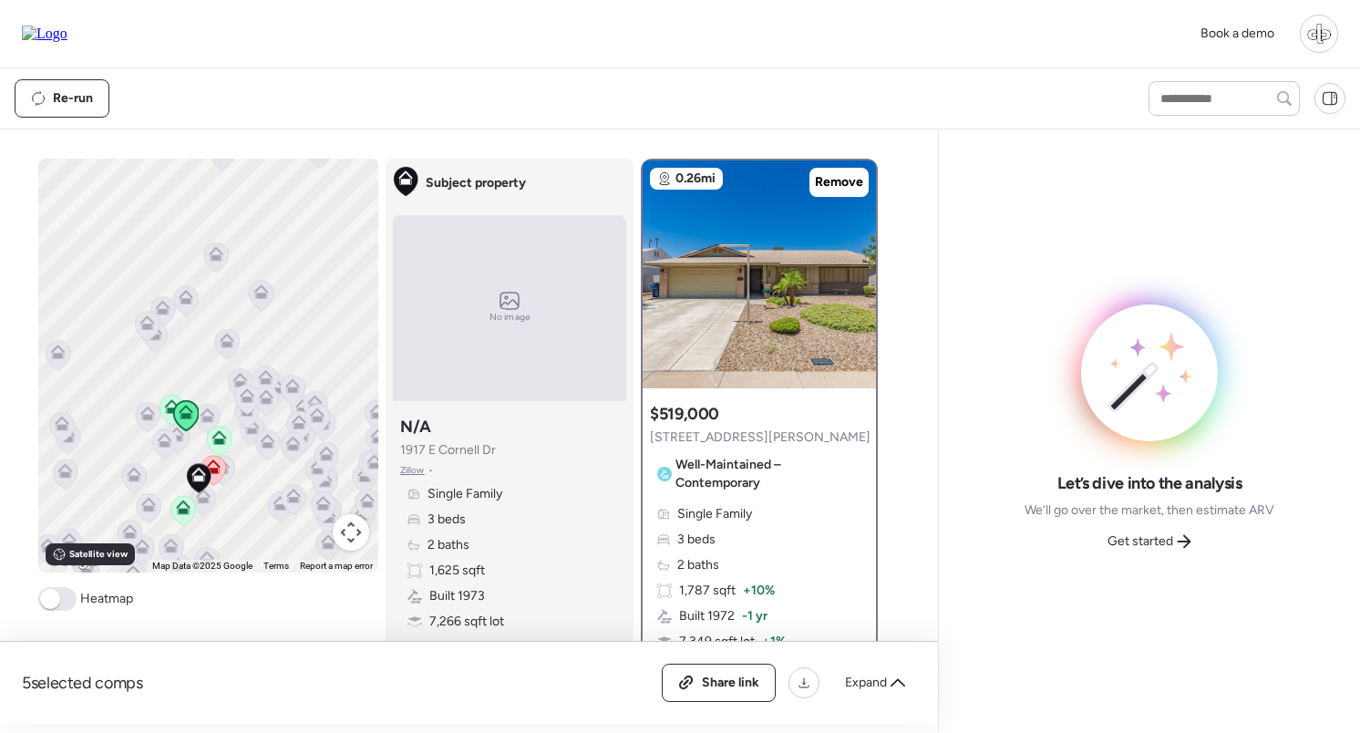
click at [149, 510] on icon at bounding box center [148, 508] width 12 height 5
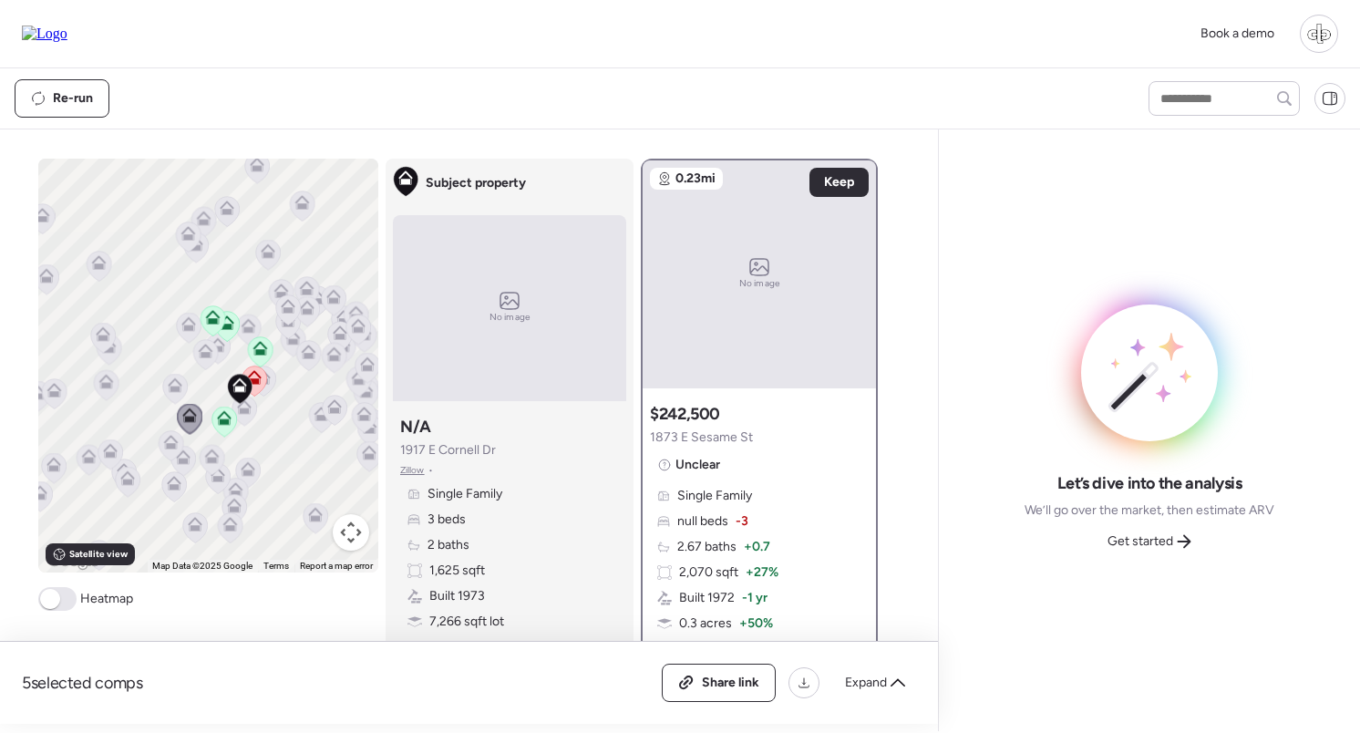
drag, startPoint x: 149, startPoint y: 487, endPoint x: 210, endPoint y: 373, distance: 129.3
click at [210, 373] on div "To navigate, press the arrow keys. To activate drag with keyboard, press Alt + …" at bounding box center [208, 366] width 340 height 414
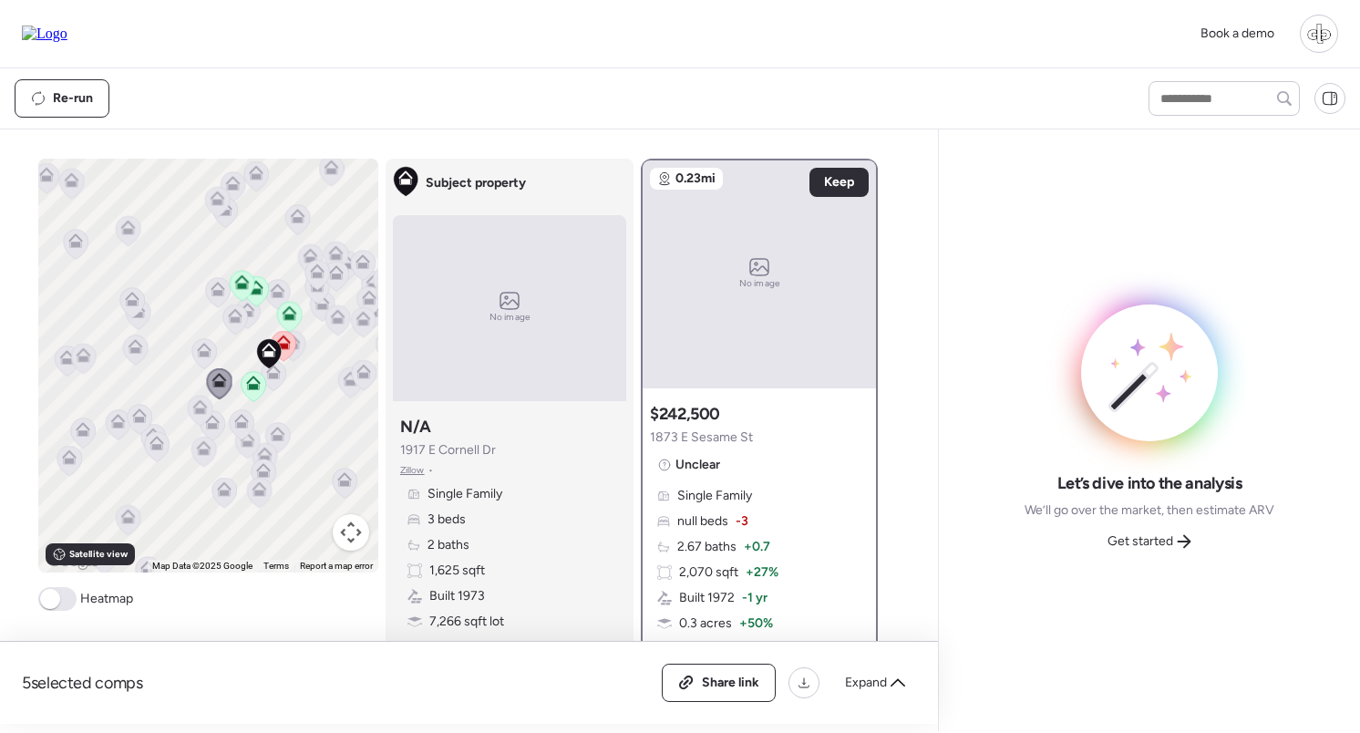
click at [206, 422] on icon at bounding box center [200, 411] width 25 height 30
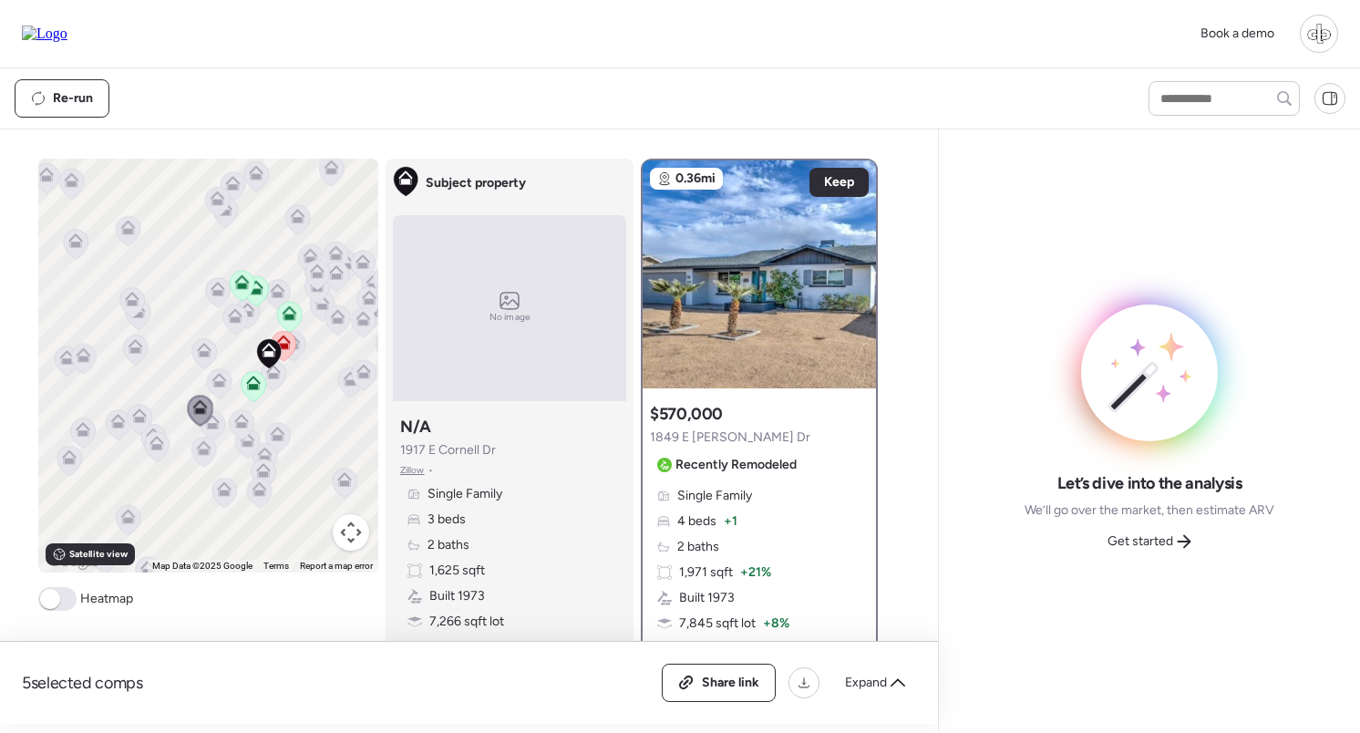
click at [204, 452] on icon at bounding box center [203, 451] width 12 height 5
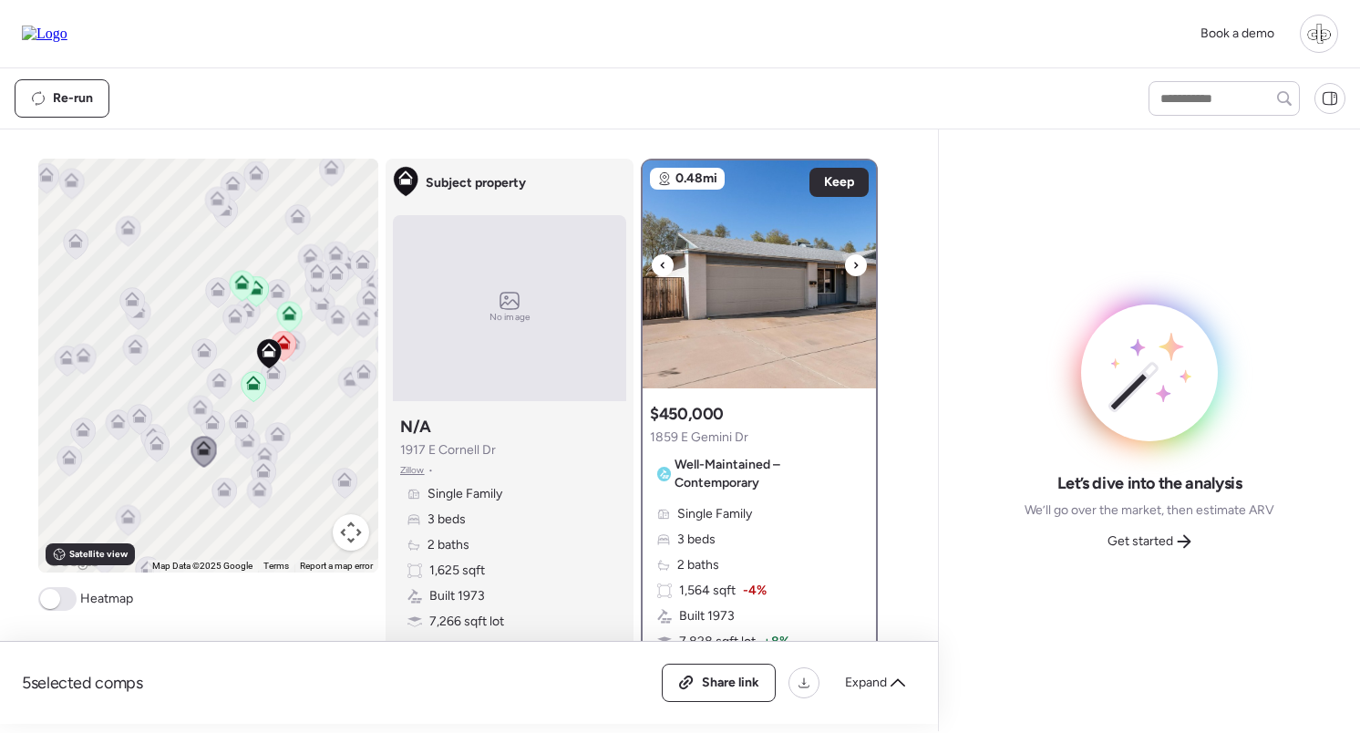
click at [772, 253] on img at bounding box center [759, 274] width 233 height 228
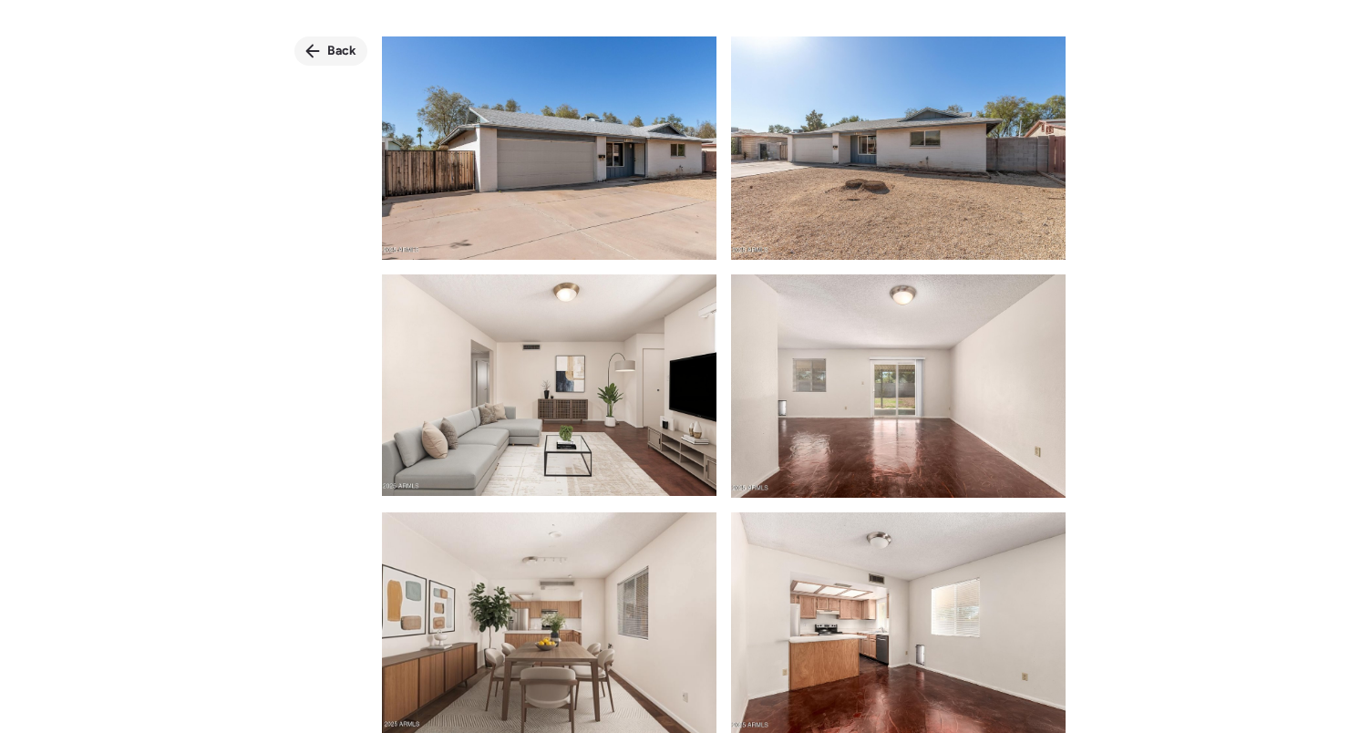
click at [334, 46] on span "Back" at bounding box center [341, 51] width 29 height 18
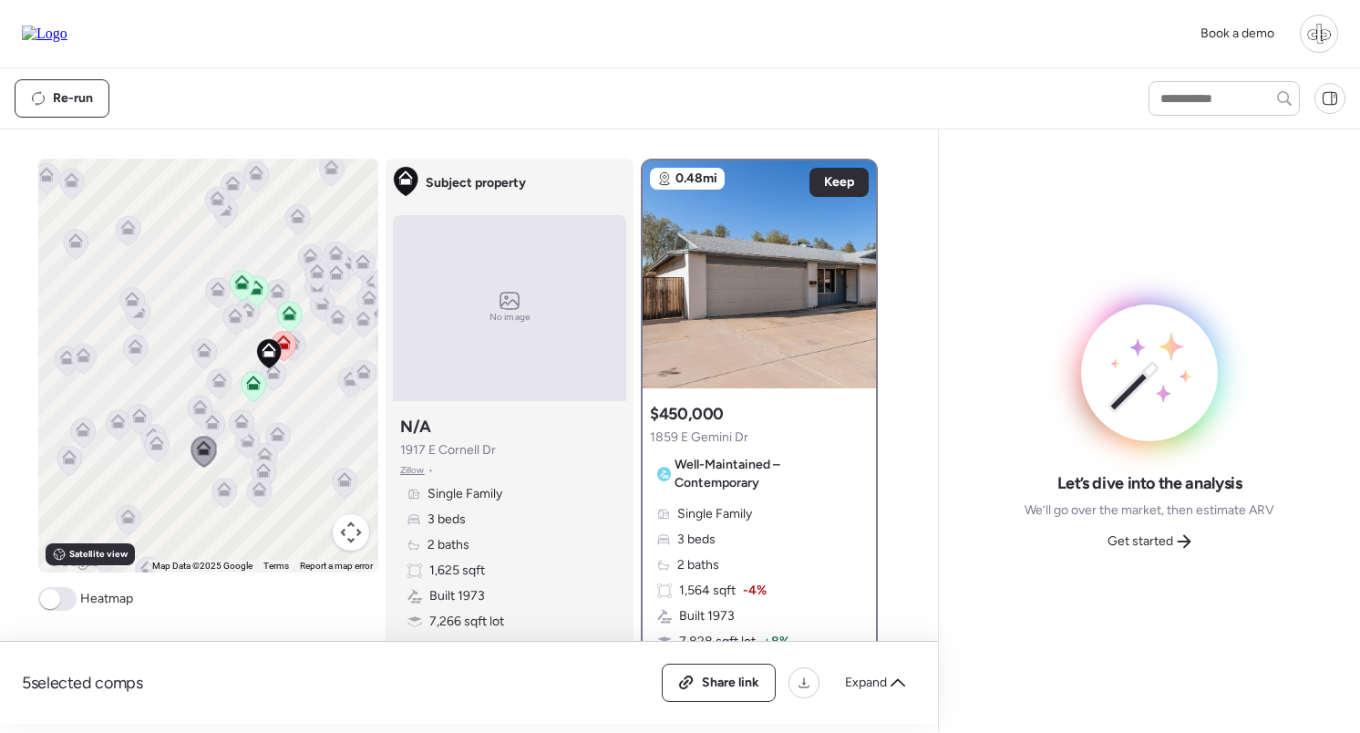
click at [224, 503] on icon at bounding box center [223, 493] width 25 height 30
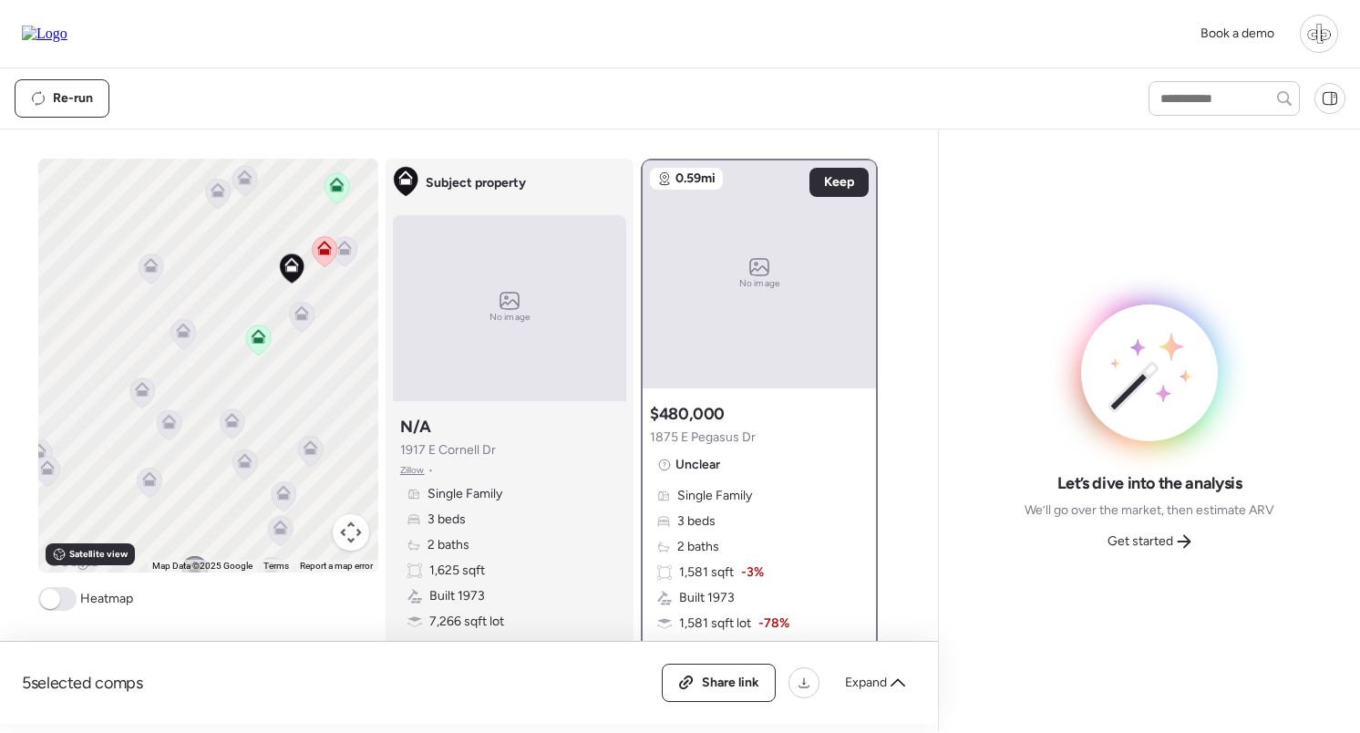
click at [247, 468] on icon at bounding box center [244, 464] width 12 height 5
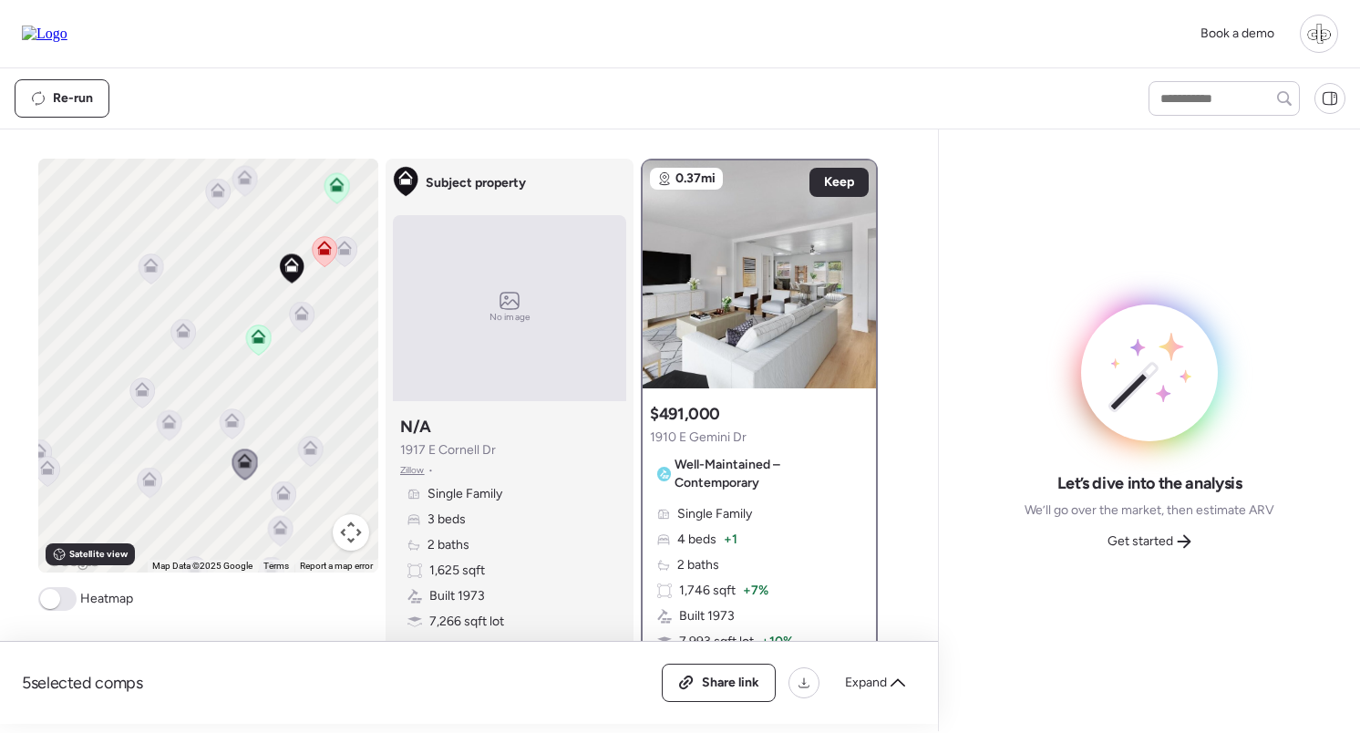
click at [289, 499] on icon at bounding box center [283, 496] width 12 height 5
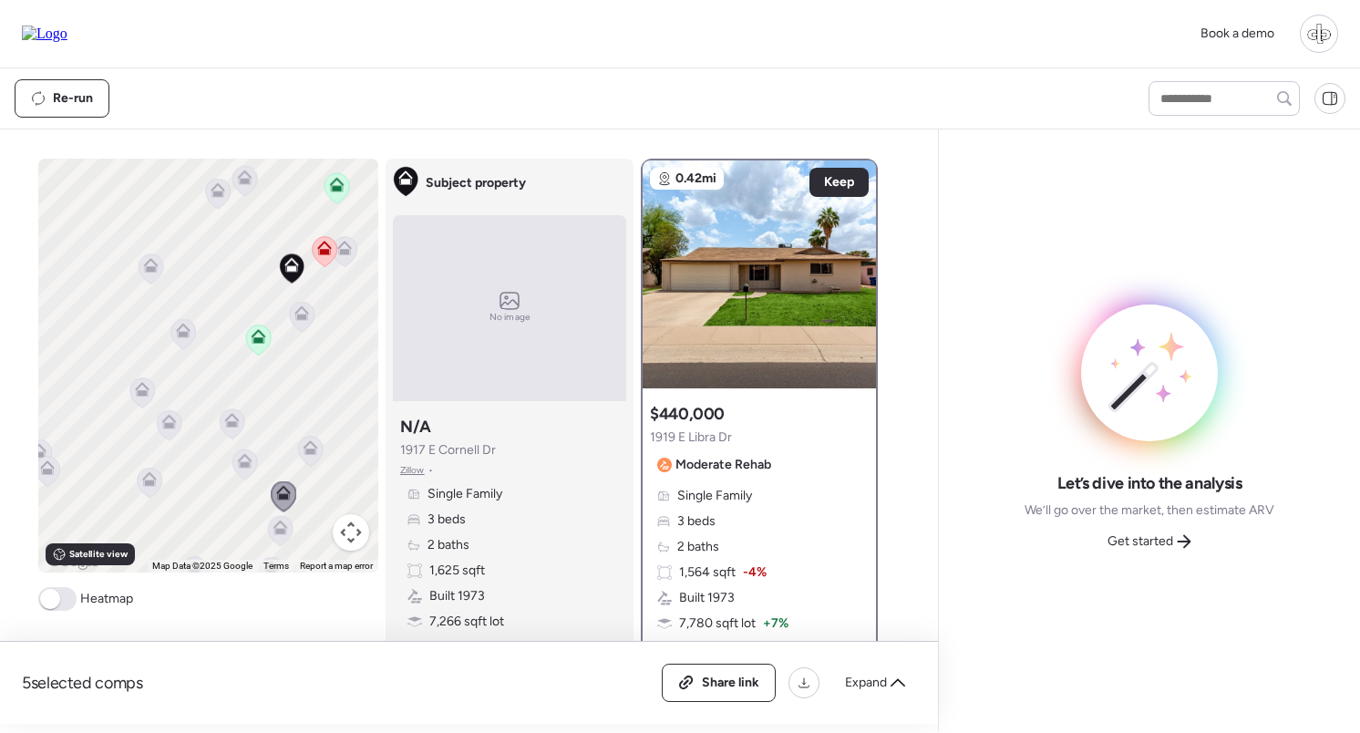
click at [236, 470] on icon at bounding box center [244, 464] width 25 height 30
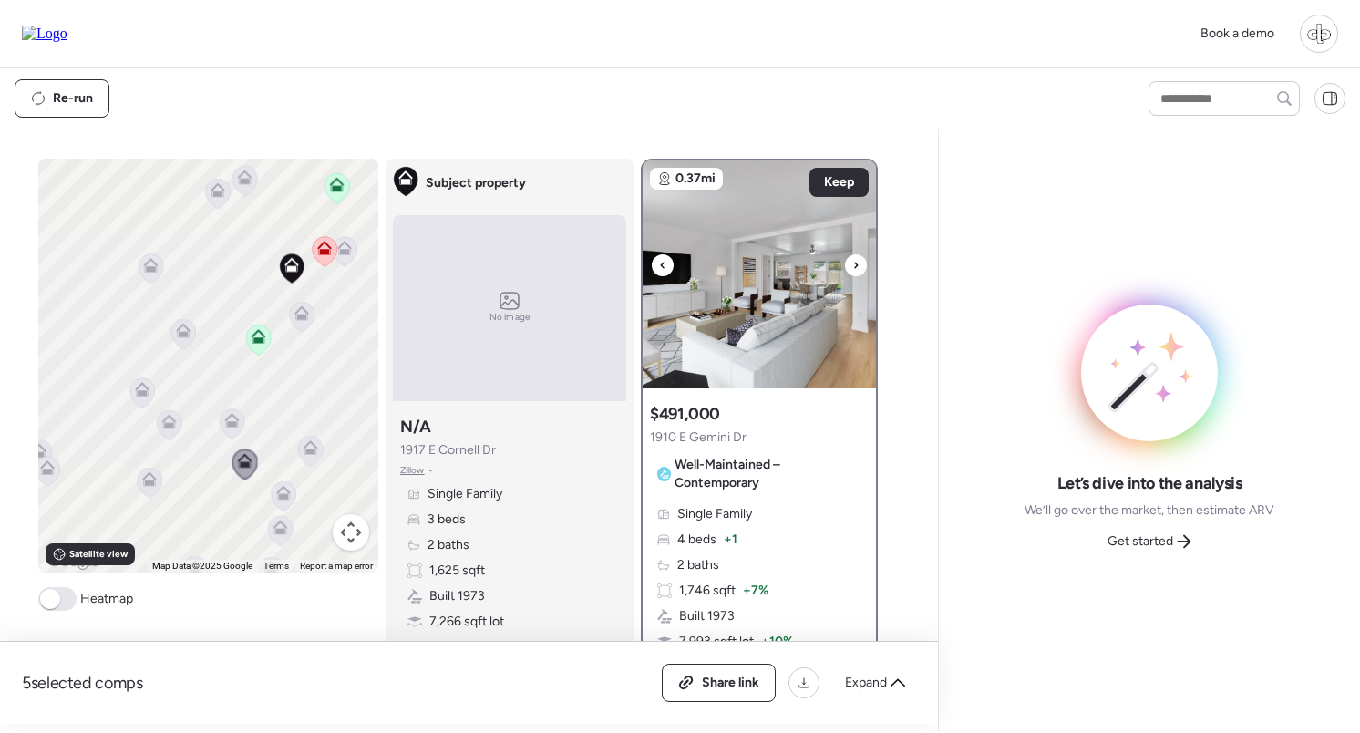
click at [745, 311] on img at bounding box center [759, 274] width 233 height 228
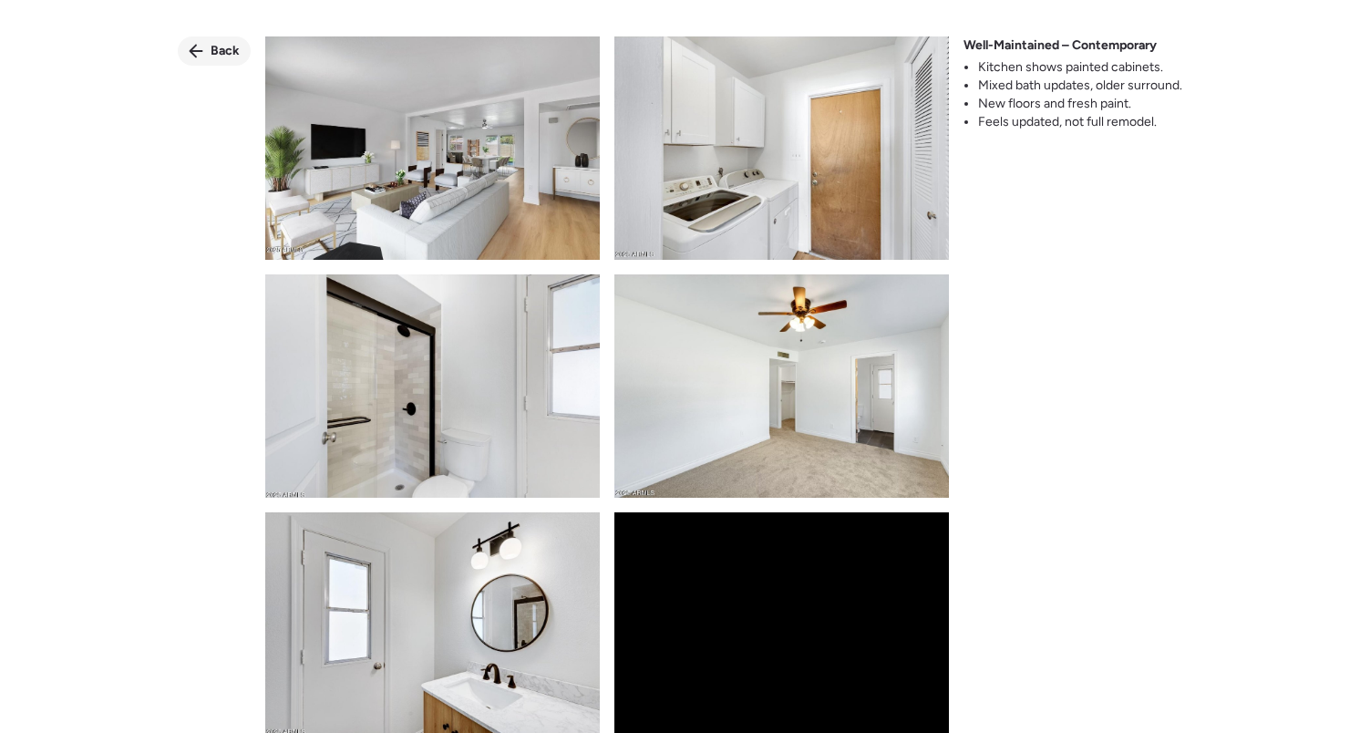
click at [194, 39] on div "Back" at bounding box center [214, 50] width 73 height 29
